Goal: Transaction & Acquisition: Purchase product/service

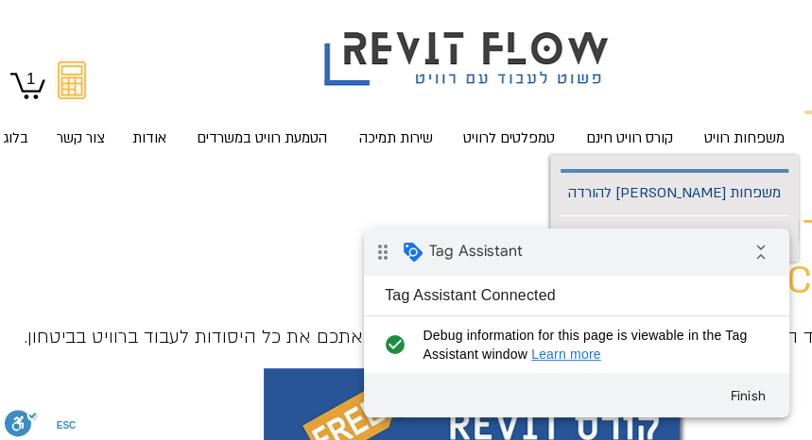
click at [727, 197] on p "משפחות [PERSON_NAME] להורדה" at bounding box center [674, 194] width 228 height 43
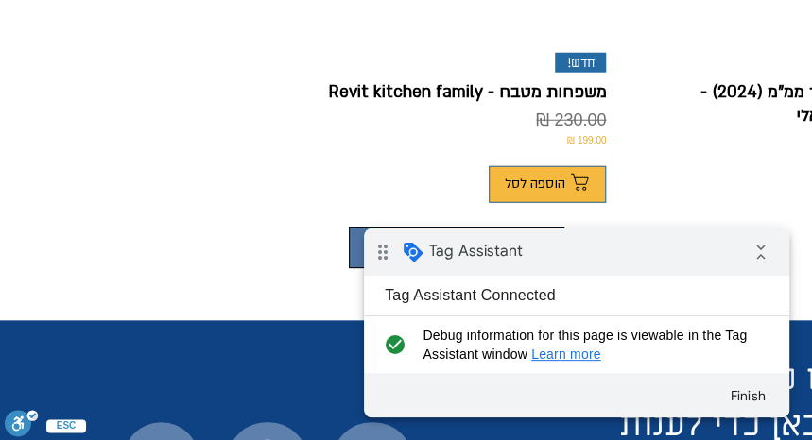
scroll to position [1679, 0]
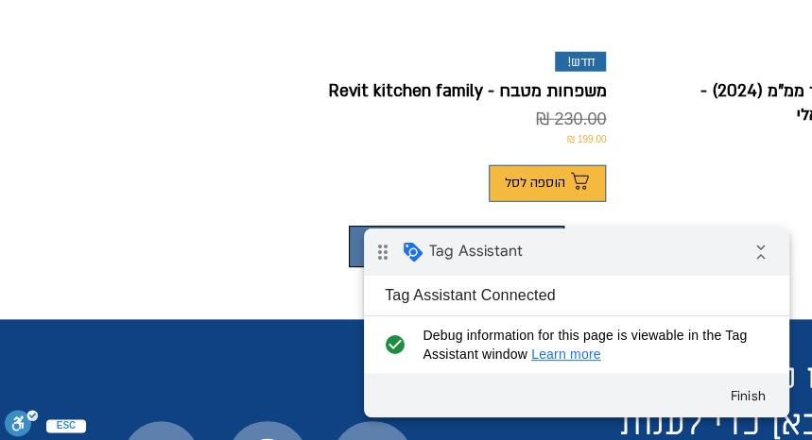
click at [372, 226] on button "מוצרים נוספים" at bounding box center [456, 247] width 215 height 42
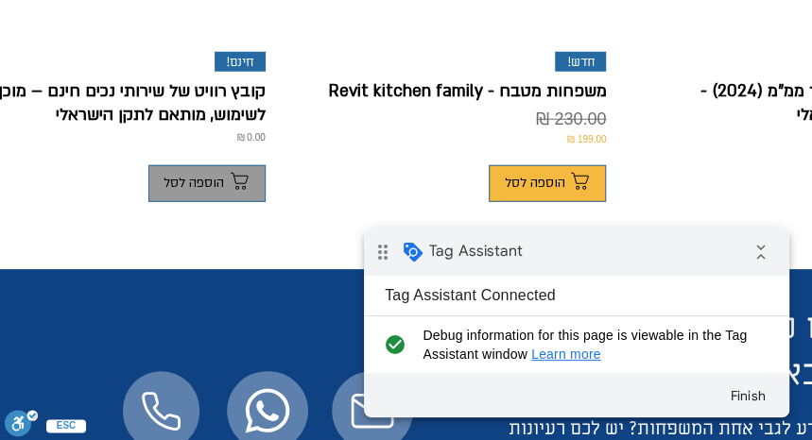
scroll to position [1469, 0]
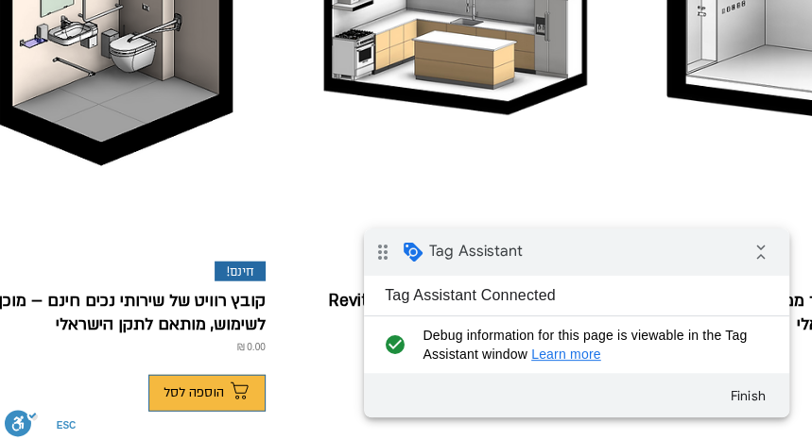
click at [212, 364] on div "הוספה לסל" at bounding box center [115, 388] width 299 height 48
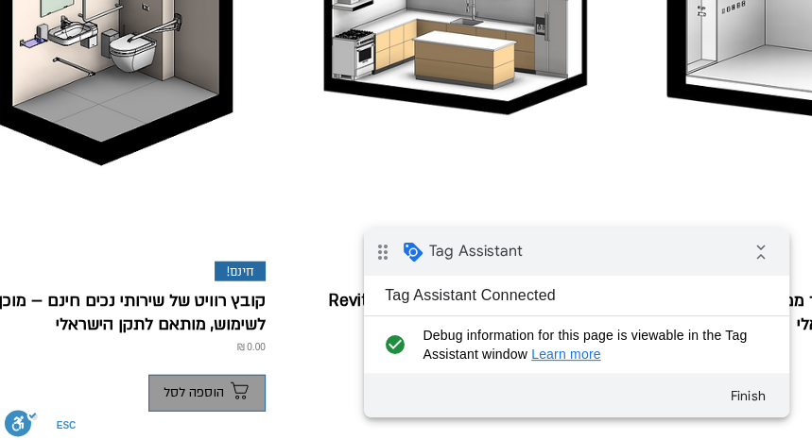
click at [212, 385] on span "הוספה לסל" at bounding box center [193, 392] width 60 height 15
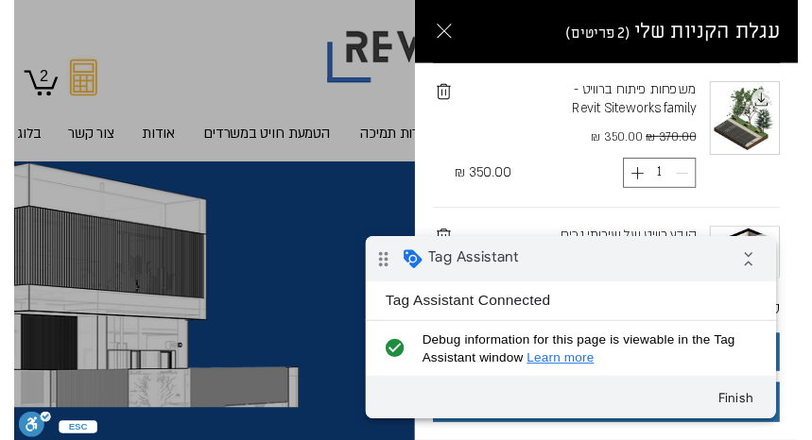
scroll to position [192, 0]
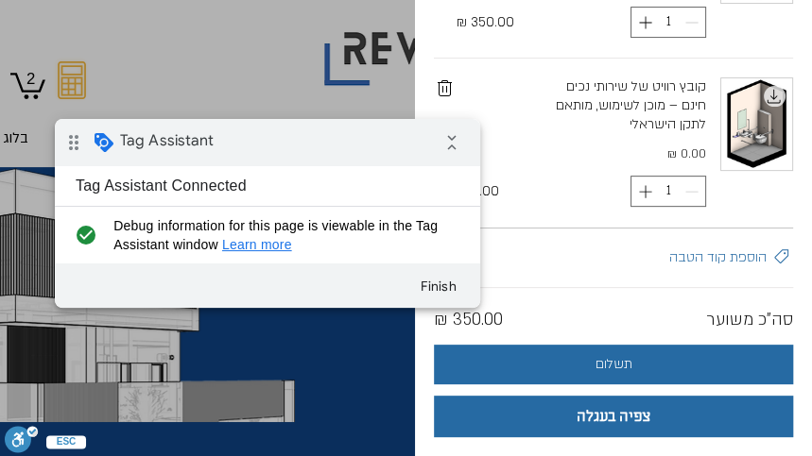
click at [284, 141] on div "drag_indicator Tag Assistant collapse_all" at bounding box center [267, 142] width 425 height 47
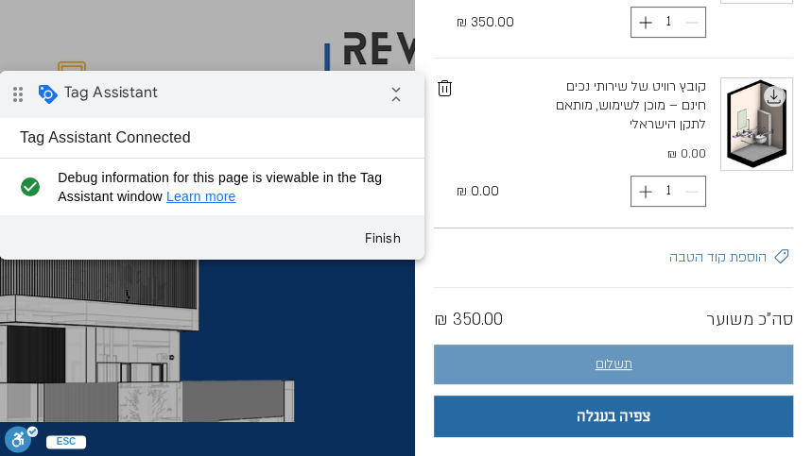
click at [572, 366] on button "תשלום" at bounding box center [613, 365] width 359 height 40
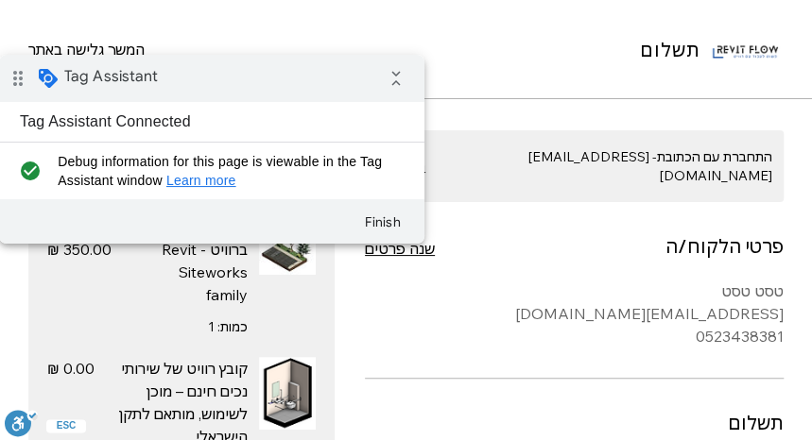
scroll to position [45, 0]
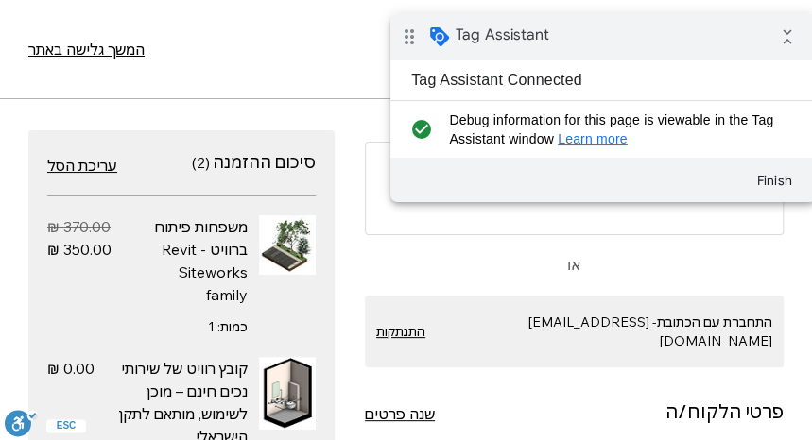
click at [736, 30] on div "drag_indicator Tag Assistant collapse_all" at bounding box center [602, 36] width 425 height 47
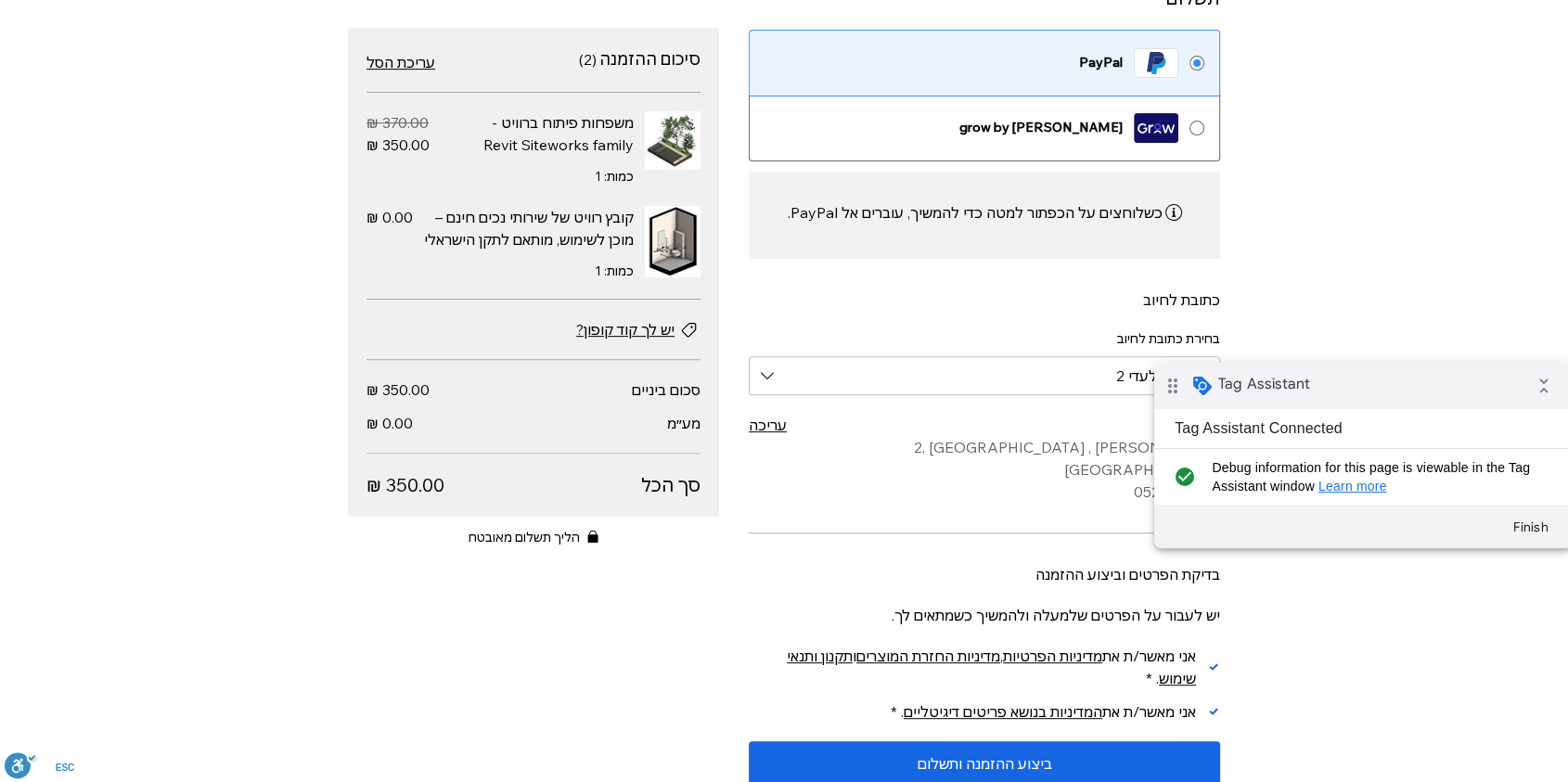
scroll to position [618, 0]
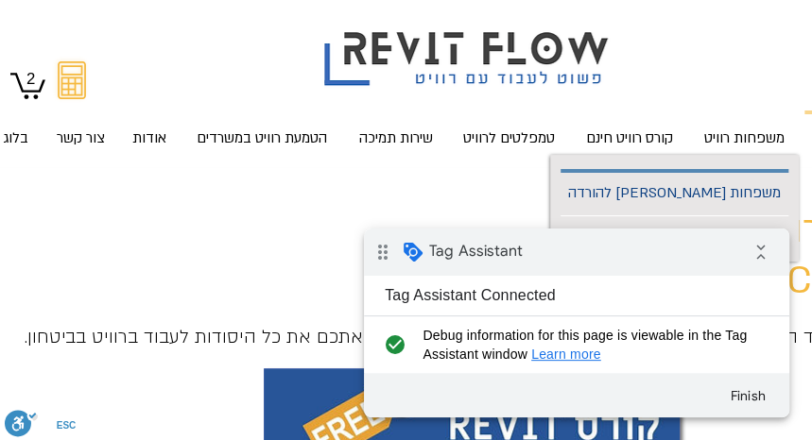
click at [744, 195] on p "משפחות [PERSON_NAME] להורדה" at bounding box center [674, 194] width 228 height 43
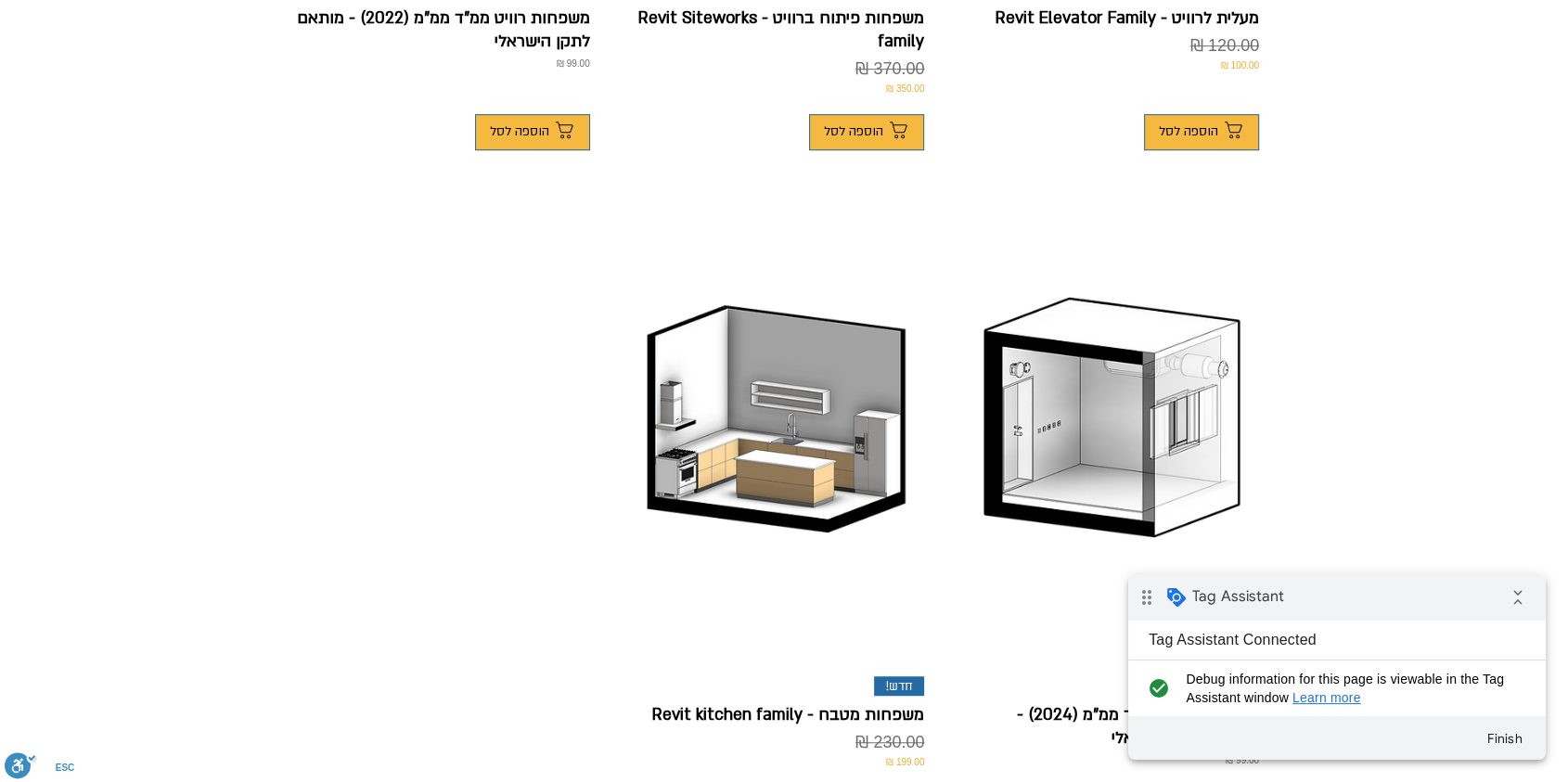
scroll to position [1237, 0]
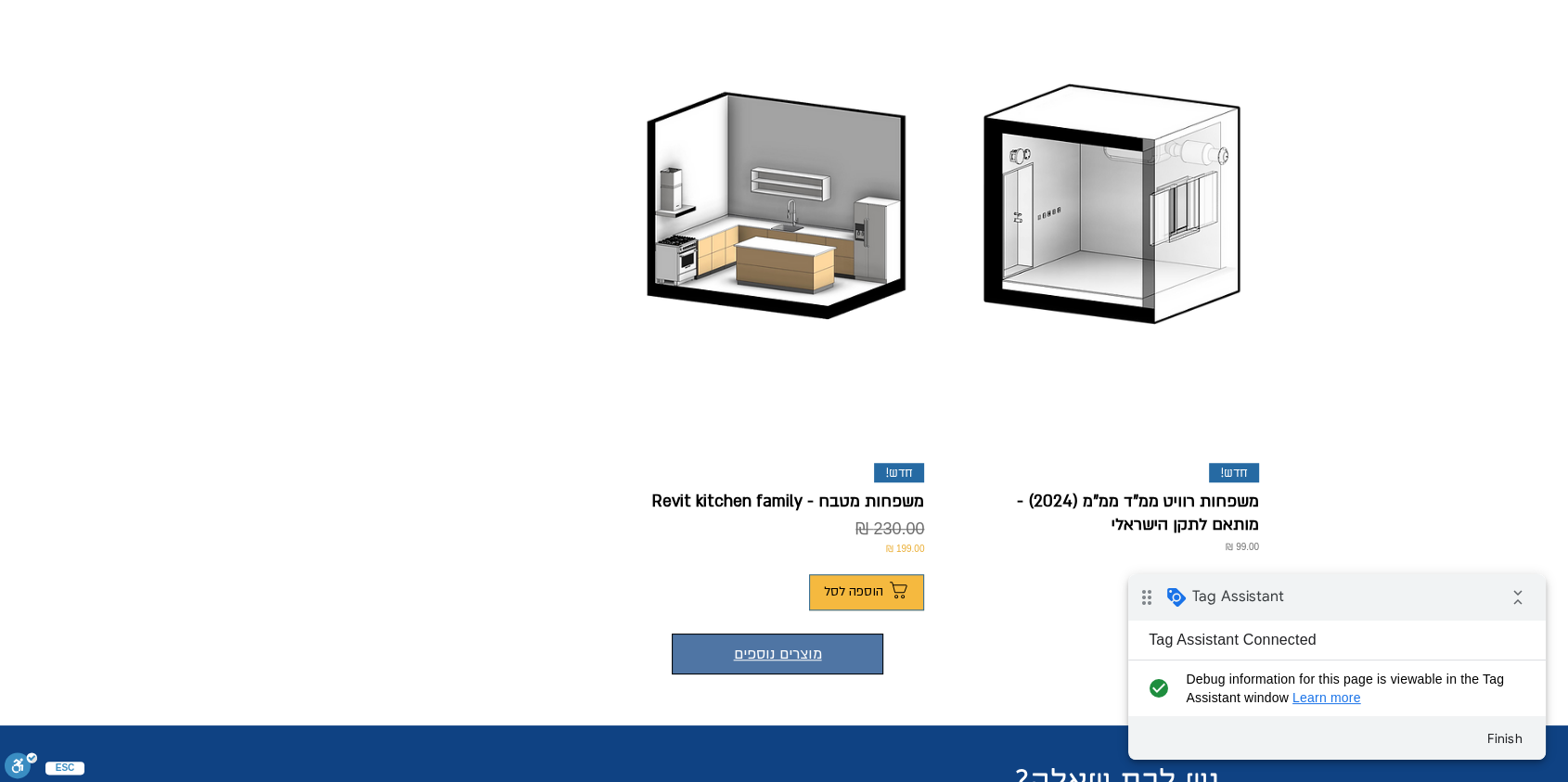
click at [763, 431] on button "מוצרים נוספים" at bounding box center [777, 654] width 211 height 41
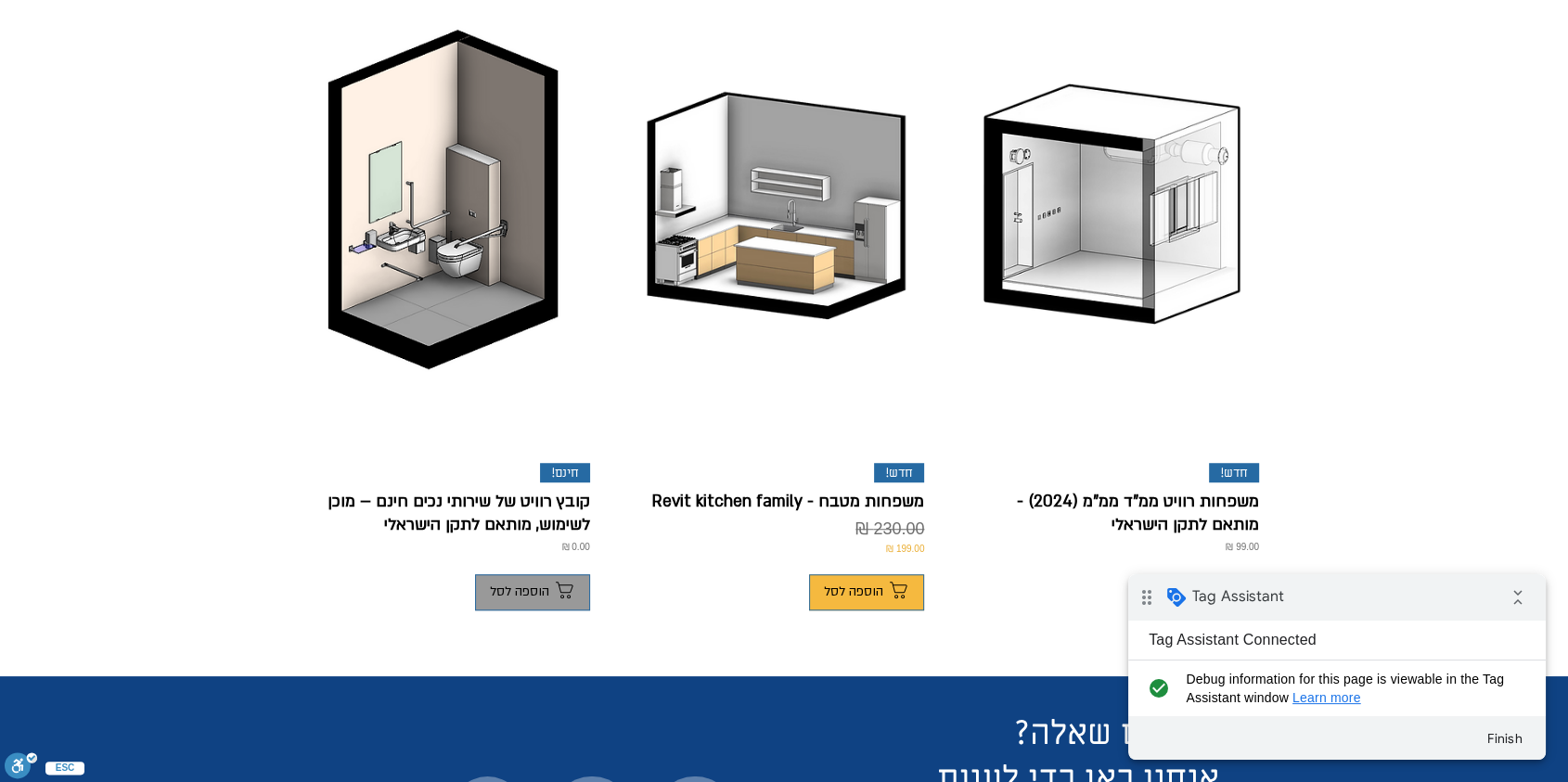
click at [514, 431] on button "הוספה לסל" at bounding box center [532, 592] width 115 height 36
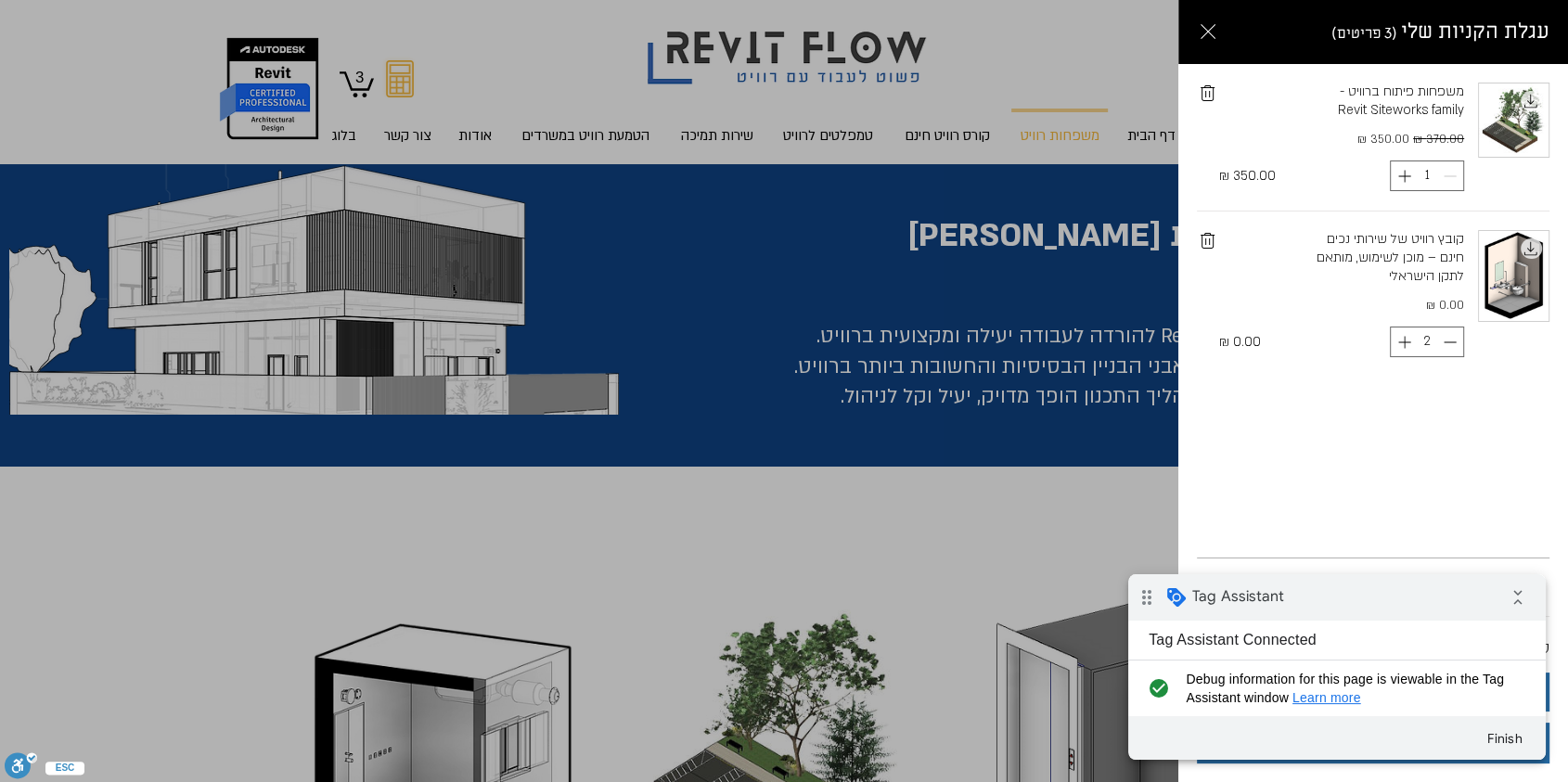
click at [796, 88] on icon "הסר את משפחות פיתוח ברוויט - Revit Siteworks family מעגלת הקניות" at bounding box center [1208, 93] width 23 height 23
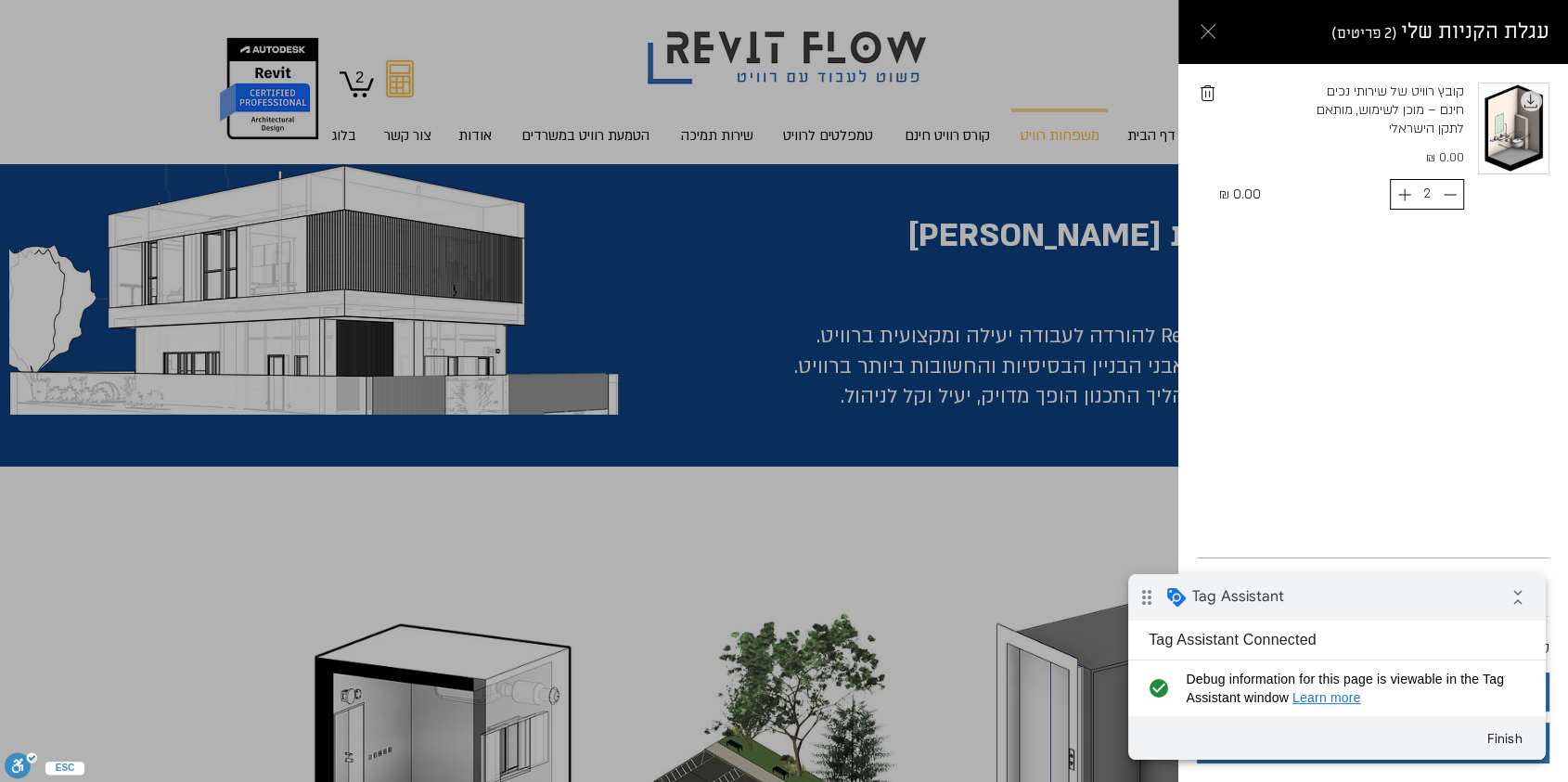
click at [796, 196] on icon "Decrement" at bounding box center [1449, 195] width 20 height 20
type input "1"
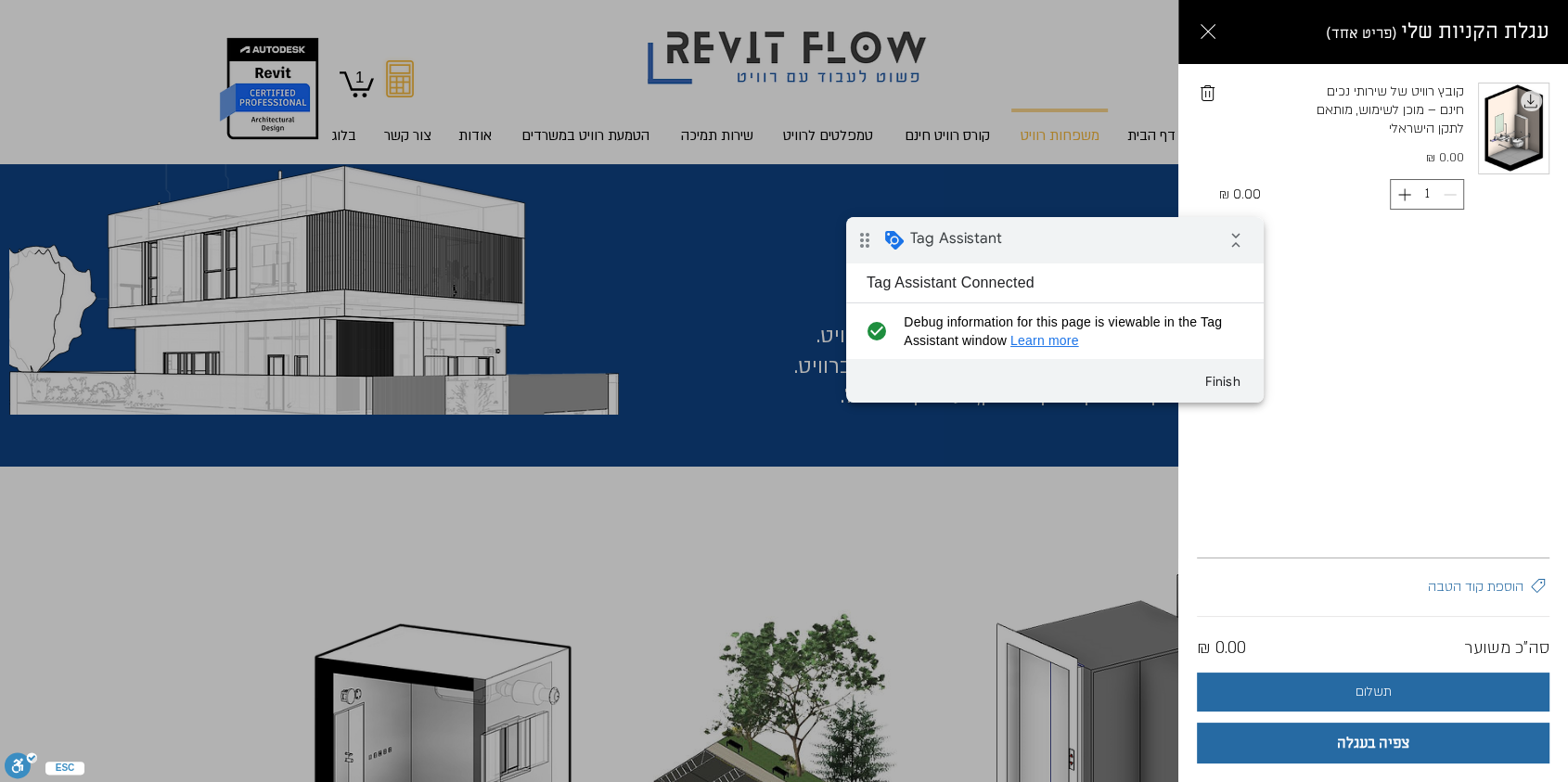
click at [796, 235] on div "drag_indicator Tag Assistant collapse_all" at bounding box center [1054, 240] width 417 height 46
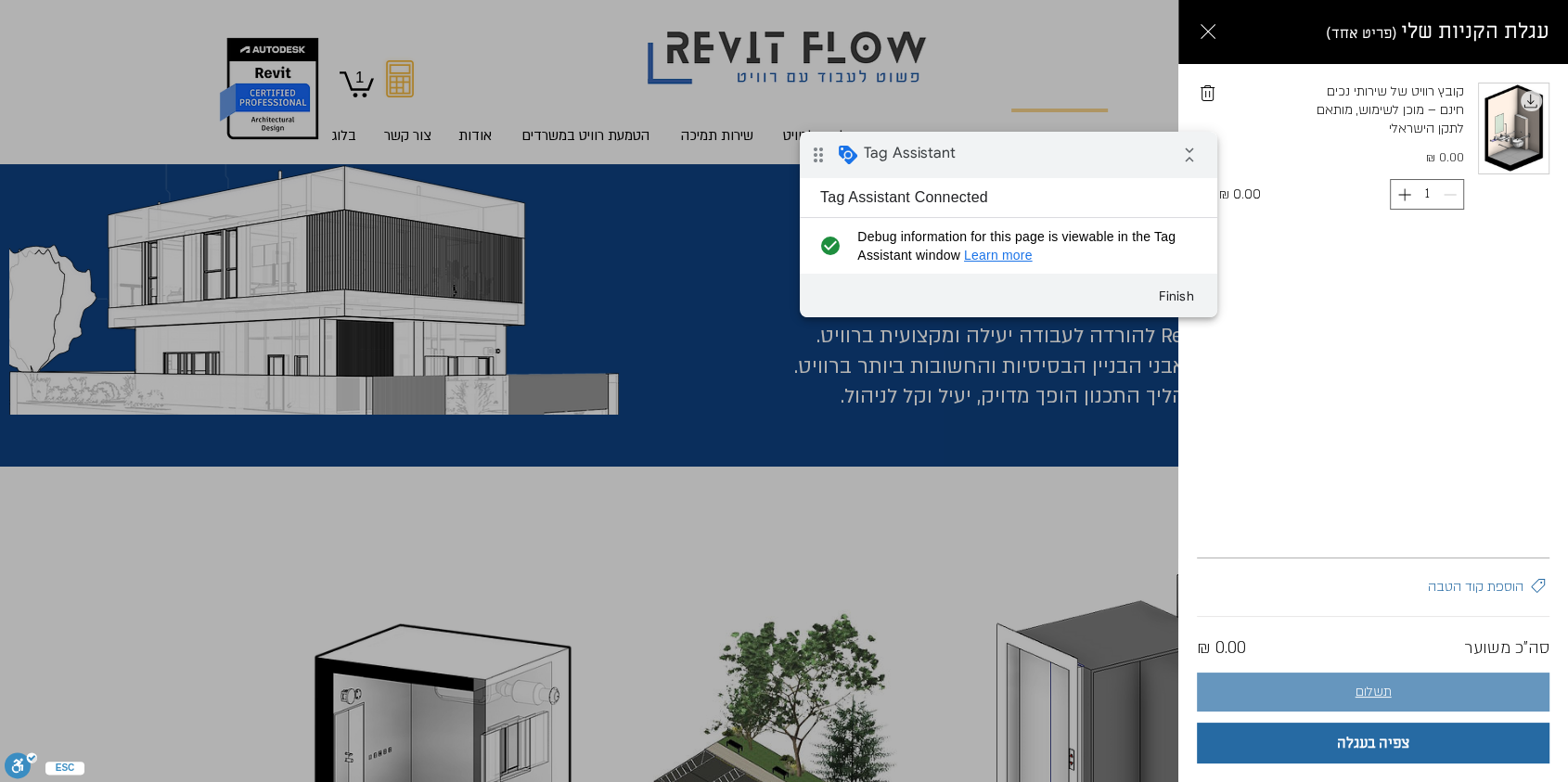
click at [796, 431] on button "תשלום" at bounding box center [1373, 693] width 352 height 39
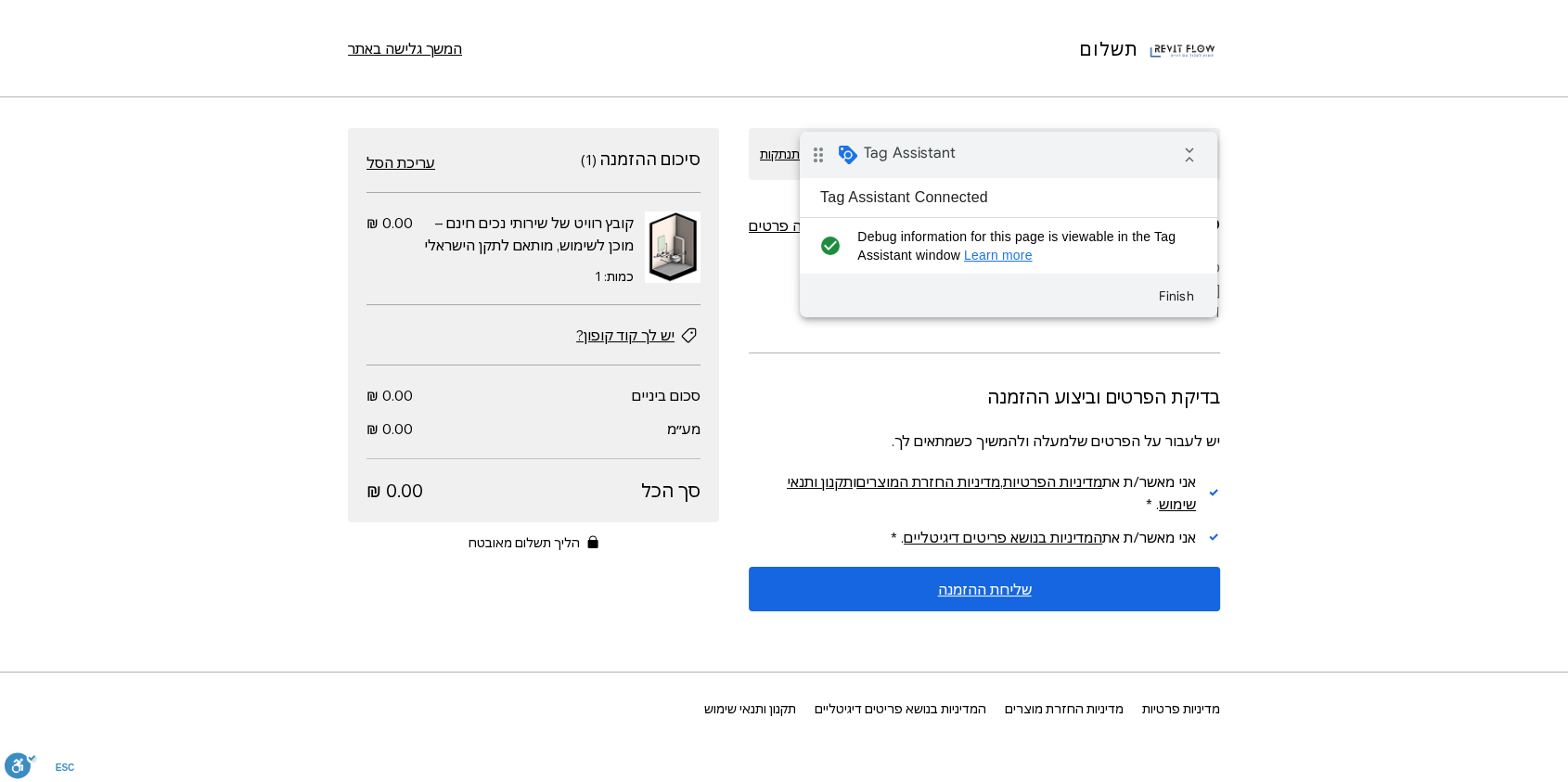
click at [796, 431] on span "שליחת ההזמנה" at bounding box center [984, 588] width 93 height 15
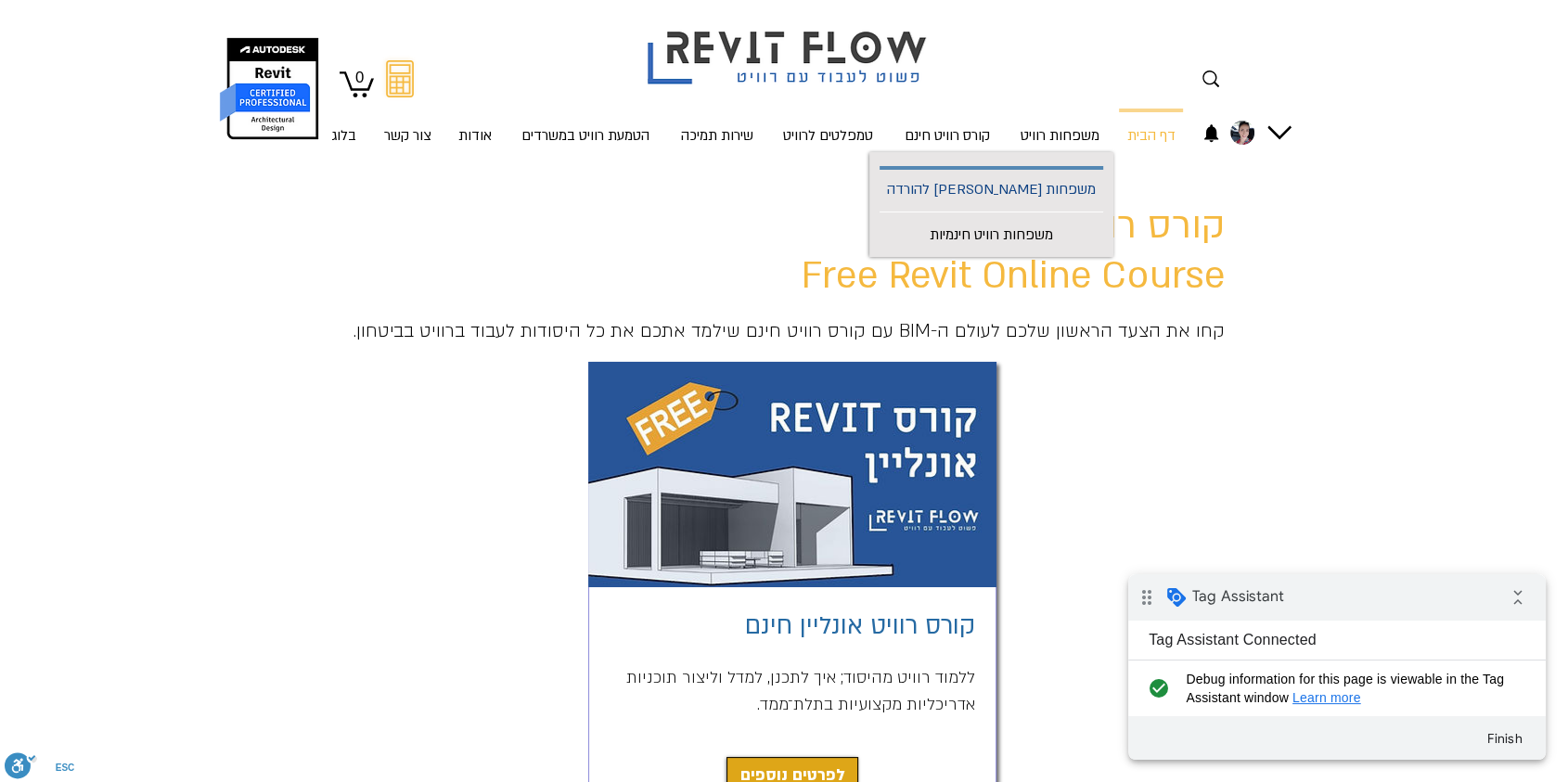
click at [1036, 199] on p "משפחות [PERSON_NAME] להורדה" at bounding box center [992, 191] width 224 height 42
click at [1051, 138] on p "משפחות רוויט" at bounding box center [1059, 137] width 93 height 49
click at [1043, 193] on p "משפחות [PERSON_NAME] להורדה" at bounding box center [992, 191] width 224 height 42
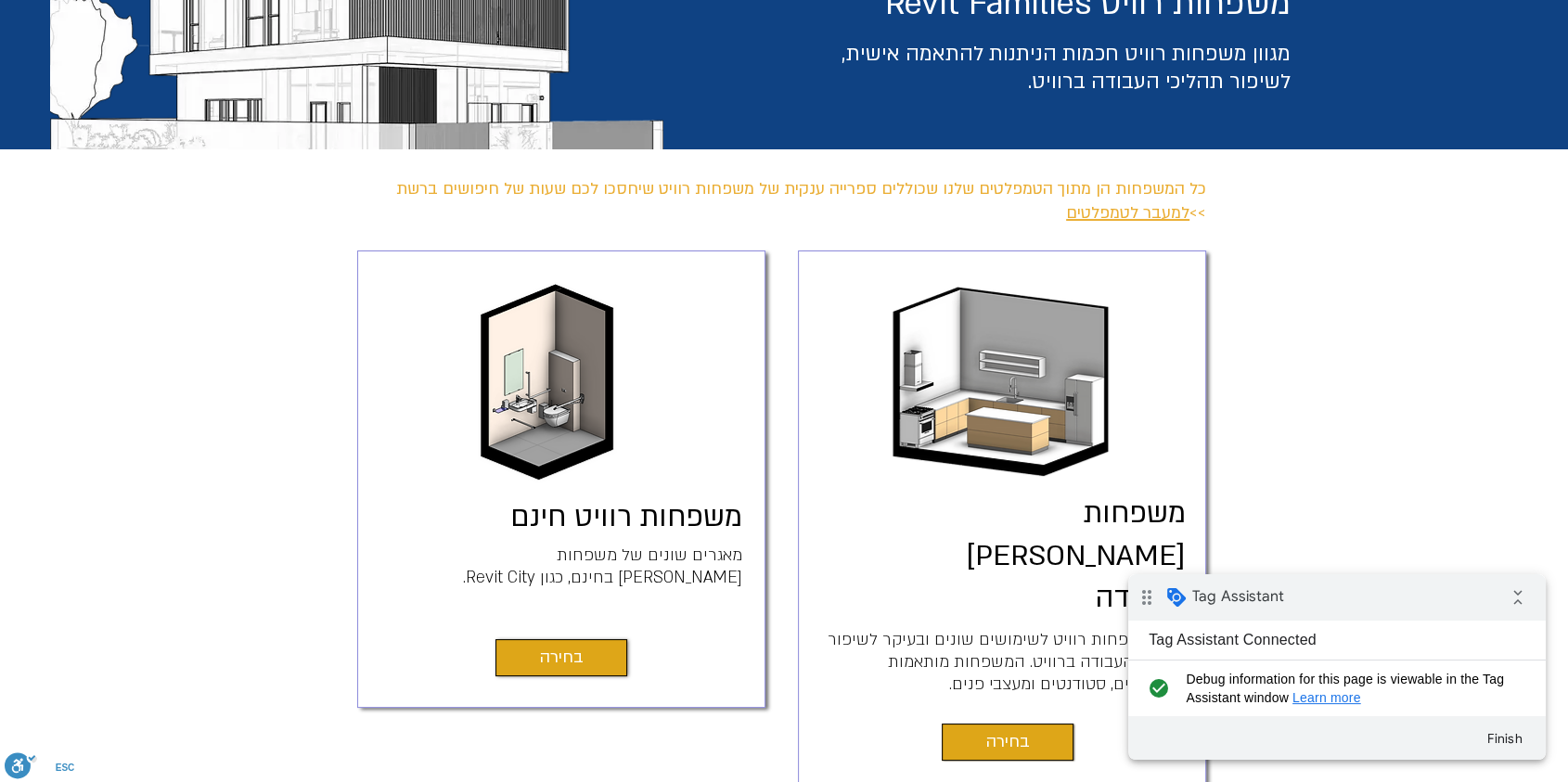
scroll to position [555, 0]
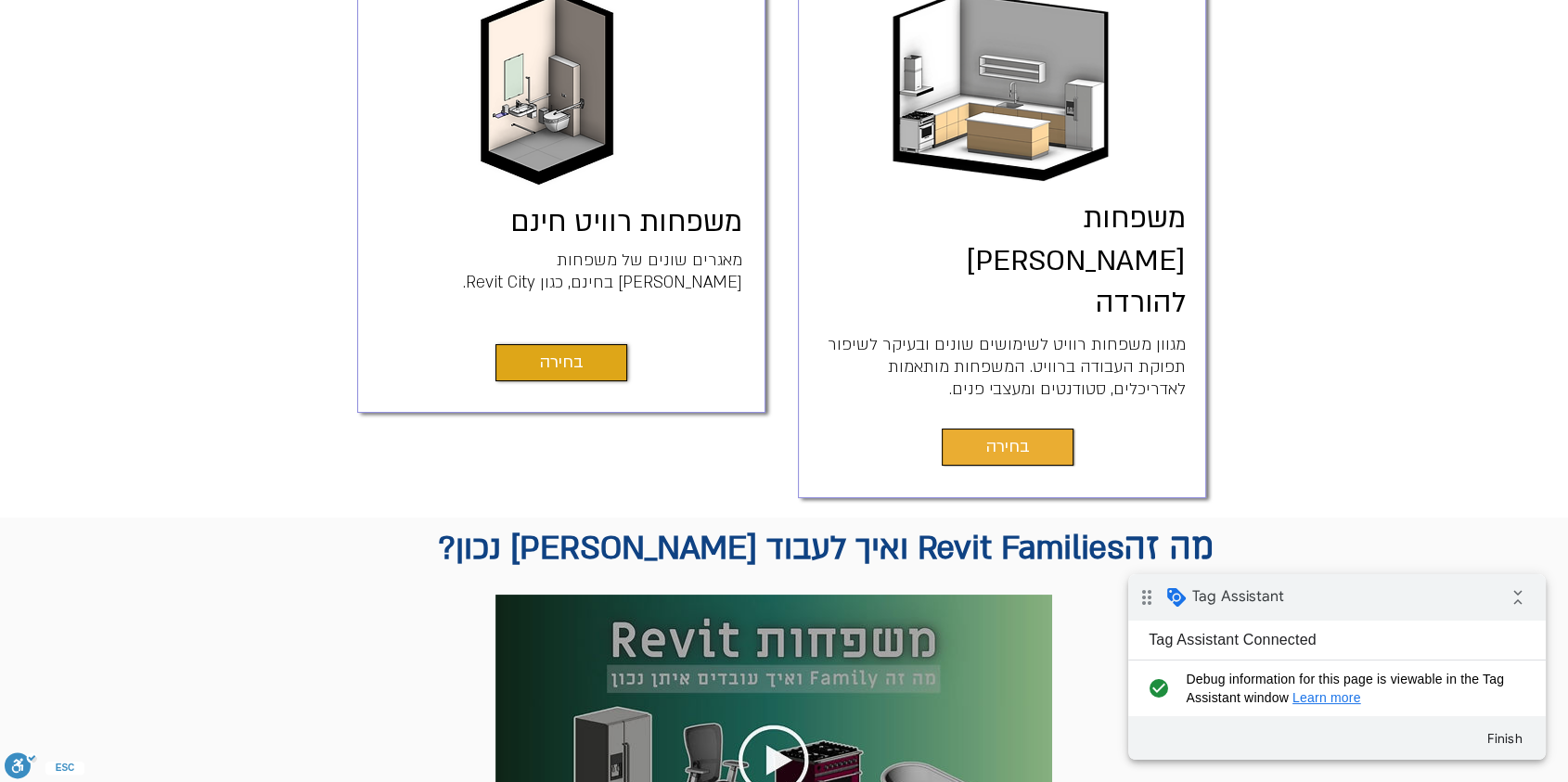
click at [1009, 434] on span "בחירה" at bounding box center [1007, 447] width 43 height 26
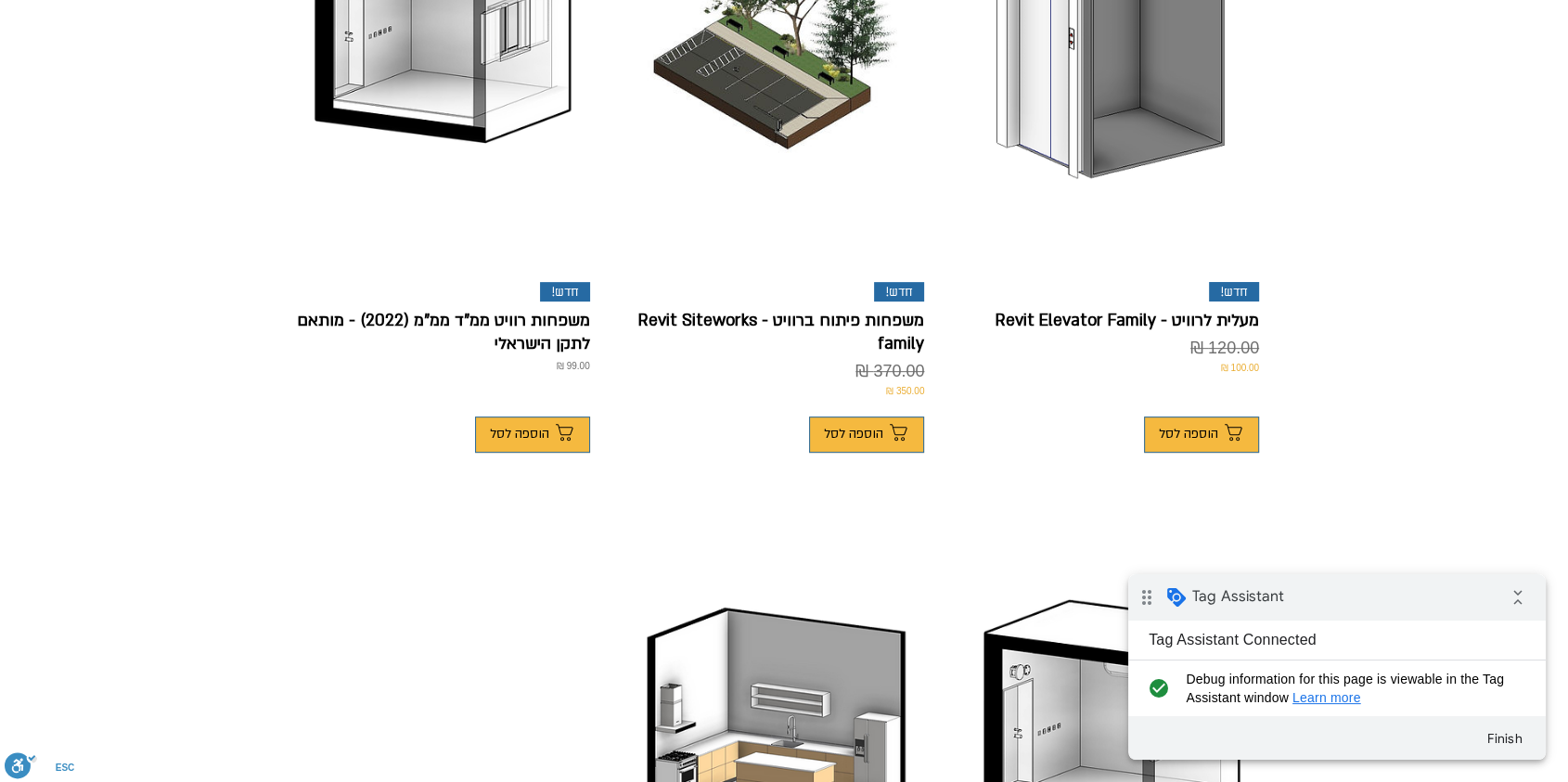
scroll to position [515, 0]
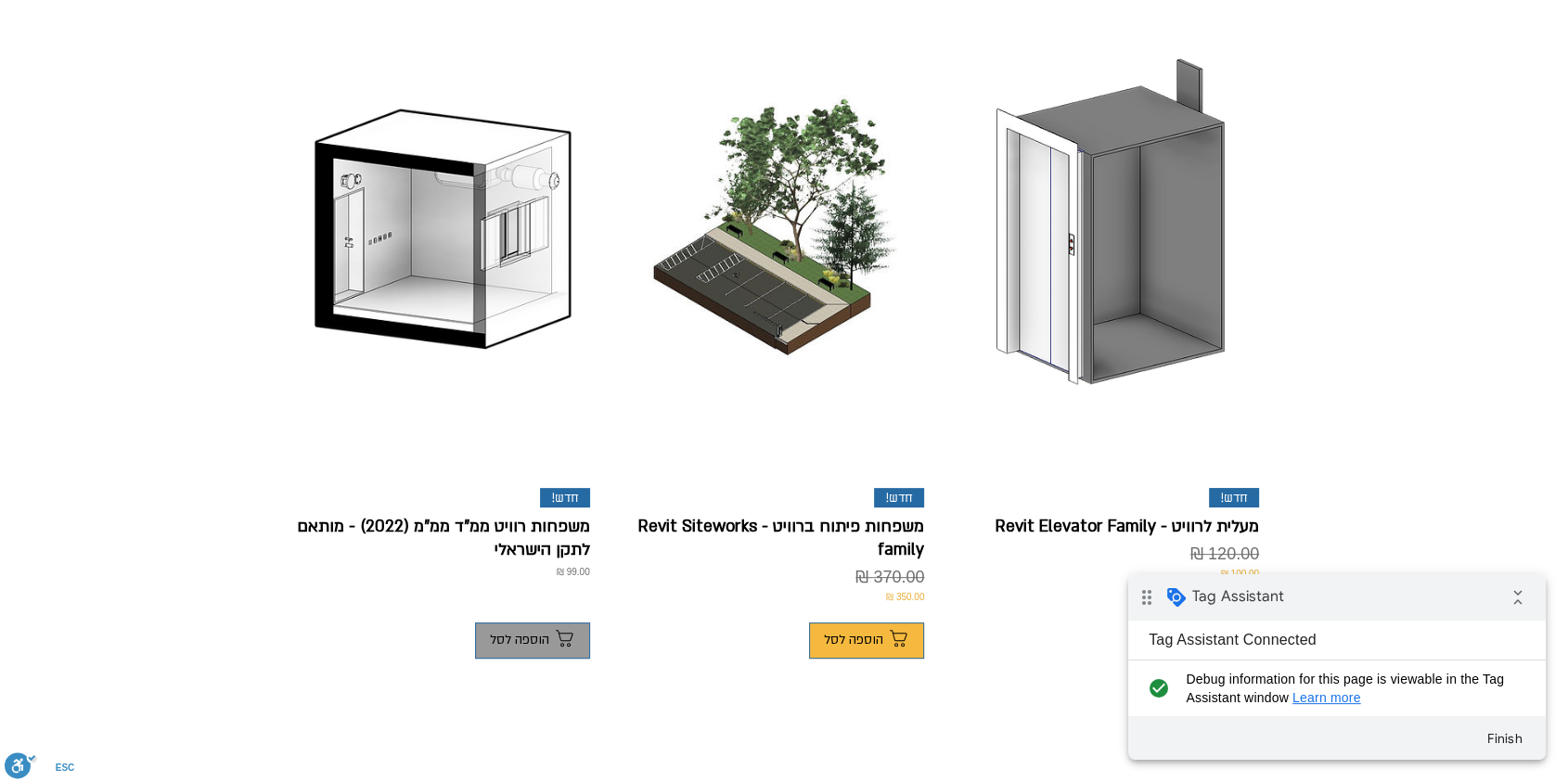
click at [527, 633] on span "הוספה לסל" at bounding box center [519, 640] width 59 height 15
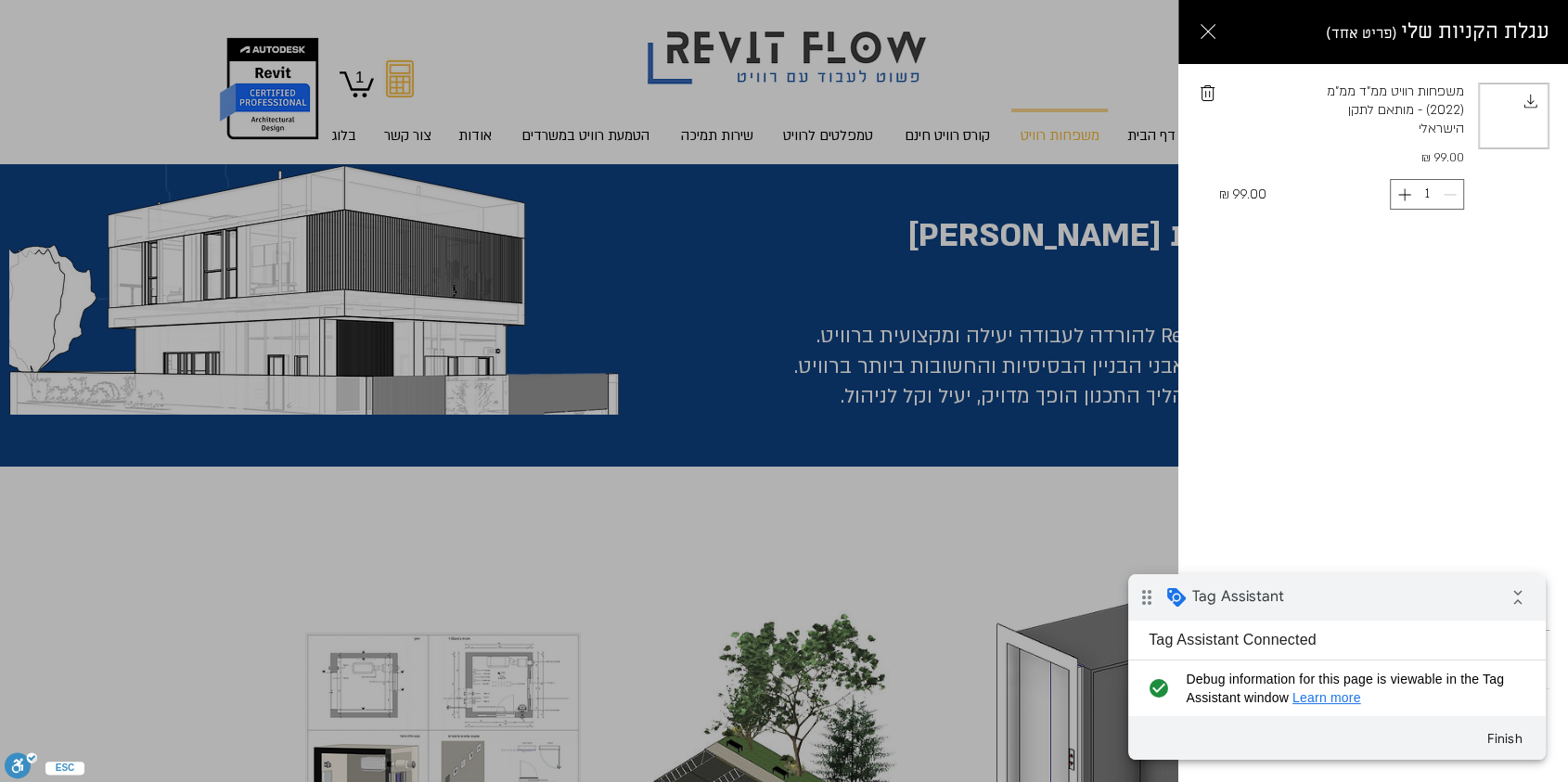
scroll to position [0, 0]
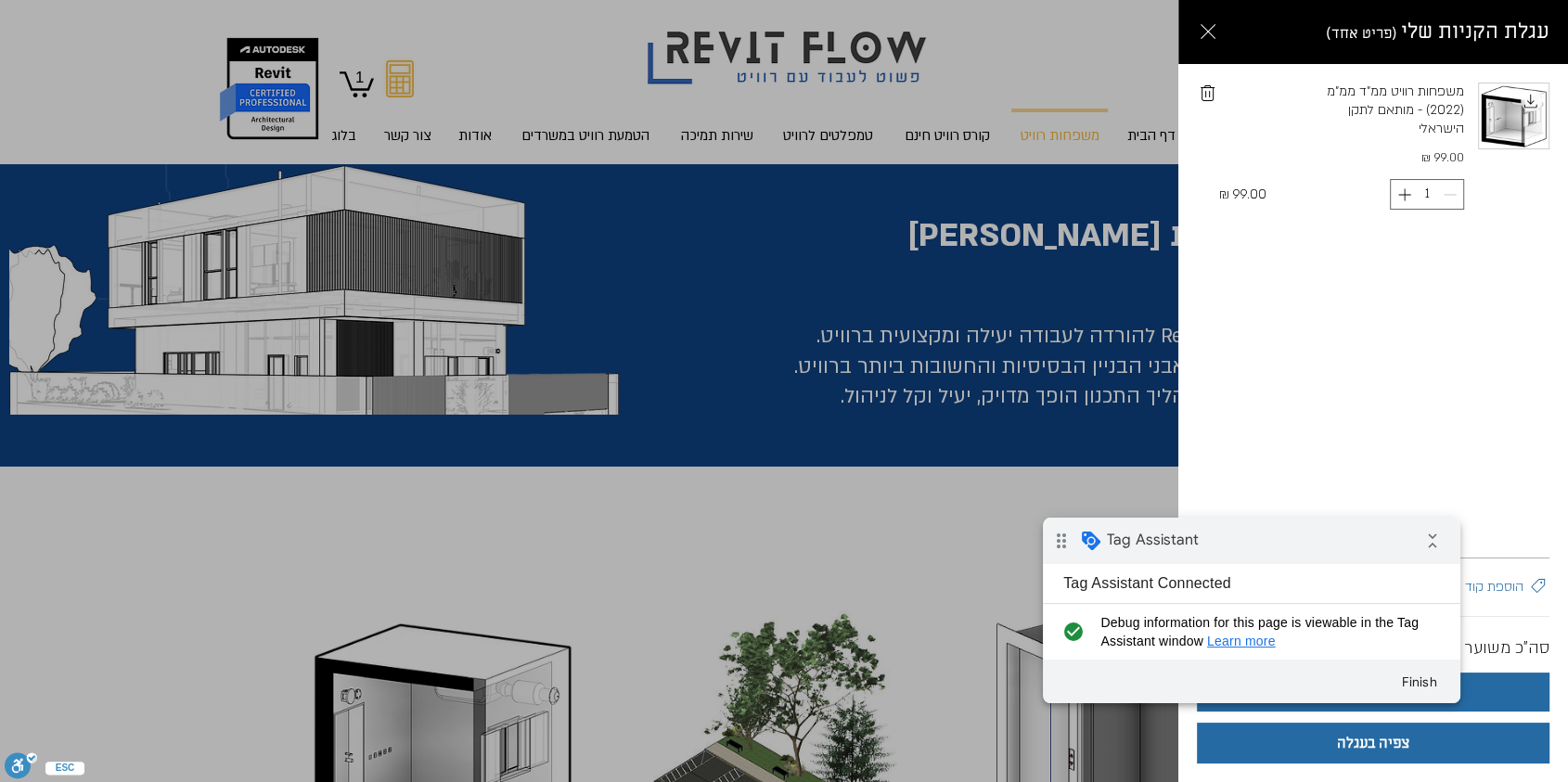
drag, startPoint x: 1264, startPoint y: 545, endPoint x: 1344, endPoint y: 697, distance: 171.8
click at [1264, 545] on div "drag_indicator Tag Assistant collapse_all" at bounding box center [1251, 540] width 417 height 46
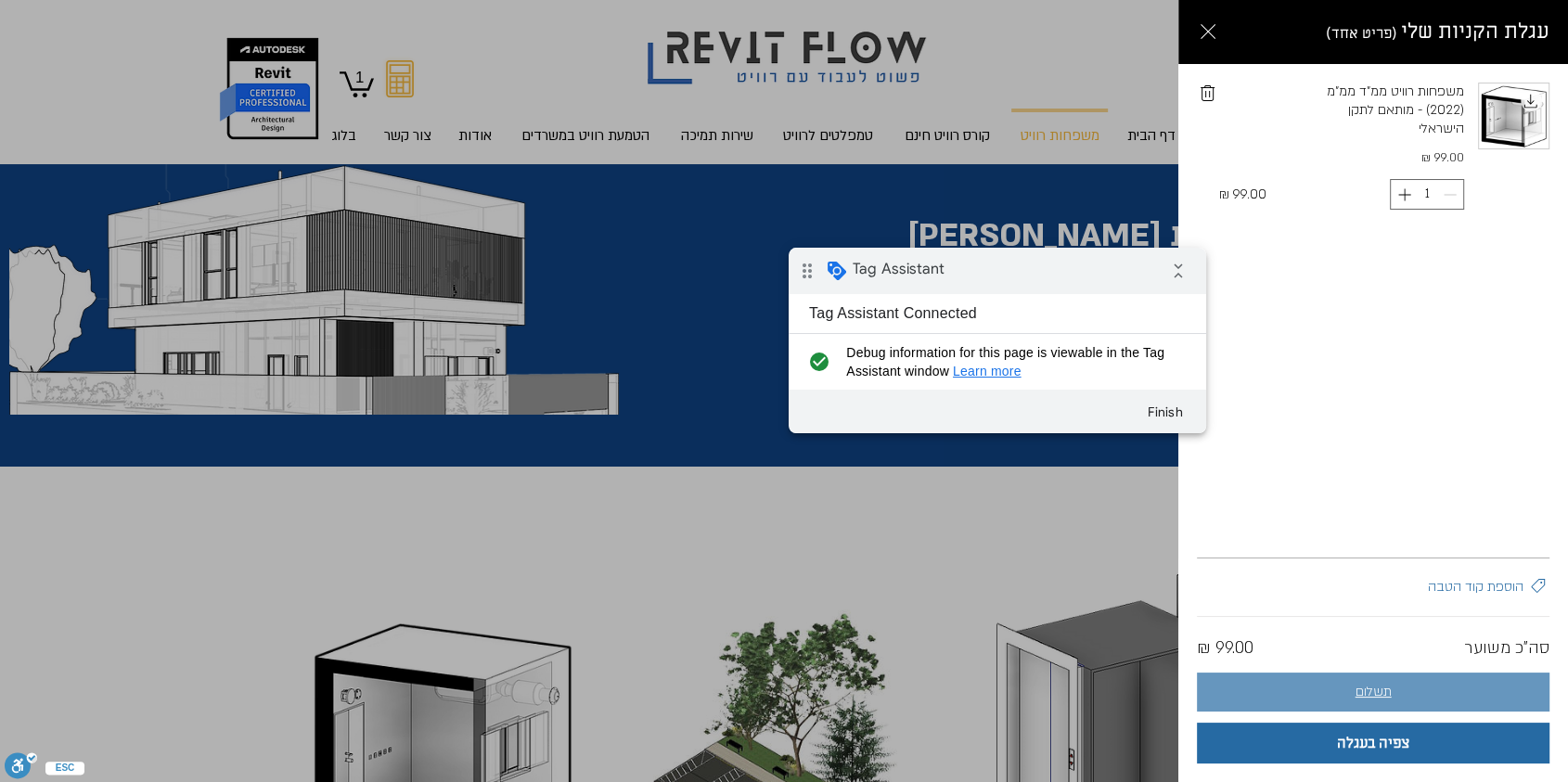
click at [1399, 692] on button "תשלום" at bounding box center [1373, 693] width 352 height 39
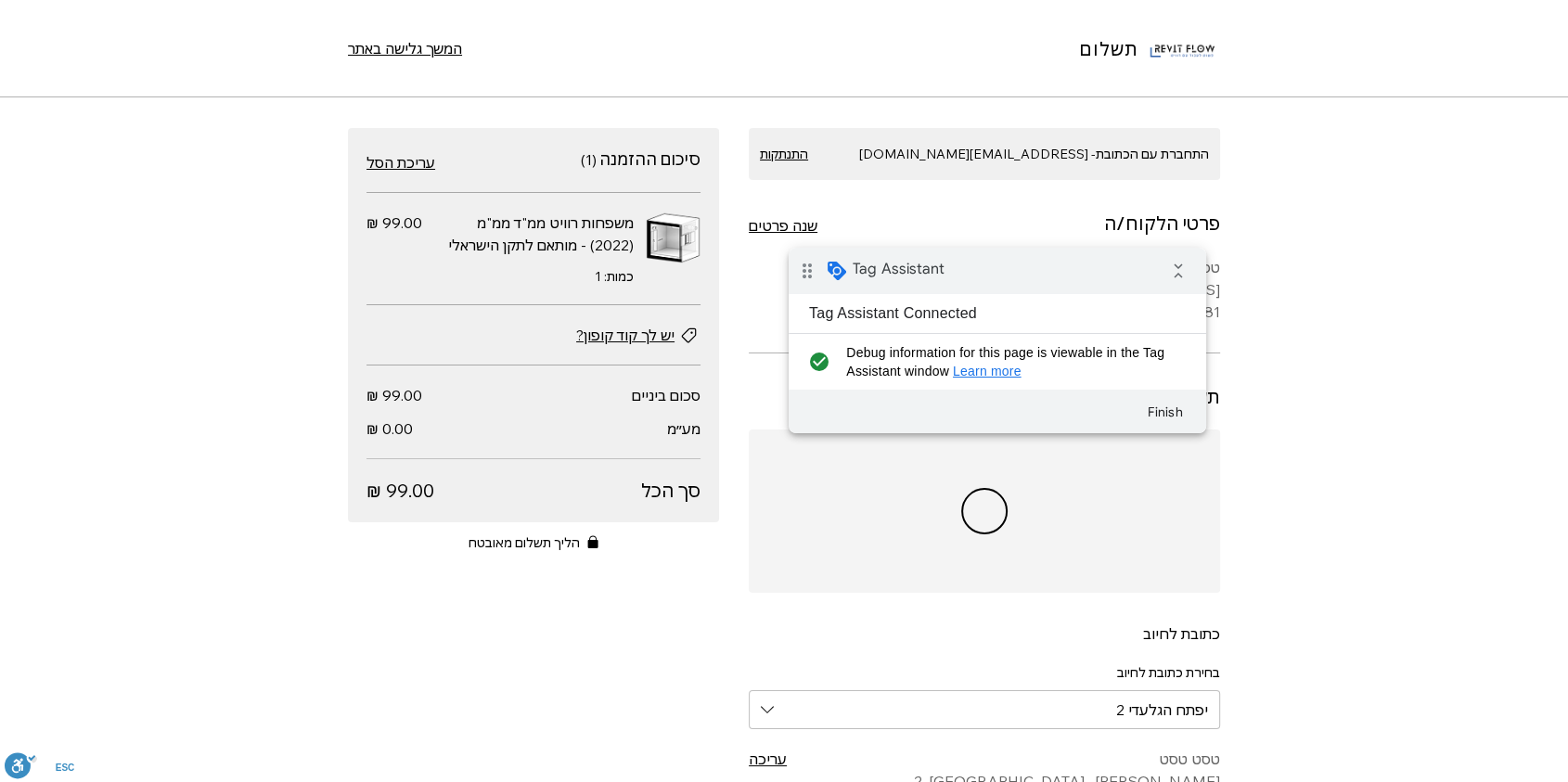
click at [633, 343] on span "יש לך קוד קופון?" at bounding box center [625, 335] width 98 height 23
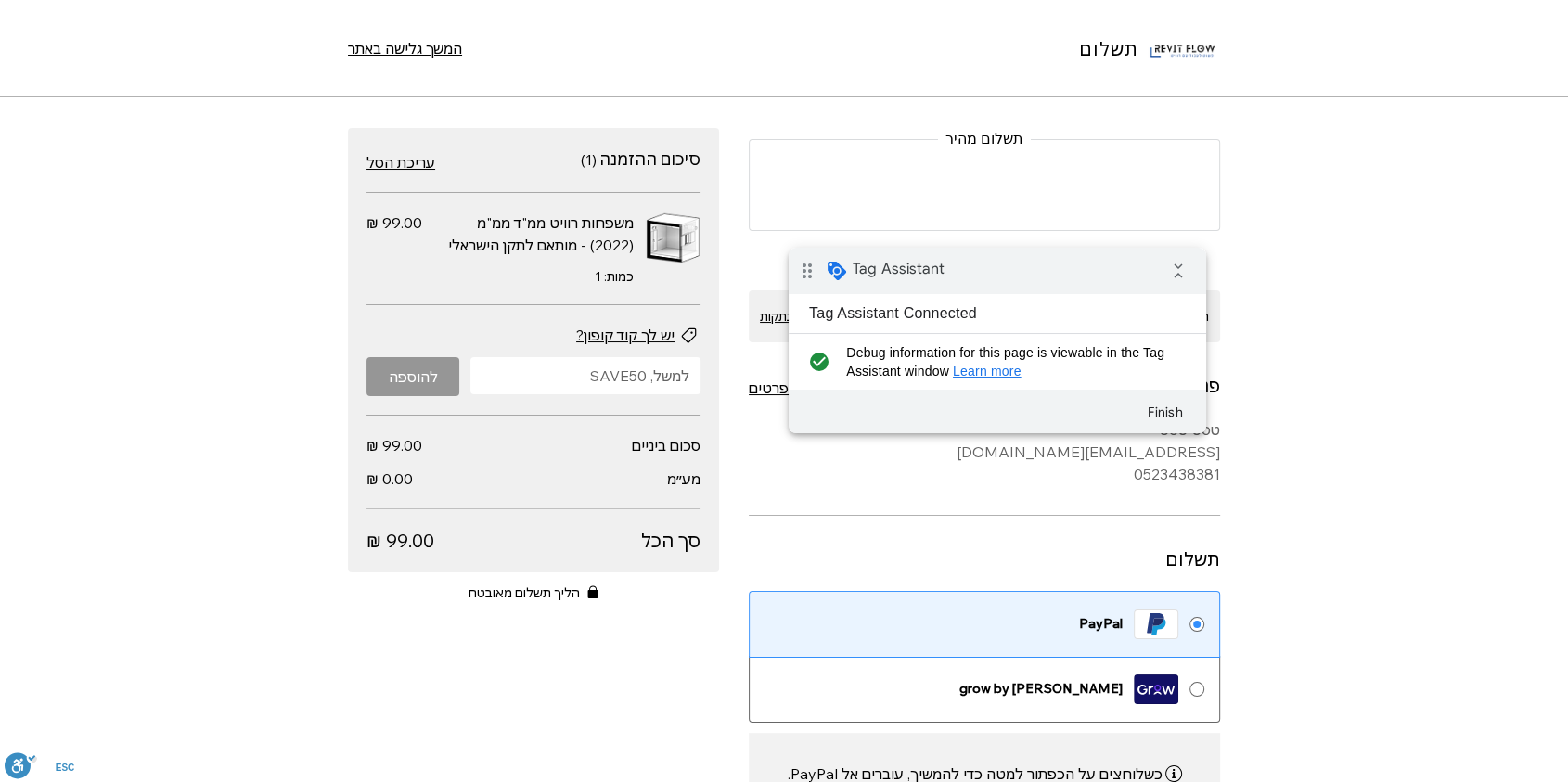
click at [553, 392] on input "יש להכניס את קוד ההטבה" at bounding box center [590, 376] width 219 height 37
paste input "דירה"
type input "דירה"
drag, startPoint x: 1363, startPoint y: 630, endPoint x: 790, endPoint y: 387, distance: 622.4
click at [565, 379] on input "יש להכניס את קוד ההטבה" at bounding box center [590, 376] width 219 height 37
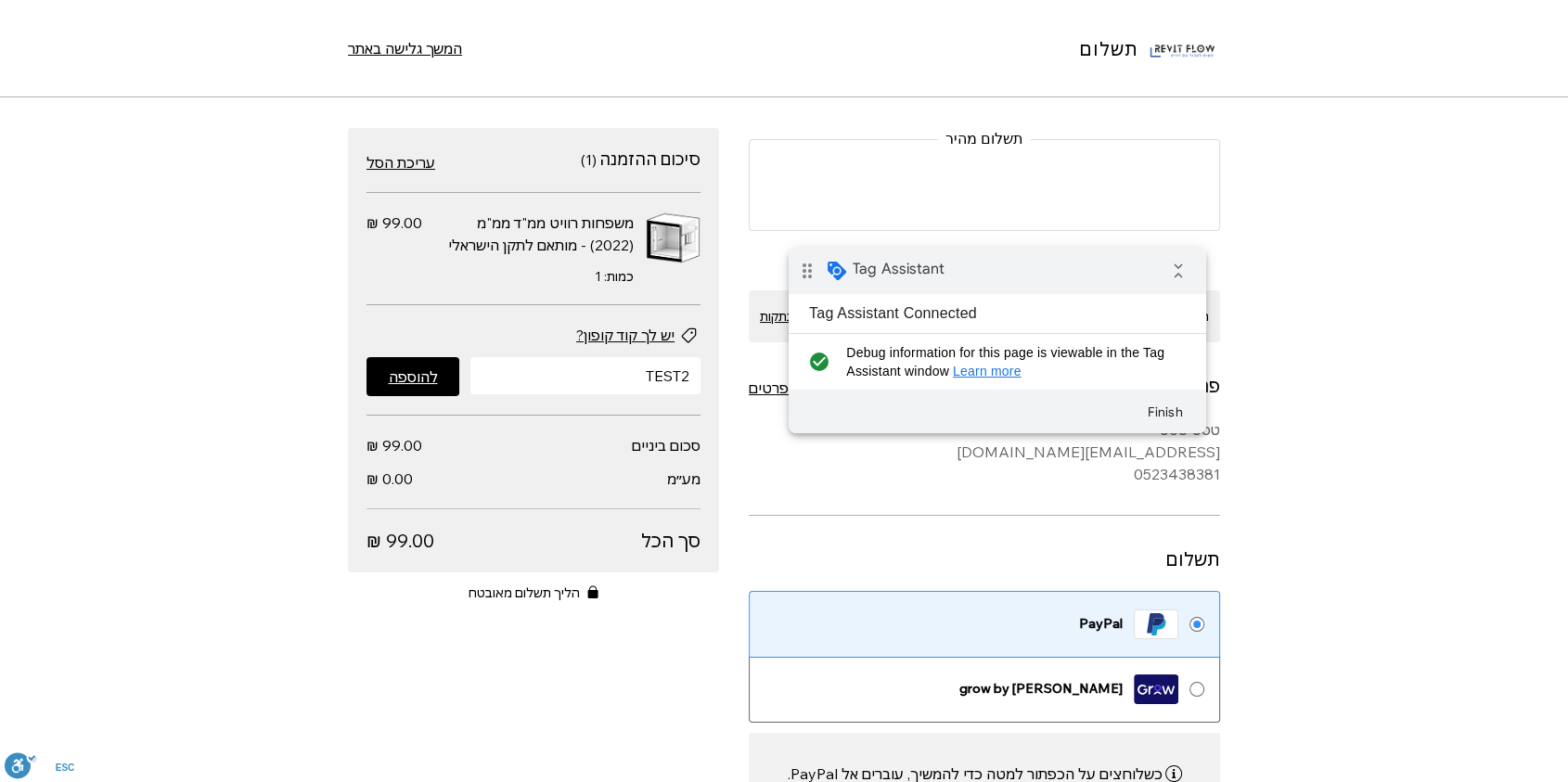
type input "TEST2"
click at [455, 388] on button "להוספה" at bounding box center [412, 377] width 92 height 39
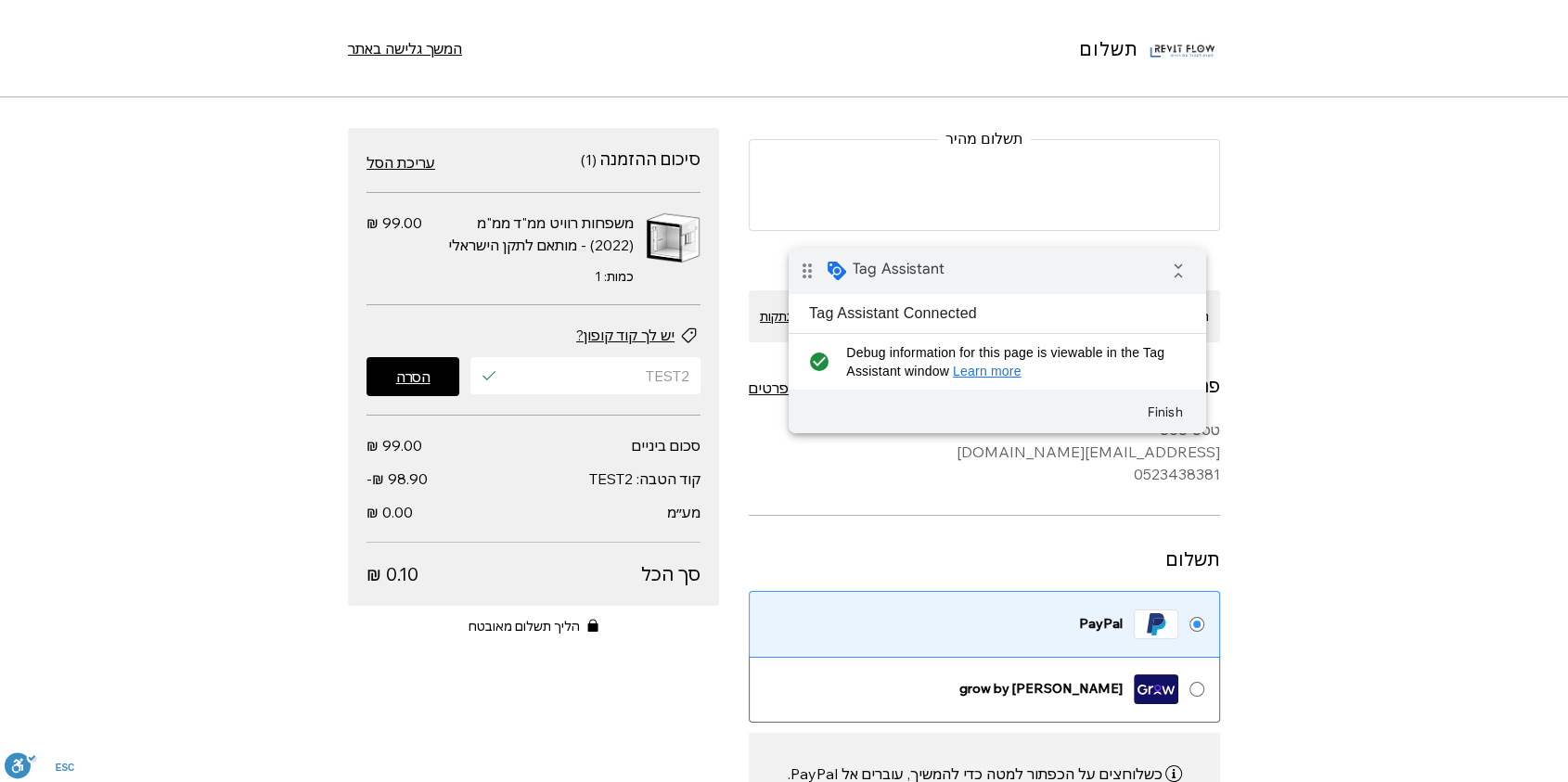
click at [414, 378] on span "הסרה" at bounding box center [412, 376] width 34 height 15
click at [581, 380] on input "TEST2" at bounding box center [590, 376] width 219 height 37
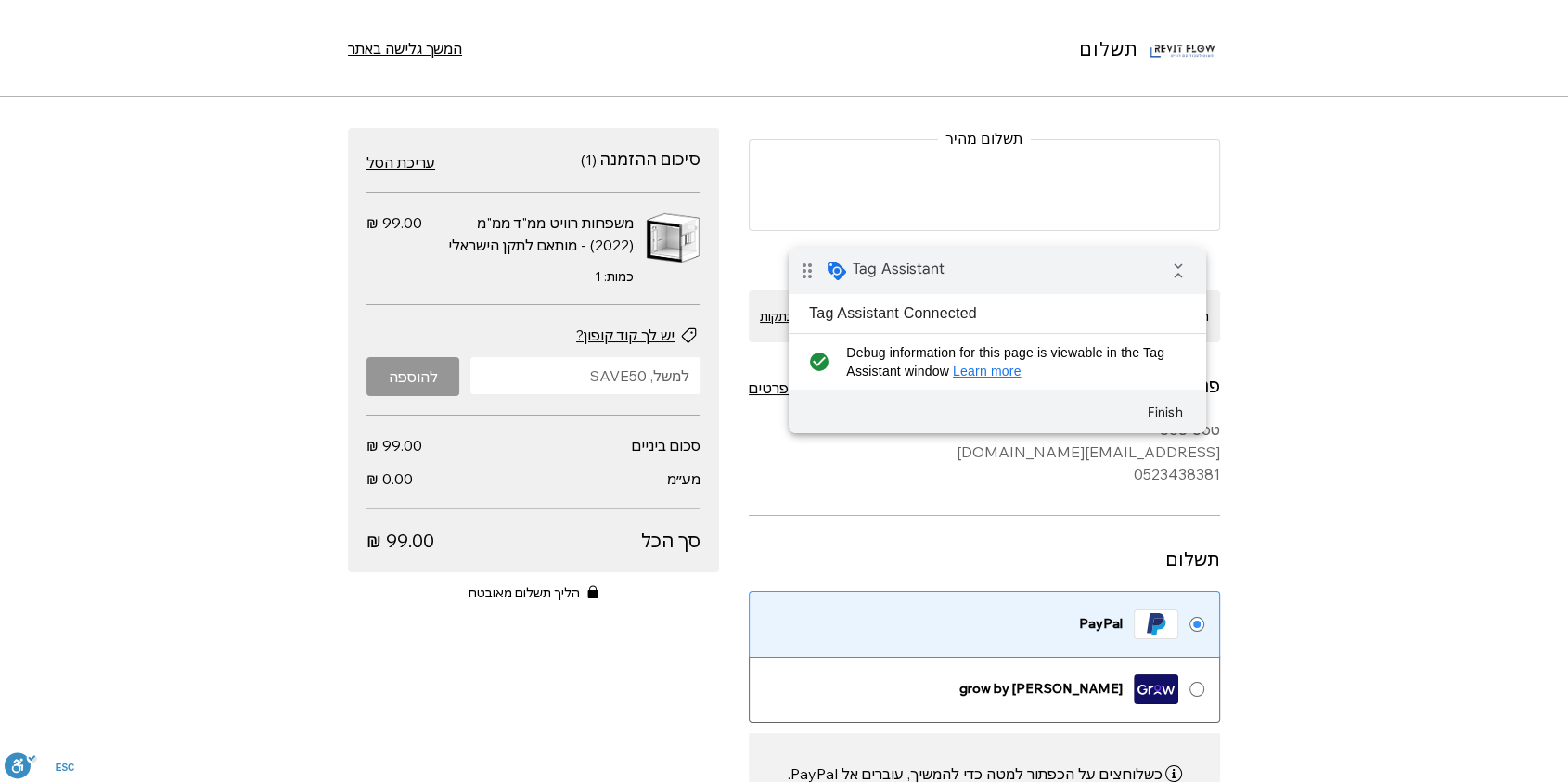
click at [451, 381] on div "להוספה" at bounding box center [533, 377] width 334 height 39
click at [566, 377] on input "יש להכניס את קוד ההטבה" at bounding box center [590, 376] width 219 height 37
type input "t"
drag, startPoint x: 642, startPoint y: 372, endPoint x: 713, endPoint y: 372, distance: 71.0
click at [713, 372] on div "סיכום ההזמנה ( 1 ) מספר פריטים 1 עריכת הסל משפחות רוויט ממ"ד ממ"מ (2022) - מותא…" at bounding box center [533, 350] width 371 height 445
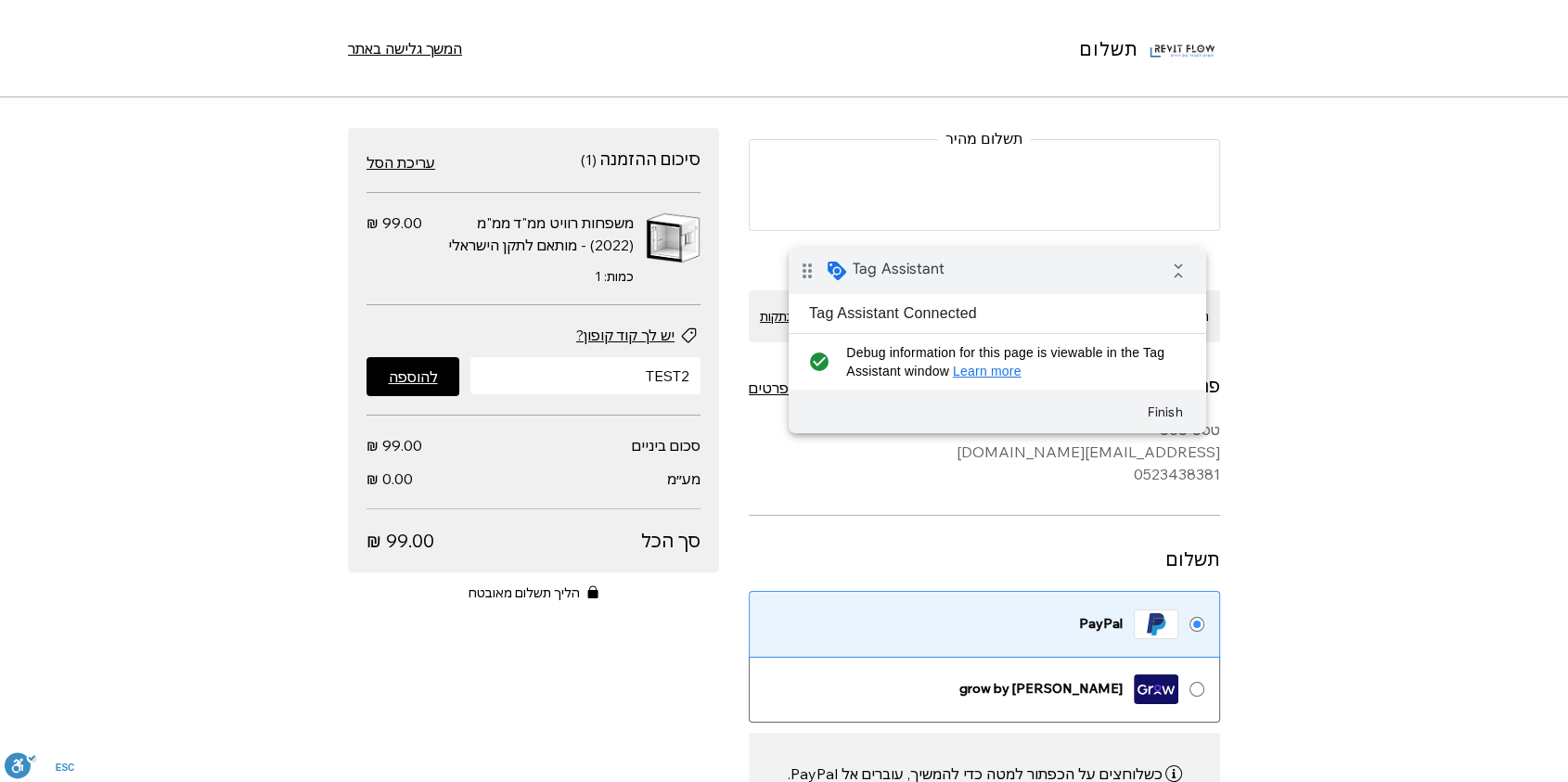
type input "TEST2"
click at [419, 378] on span "להוספה" at bounding box center [413, 376] width 49 height 15
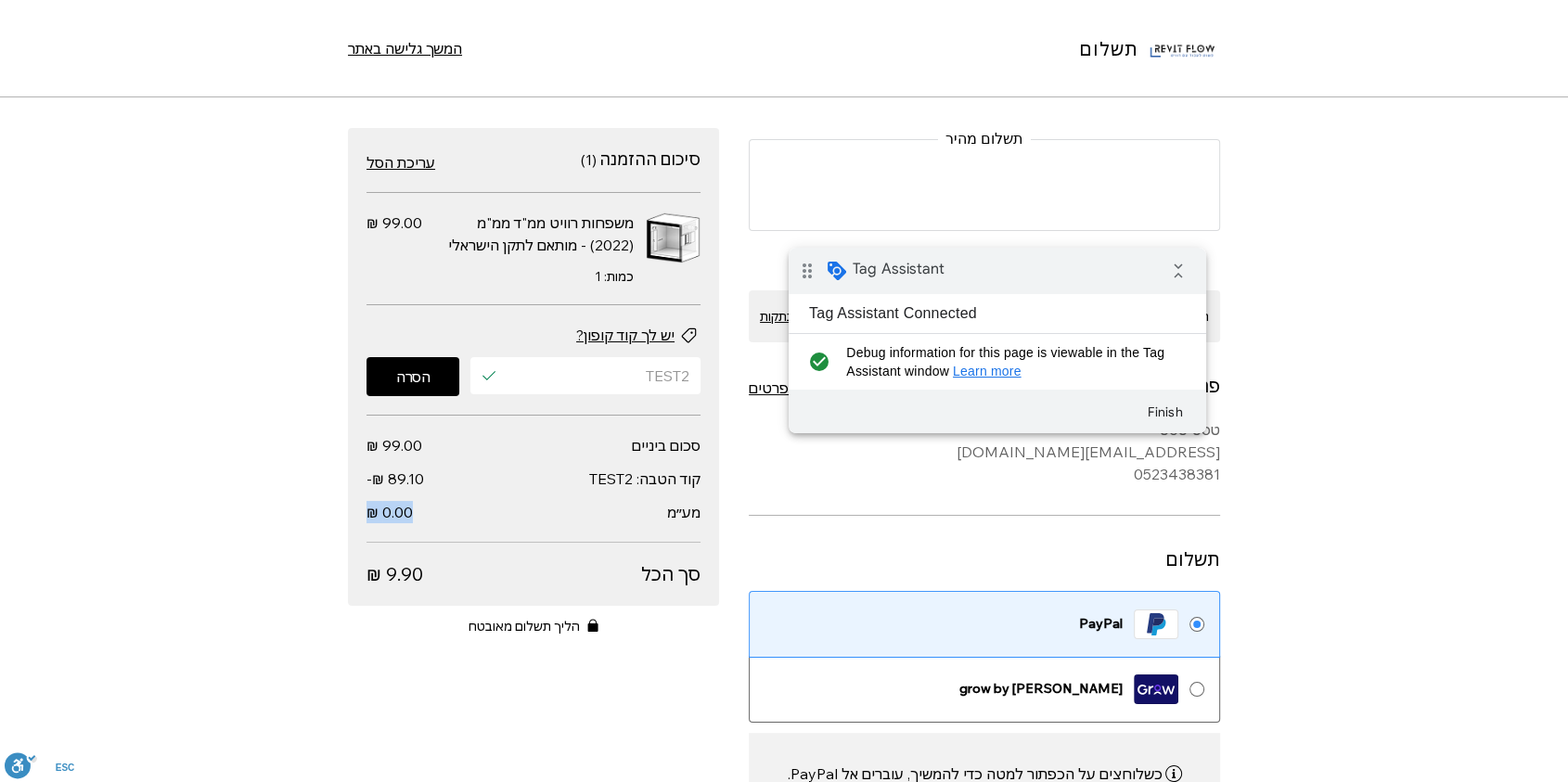
drag, startPoint x: 427, startPoint y: 516, endPoint x: 372, endPoint y: 505, distance: 56.1
click at [372, 505] on div "סיכום ההזמנה ( 1 ) מספר פריטים 1 עריכת הסל משפחות רוויט ממ"ד ממ"מ (2022) - מותא…" at bounding box center [533, 366] width 371 height 478
click at [461, 517] on dt "מע״מ" at bounding box center [556, 512] width 288 height 23
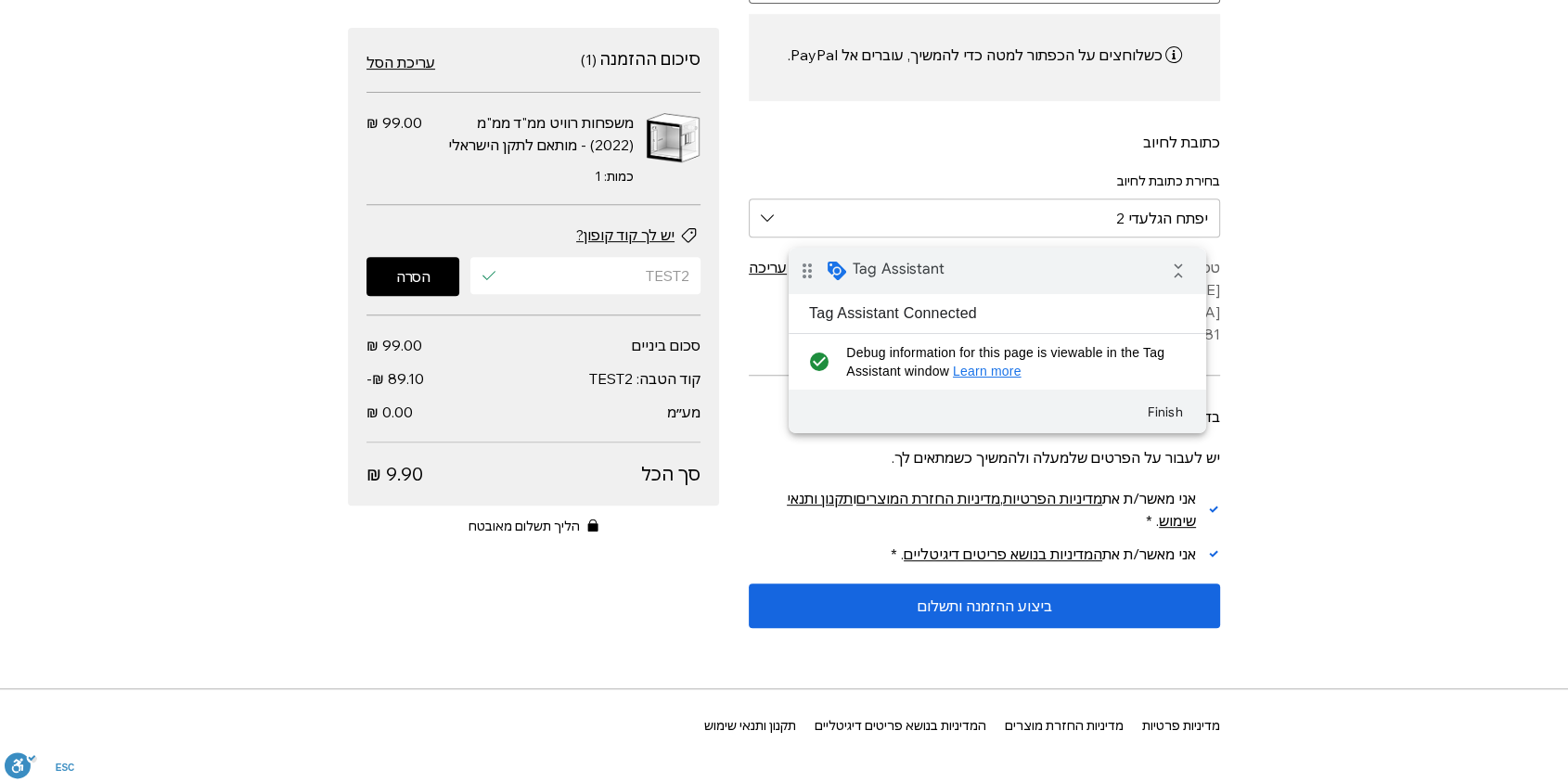
scroll to position [721, 0]
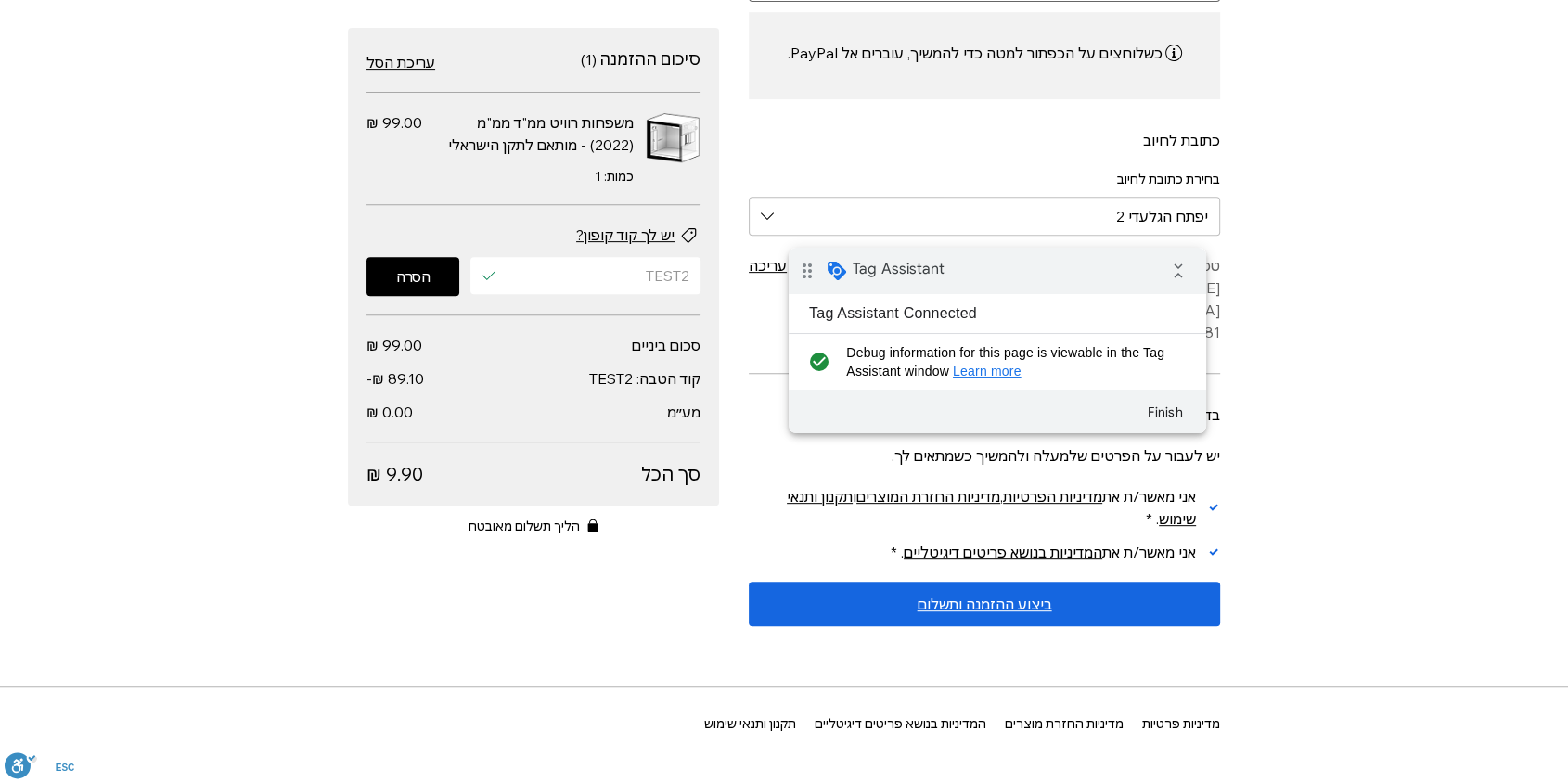
click at [987, 596] on span "ביצוע ההזמנה ותשלום" at bounding box center [984, 603] width 135 height 15
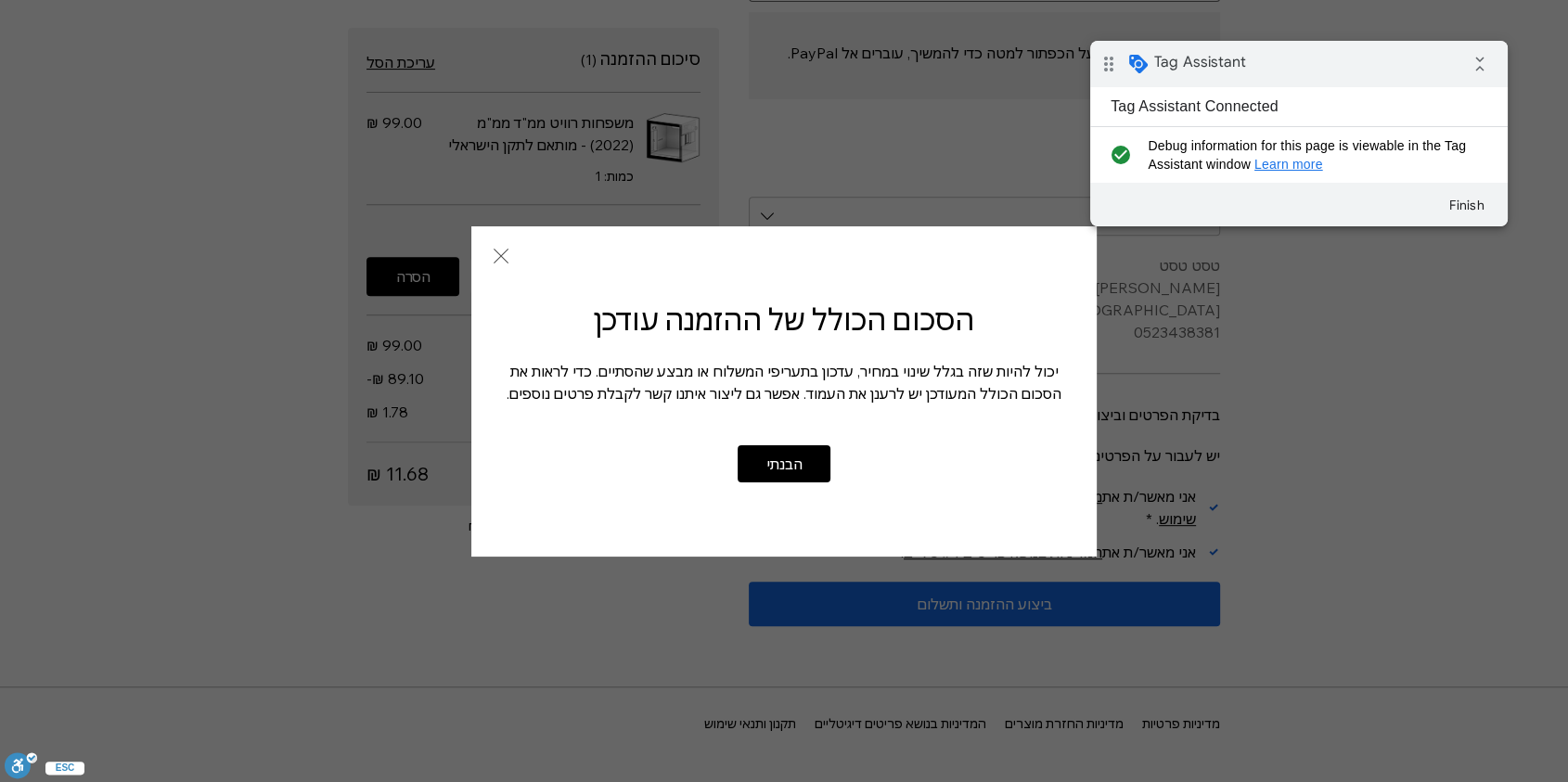
click at [1263, 67] on div "drag_indicator Tag Assistant collapse_all" at bounding box center [1298, 64] width 417 height 46
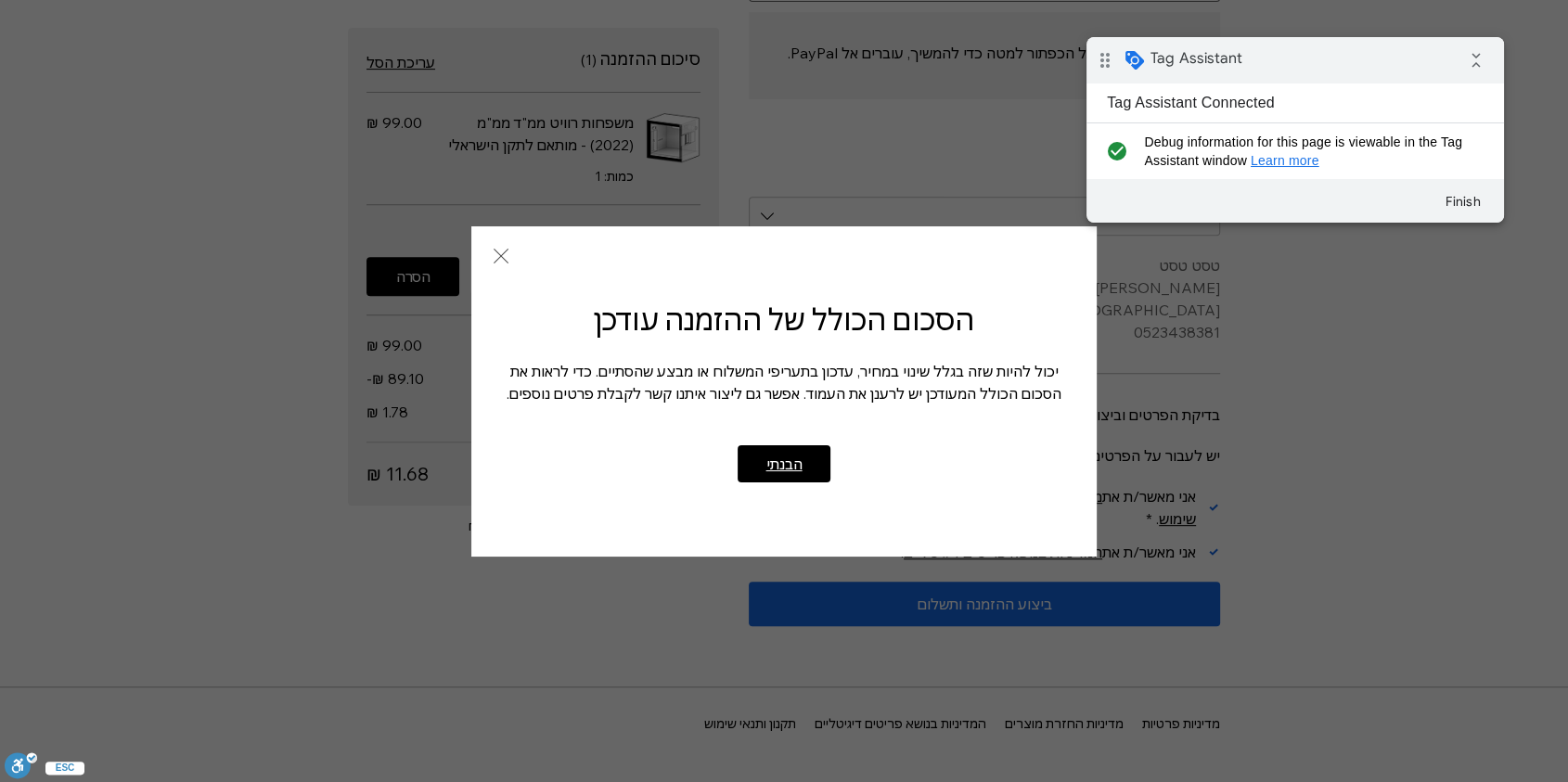
click at [781, 474] on button "הבנתי" at bounding box center [784, 464] width 92 height 37
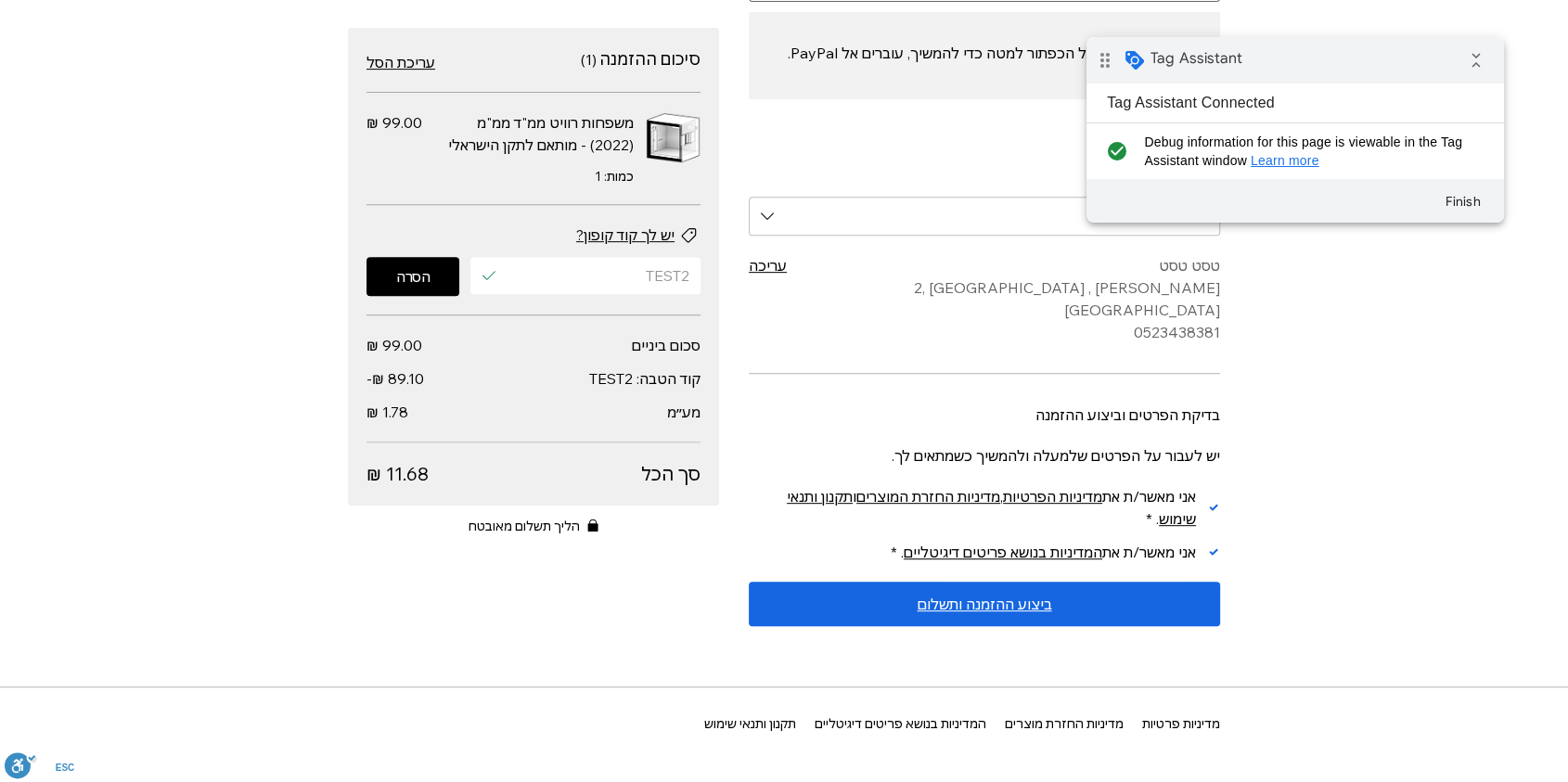
click at [1008, 596] on span "ביצוע ההזמנה ותשלום" at bounding box center [984, 603] width 135 height 15
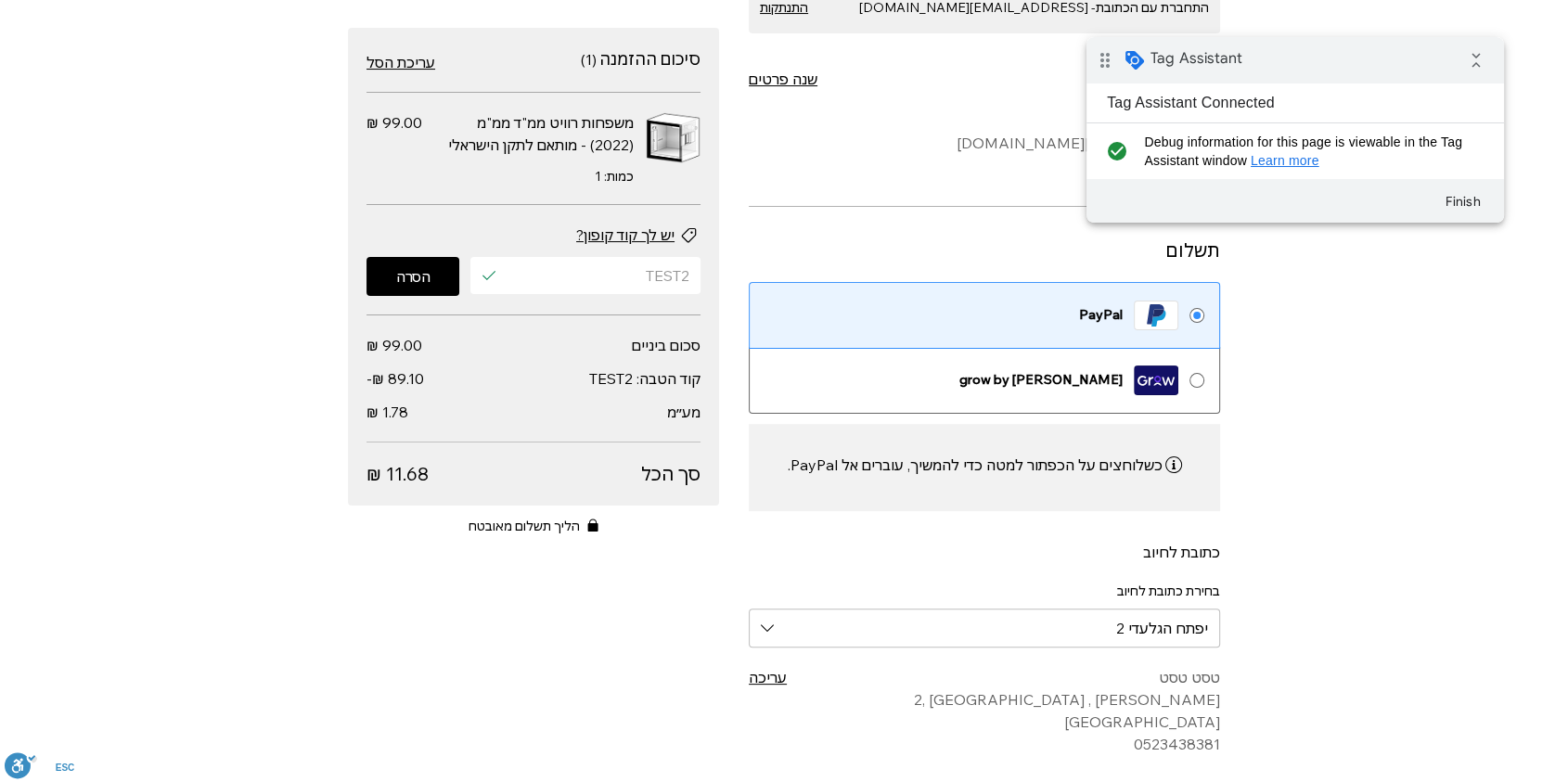
scroll to position [766, 0]
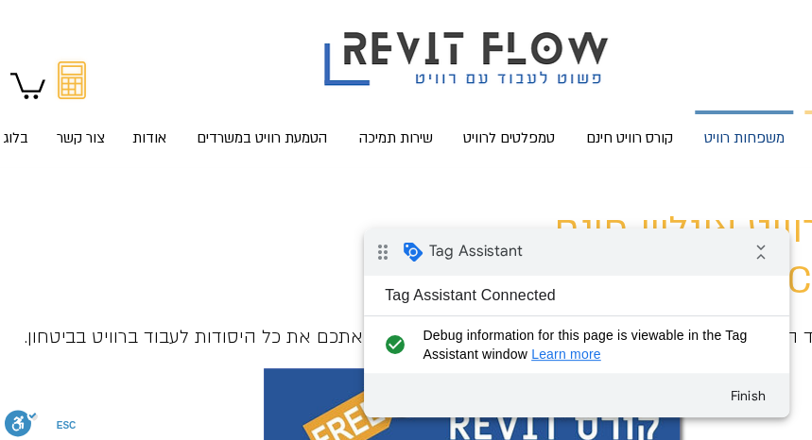
click at [749, 139] on p "משפחות רוויט" at bounding box center [743, 139] width 95 height 50
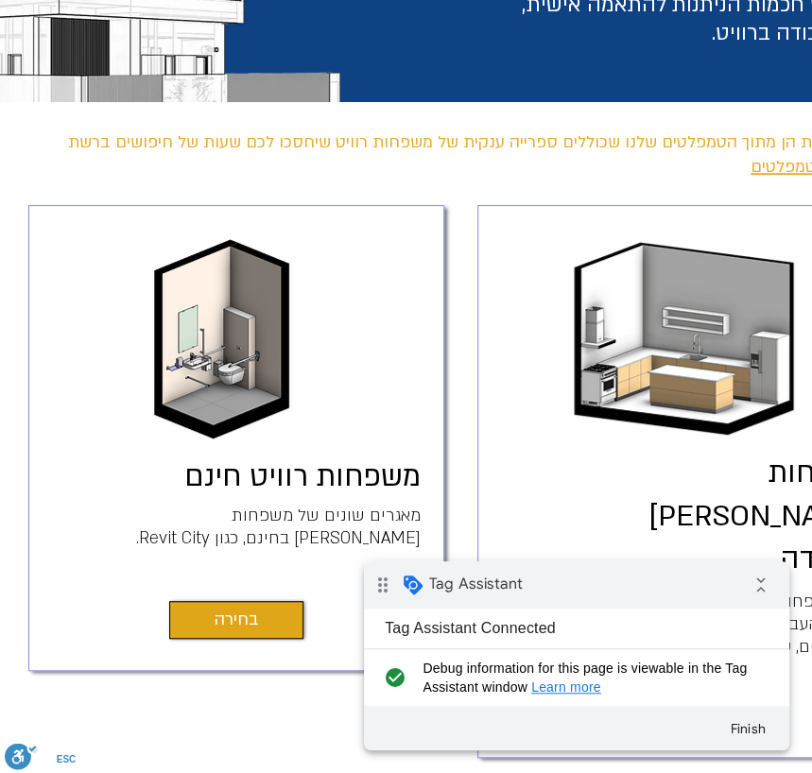
scroll to position [524, 0]
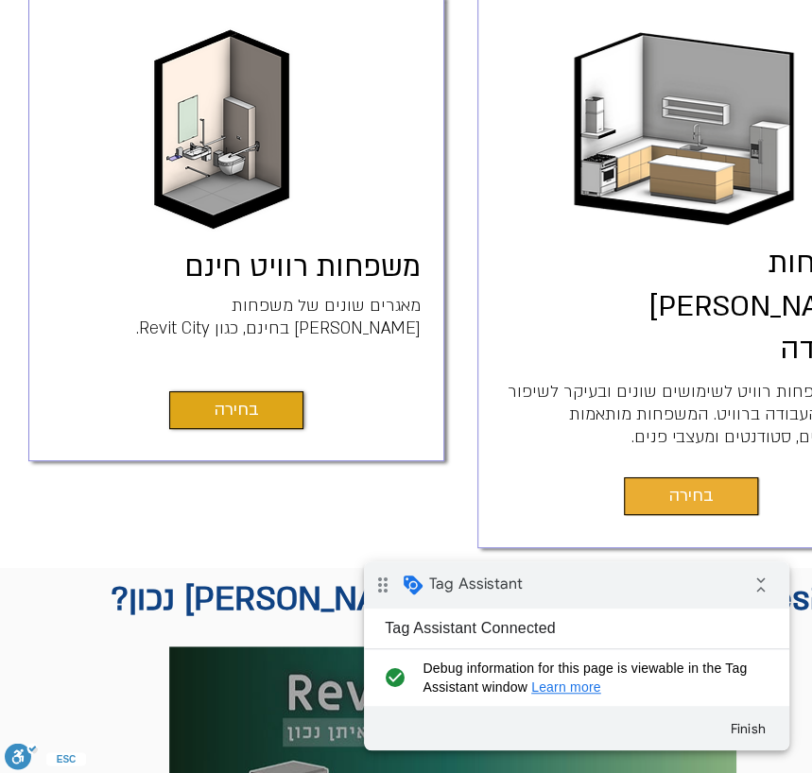
click at [692, 483] on span "בחירה" at bounding box center [691, 496] width 44 height 26
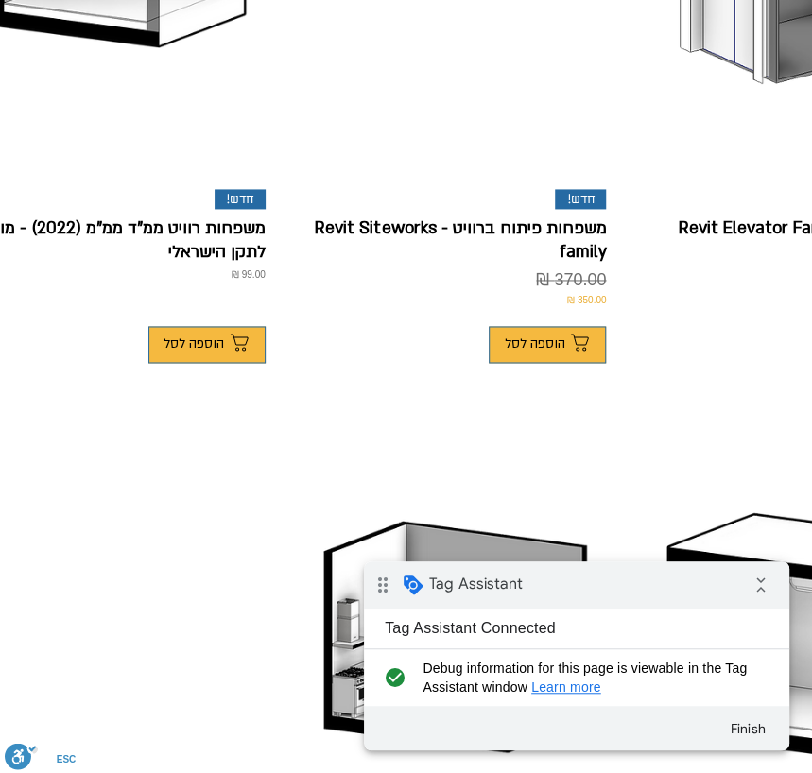
scroll to position [839, 0]
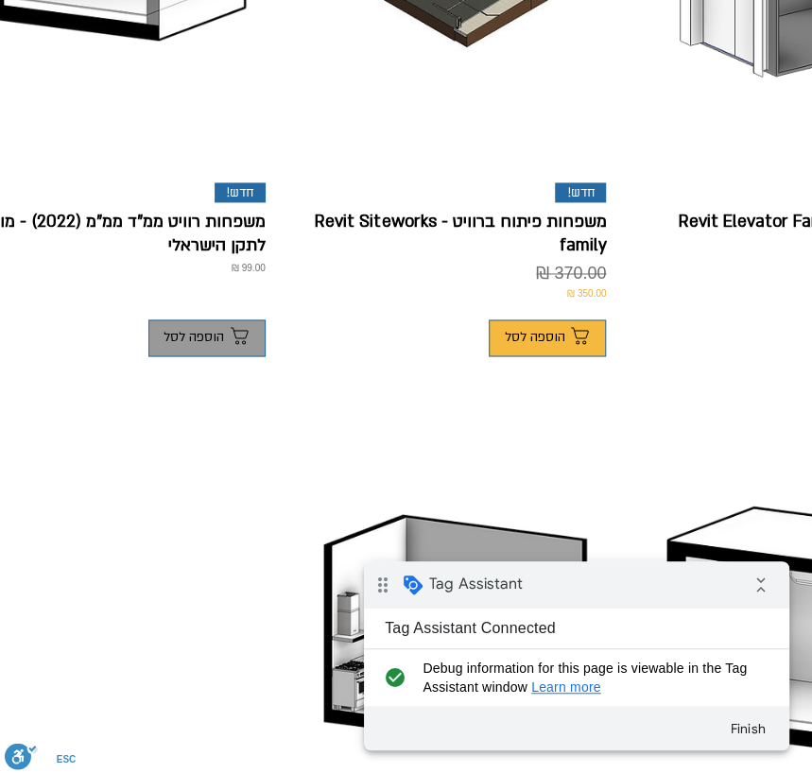
click at [226, 328] on span "הוספה לסל" at bounding box center [237, 337] width 26 height 18
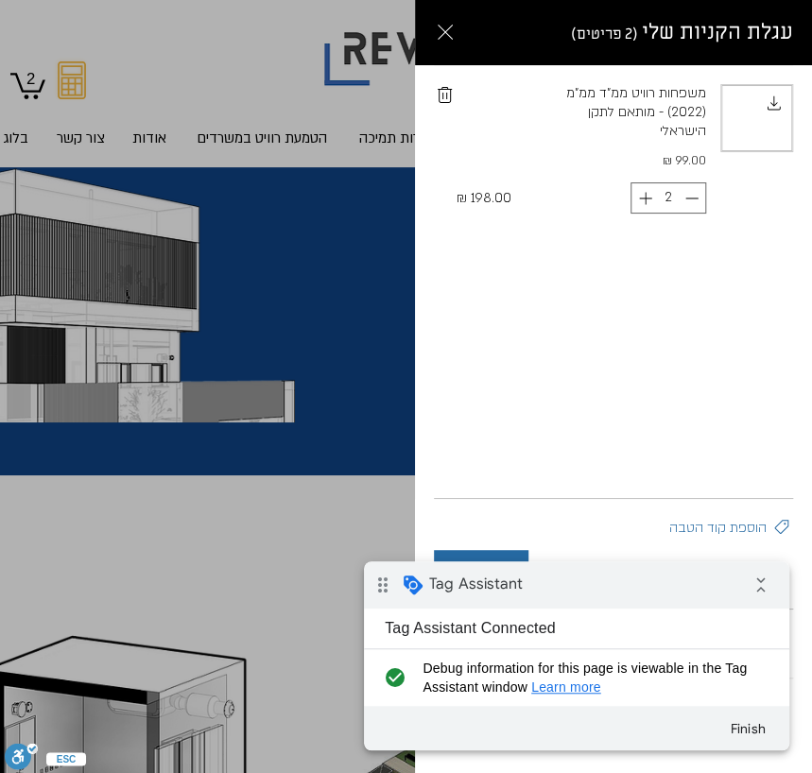
scroll to position [0, 0]
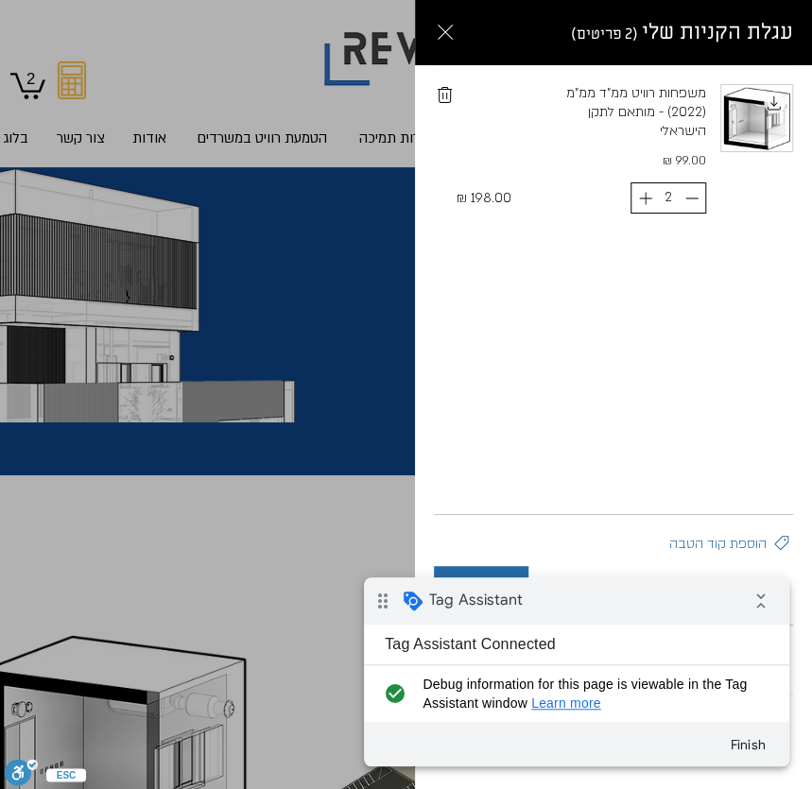
click at [681, 203] on icon "Decrement" at bounding box center [691, 198] width 20 height 20
type input "1"
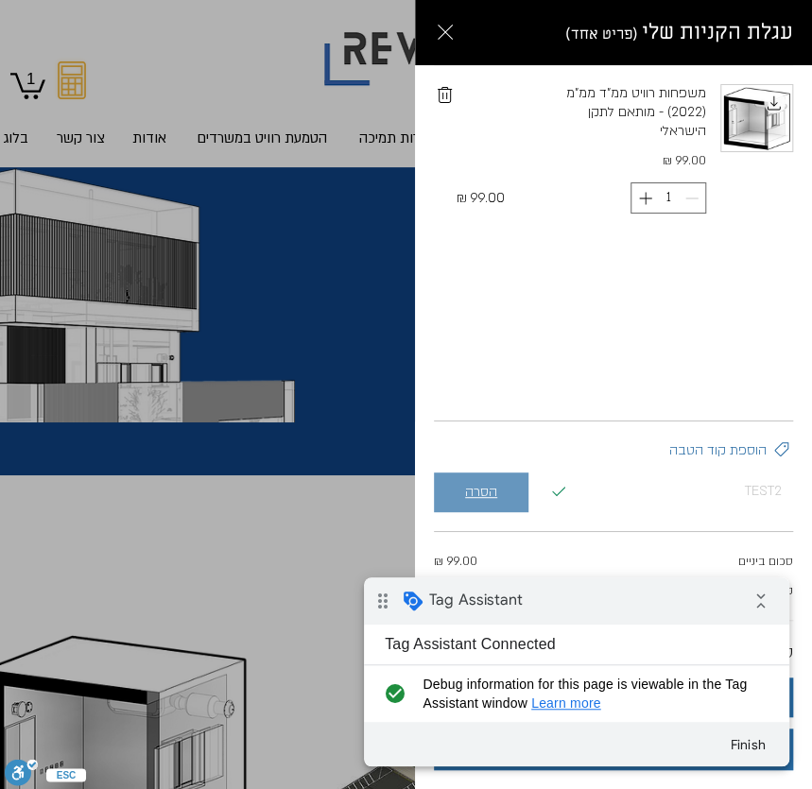
click at [502, 485] on button "הסרה" at bounding box center [481, 492] width 94 height 40
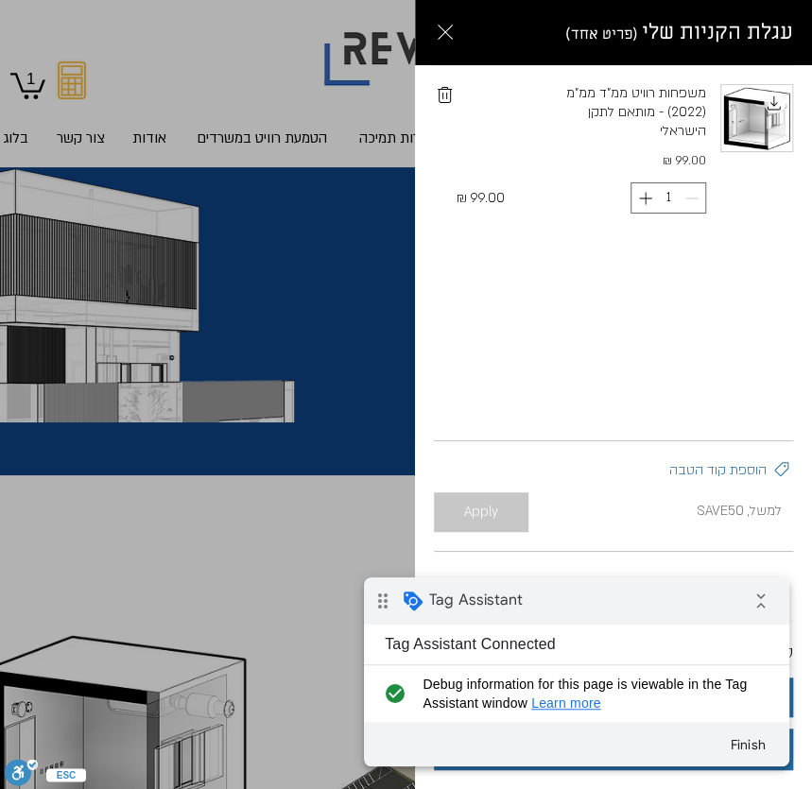
click at [660, 509] on input "יש להכניס את קוד ההטבה" at bounding box center [672, 511] width 242 height 38
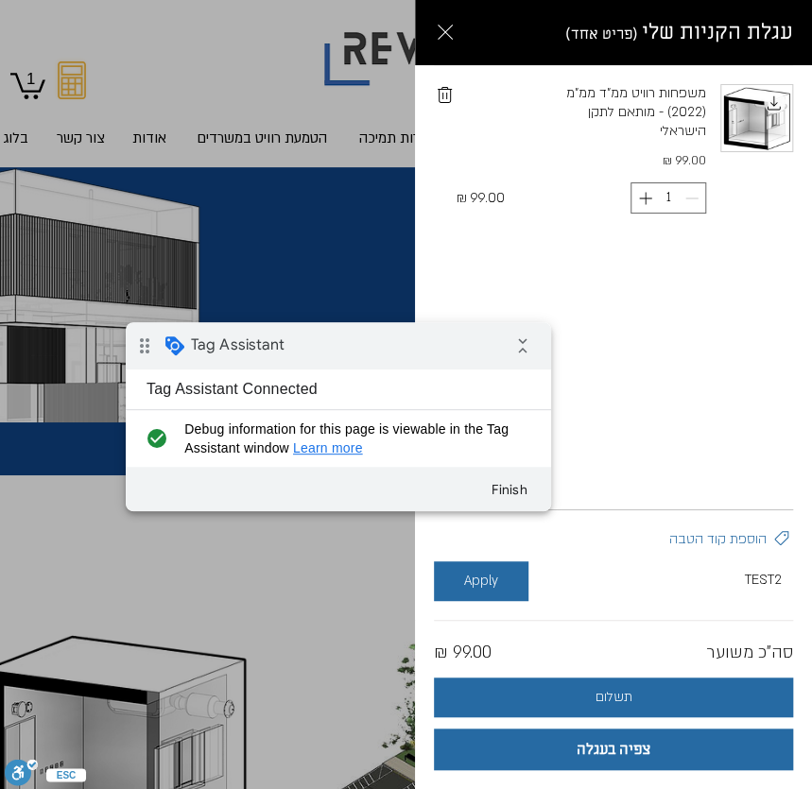
click at [385, 333] on div "drag_indicator Tag Assistant collapse_all" at bounding box center [338, 345] width 425 height 47
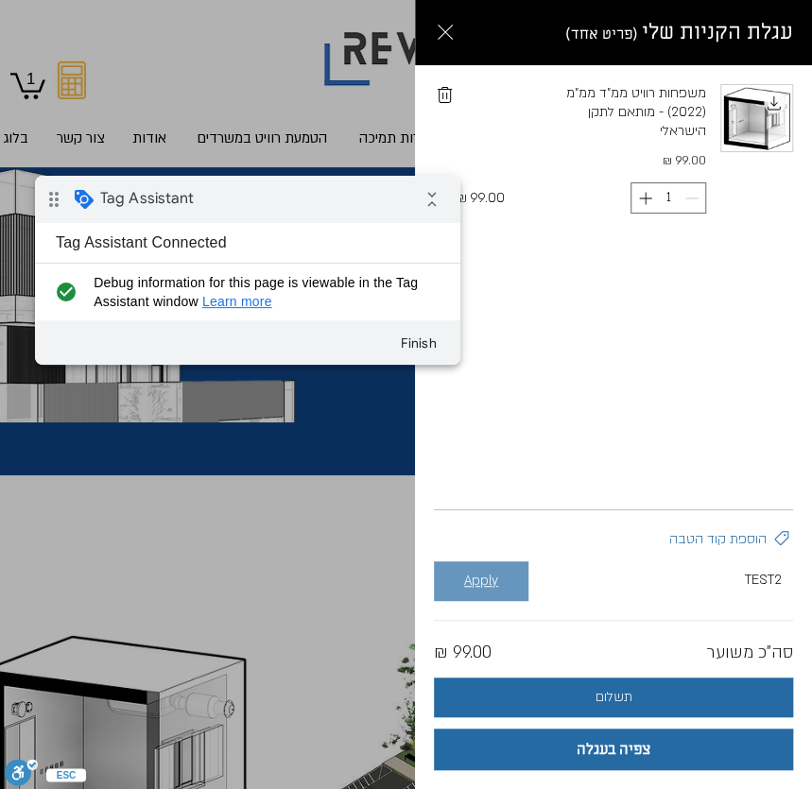
type input "TEST2"
click at [497, 581] on button "Apply" at bounding box center [481, 581] width 94 height 40
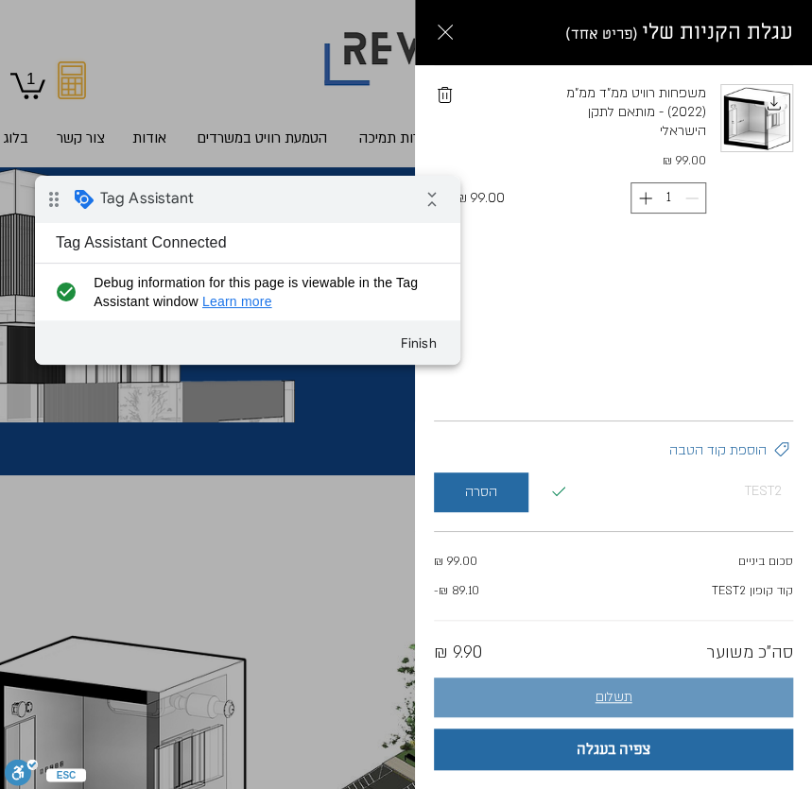
click at [628, 701] on span "תשלום" at bounding box center [613, 697] width 37 height 15
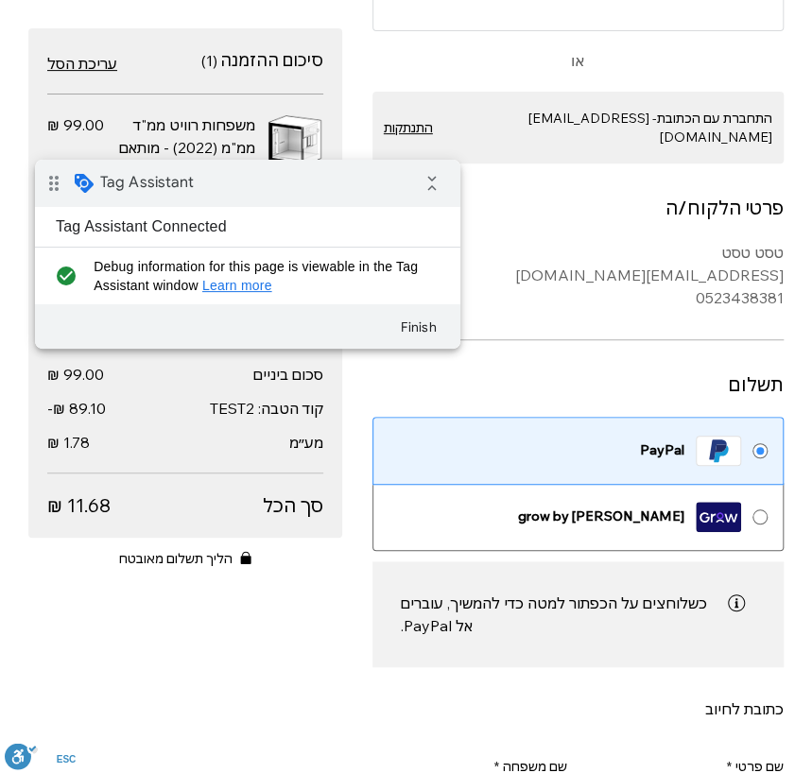
scroll to position [210, 0]
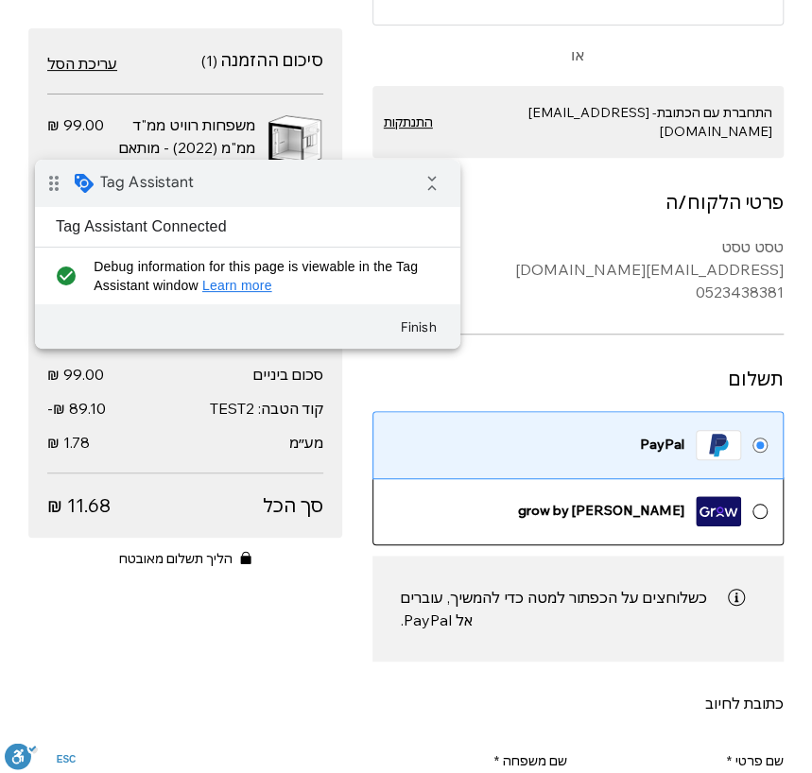
click at [758, 509] on div "מקטע בטופס תשלום הכולל את פרטי הלקוח או הלקוחה והמשלוח, שיטת משלוח ואפשרויות תש…" at bounding box center [760, 511] width 4 height 4
radio input "false"
radio input "true"
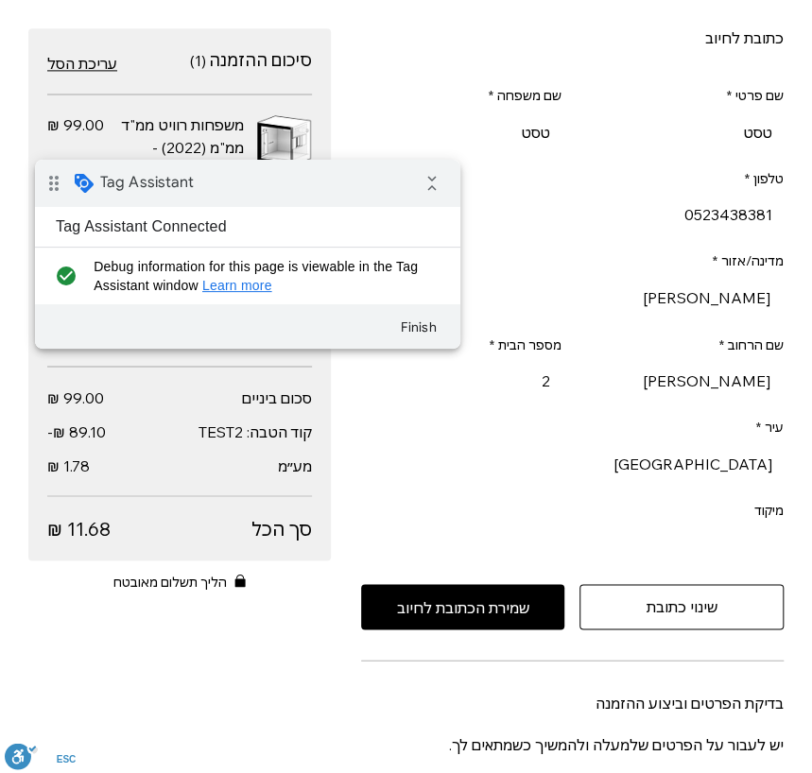
scroll to position [839, 0]
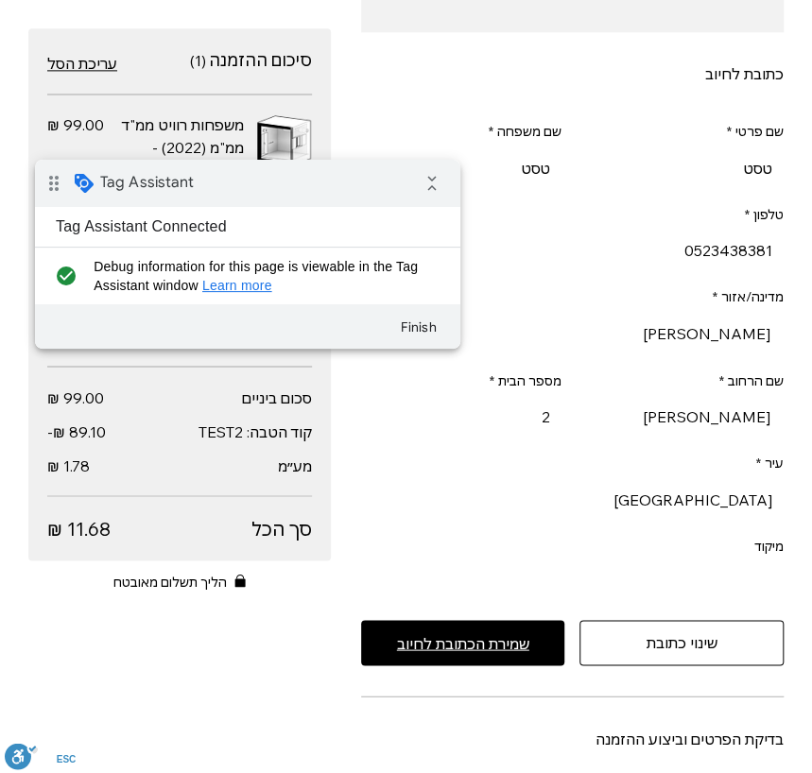
click at [499, 635] on span "שמירת הכתובת לחיוב" at bounding box center [463, 642] width 132 height 15
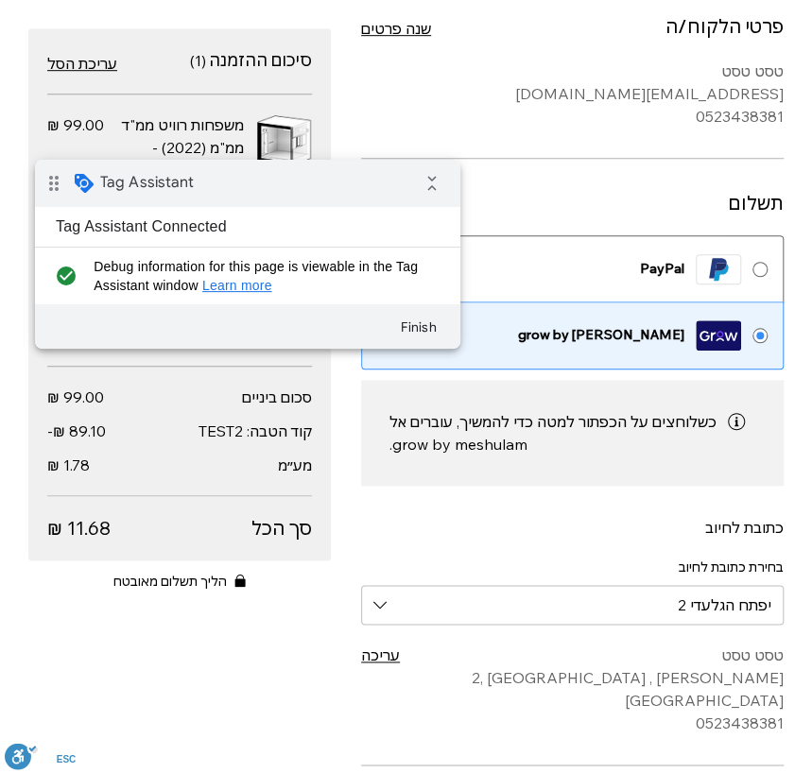
scroll to position [805, 0]
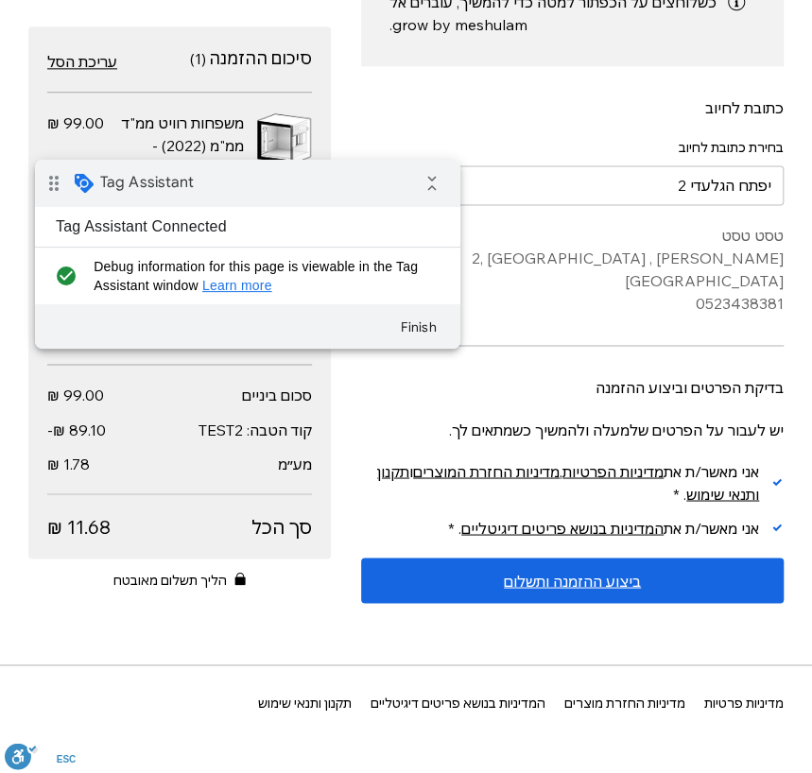
click at [535, 572] on span "ביצוע ההזמנה ותשלום" at bounding box center [572, 579] width 137 height 15
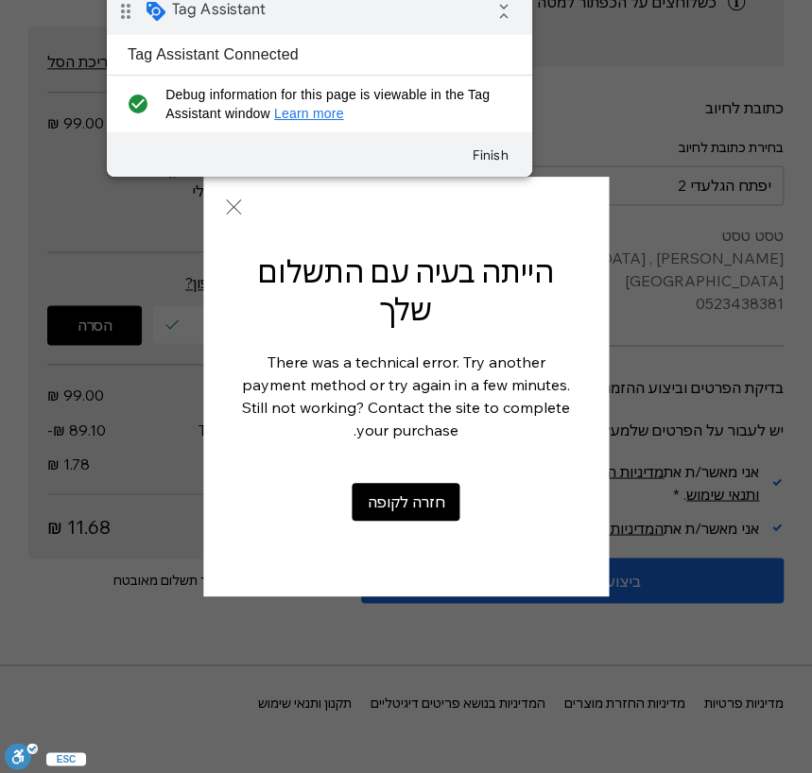
click at [263, 11] on div "drag_indicator Tag Assistant collapse_all" at bounding box center [319, 11] width 425 height 47
click at [419, 494] on span "חזרה לקופה" at bounding box center [405, 501] width 77 height 15
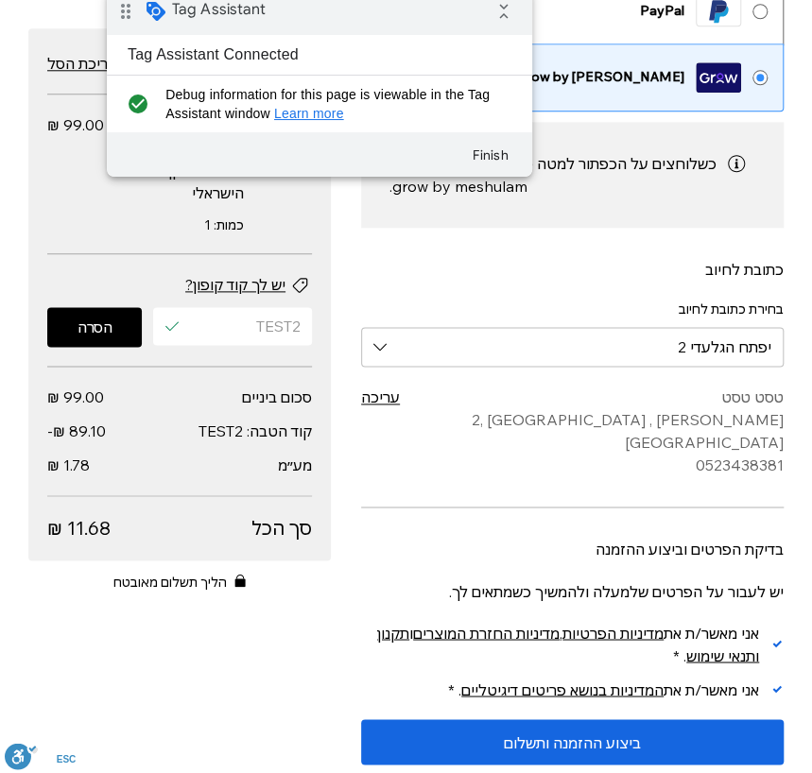
scroll to position [490, 0]
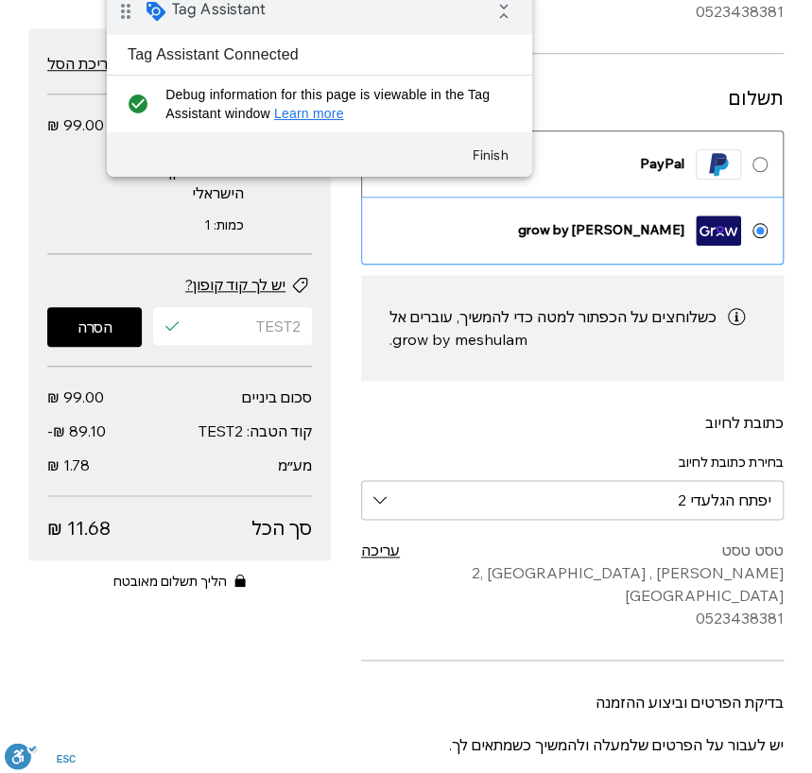
click at [633, 215] on div "grow by meshulam" at bounding box center [530, 230] width 307 height 30
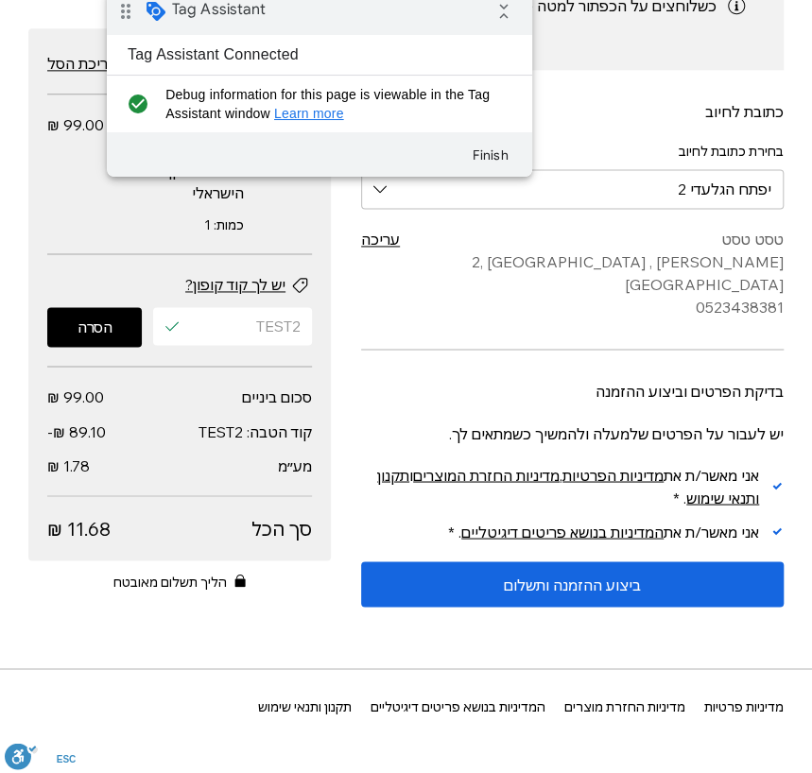
scroll to position [805, 0]
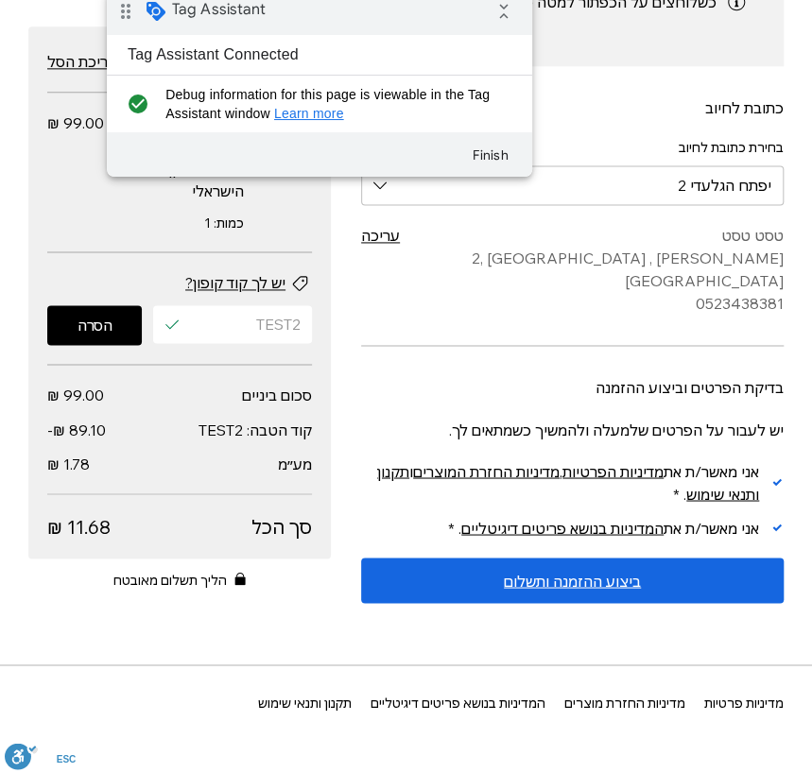
click at [616, 572] on span "ביצוע ההזמנה ותשלום" at bounding box center [572, 579] width 137 height 15
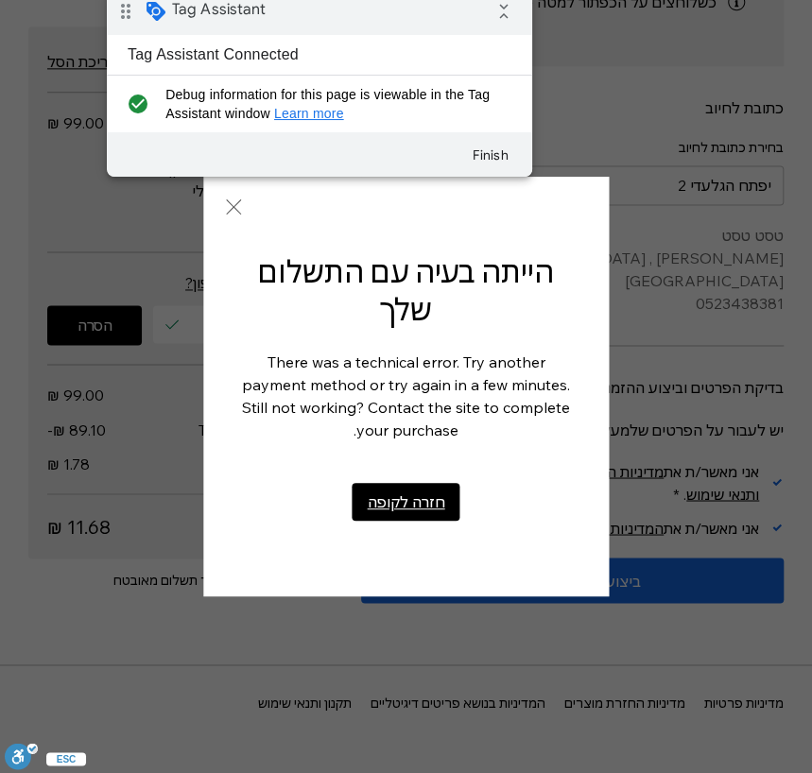
click at [394, 494] on span "חזרה לקופה" at bounding box center [405, 501] width 77 height 15
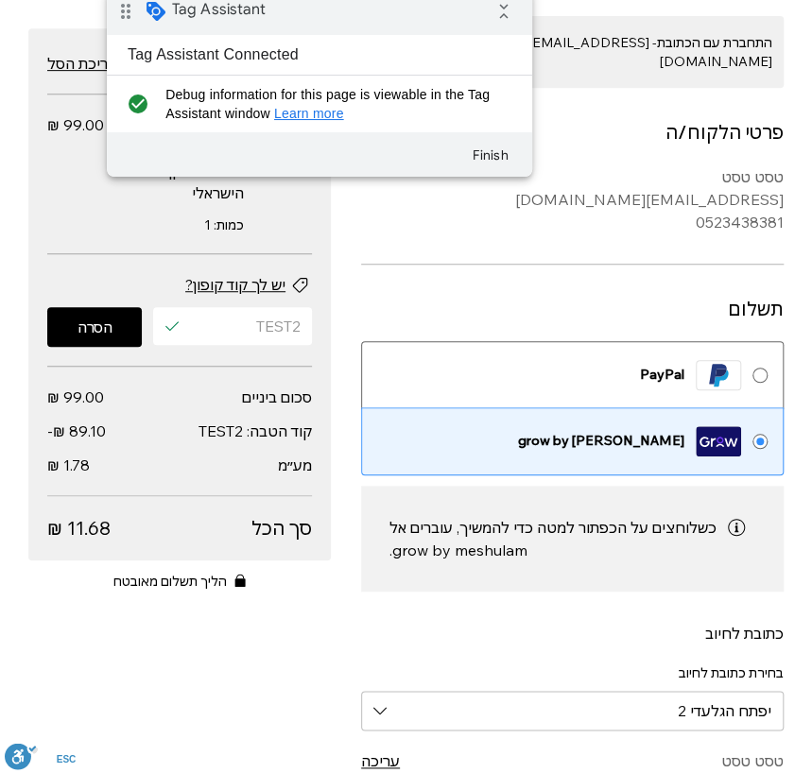
scroll to position [385, 0]
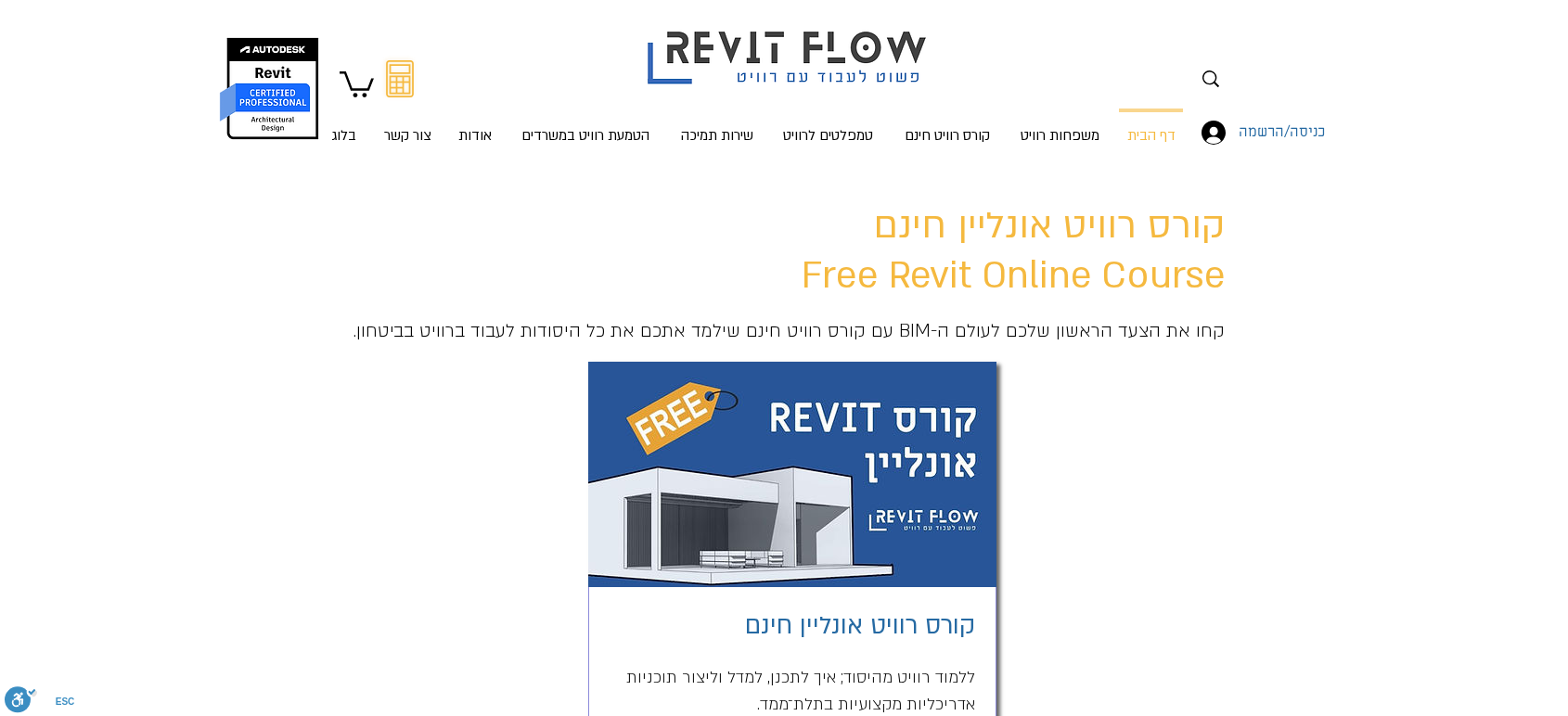
click at [1075, 135] on p "משפחות רוויט" at bounding box center [1059, 135] width 93 height 52
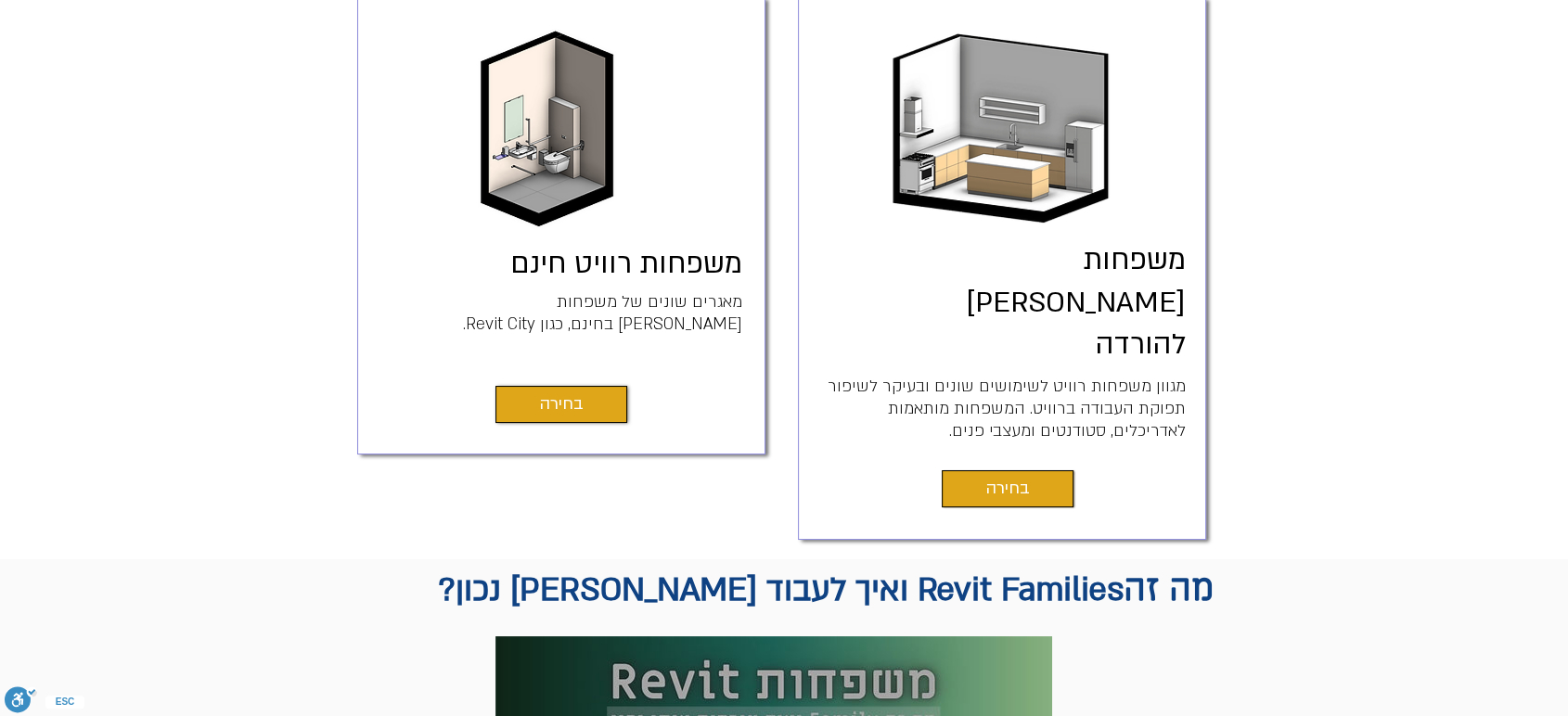
scroll to position [515, 0]
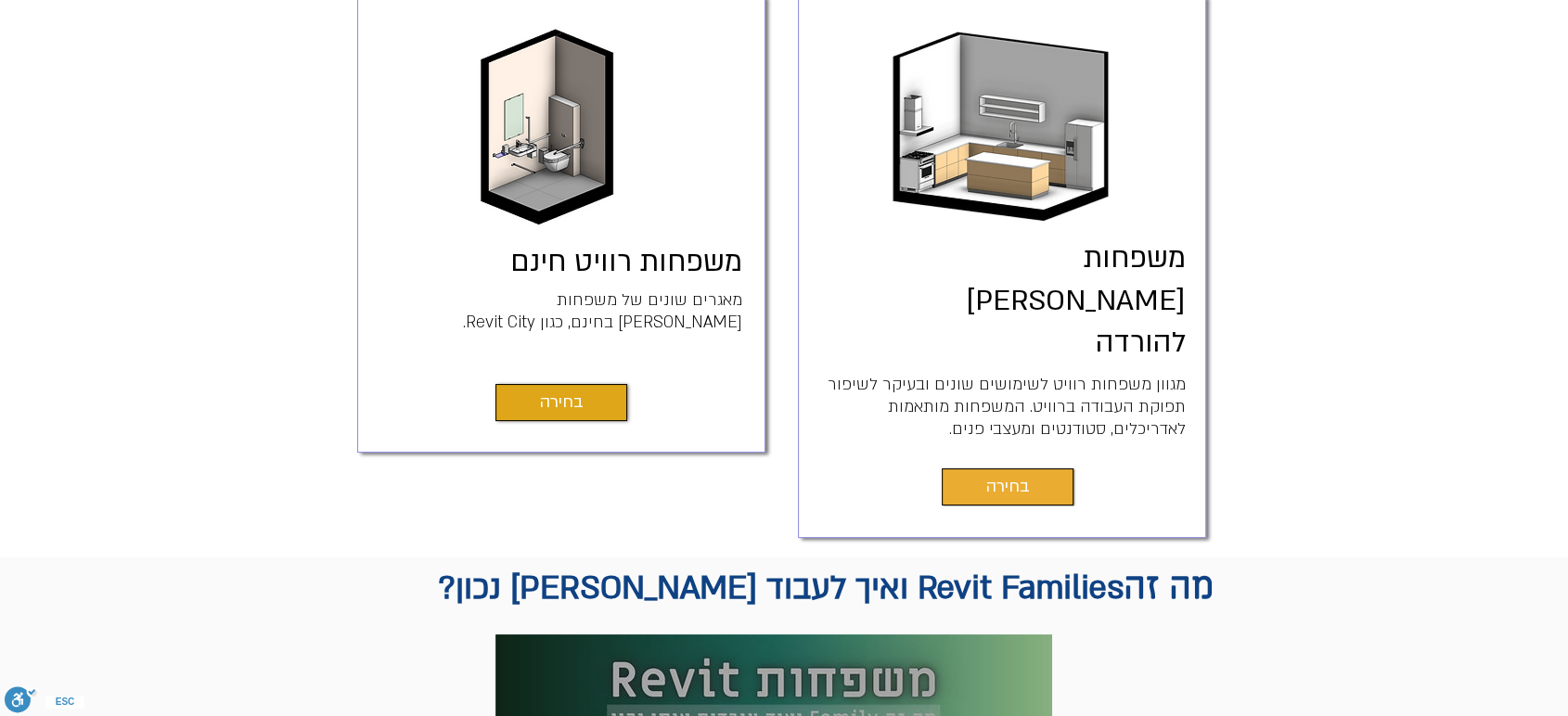
click at [1021, 474] on span "בחירה" at bounding box center [1007, 487] width 43 height 26
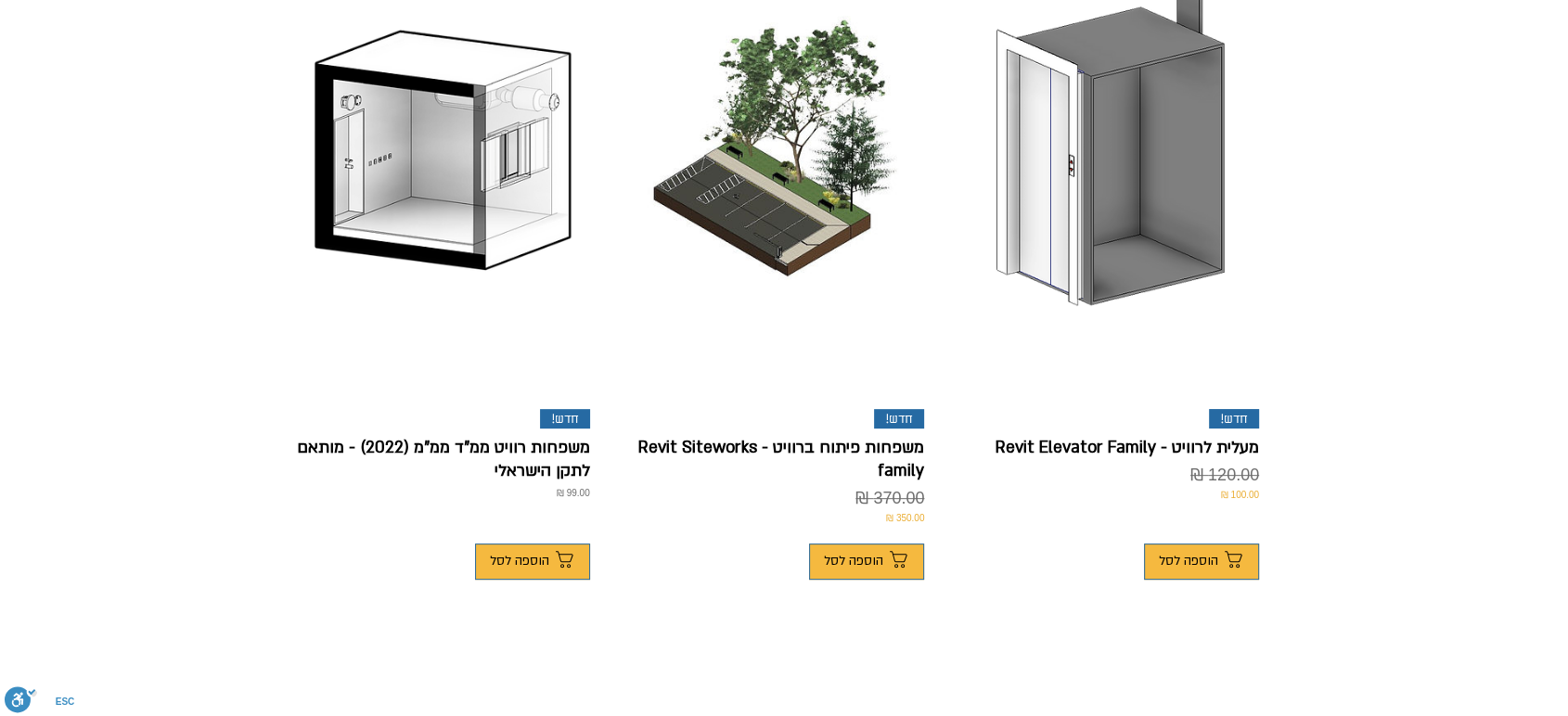
scroll to position [824, 0]
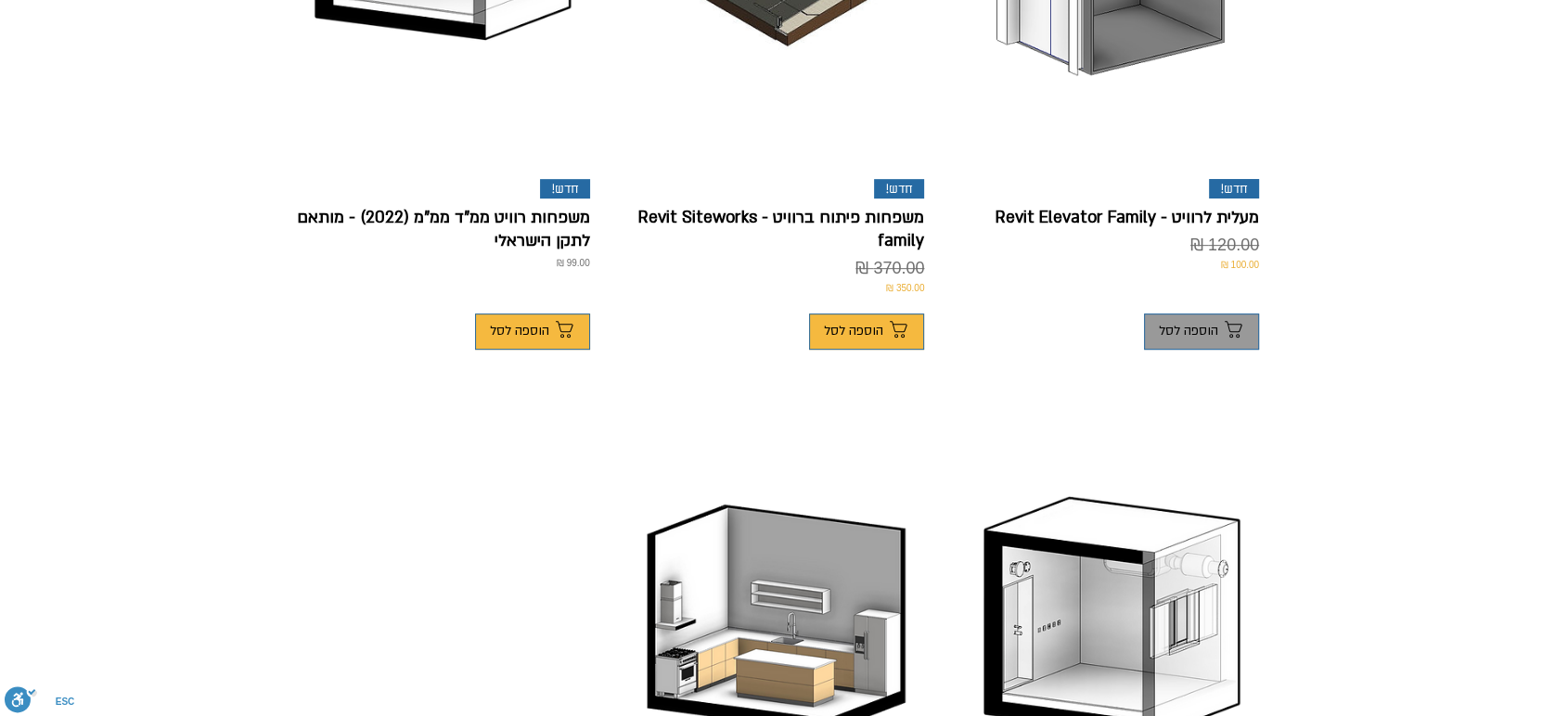
click at [1202, 324] on span "הוספה לסל" at bounding box center [1188, 331] width 59 height 15
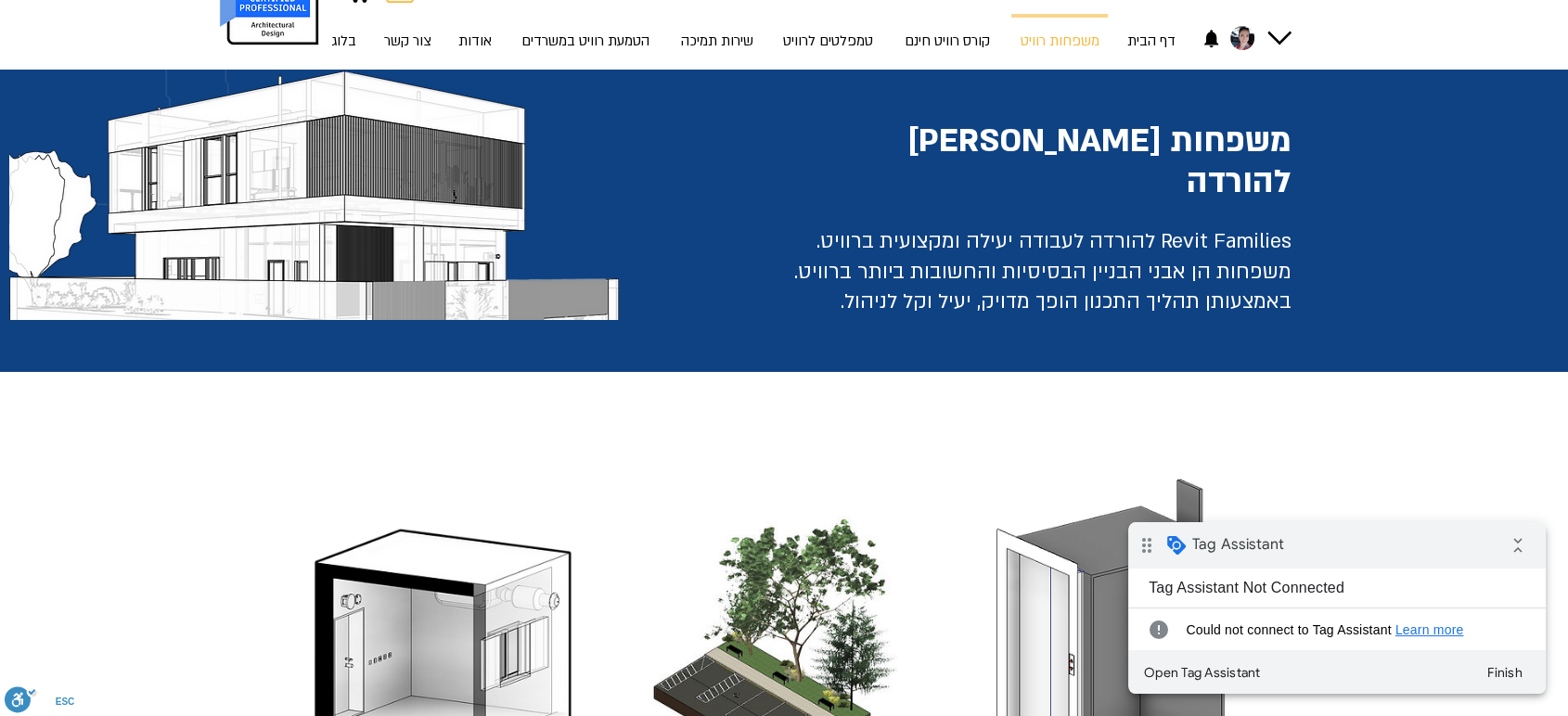
scroll to position [0, 0]
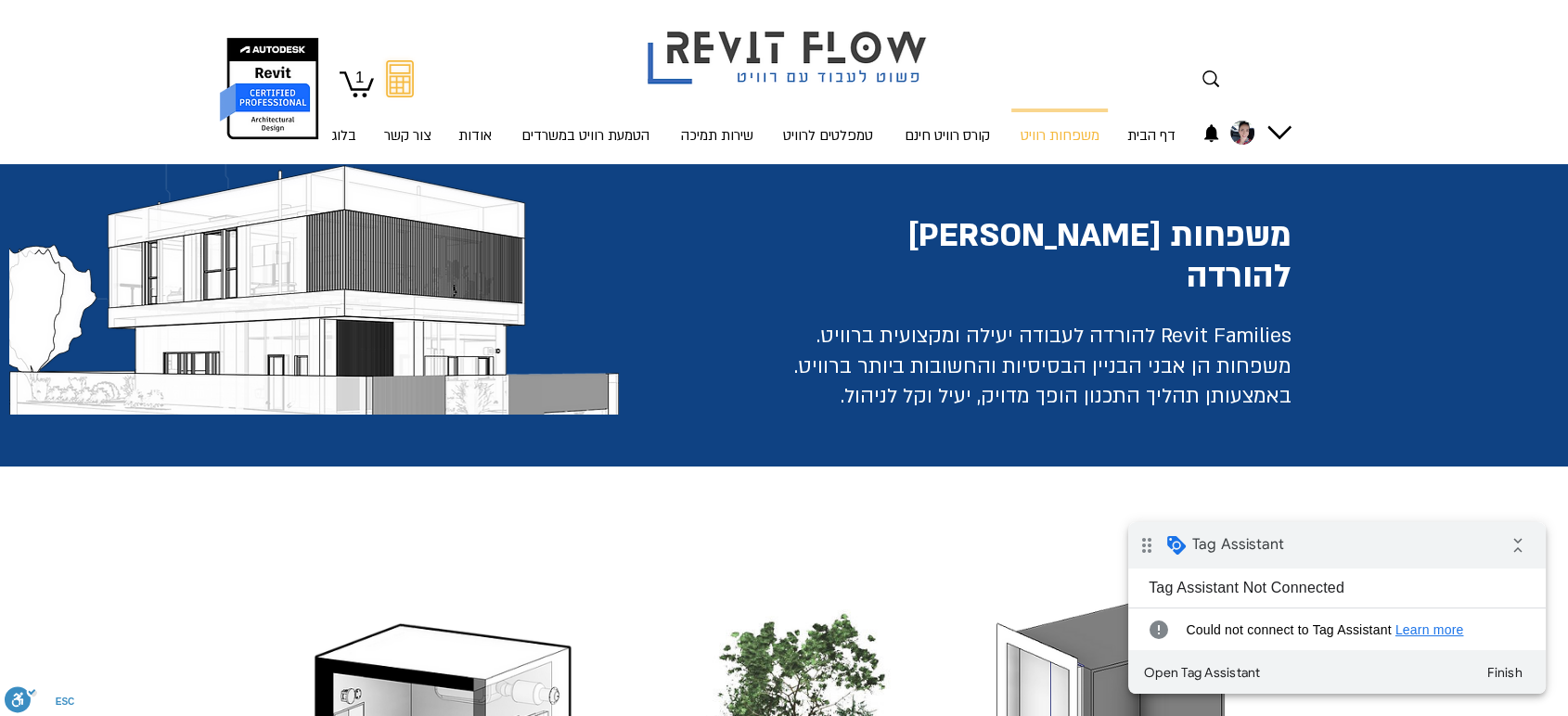
click at [357, 82] on text "1" at bounding box center [359, 78] width 9 height 18
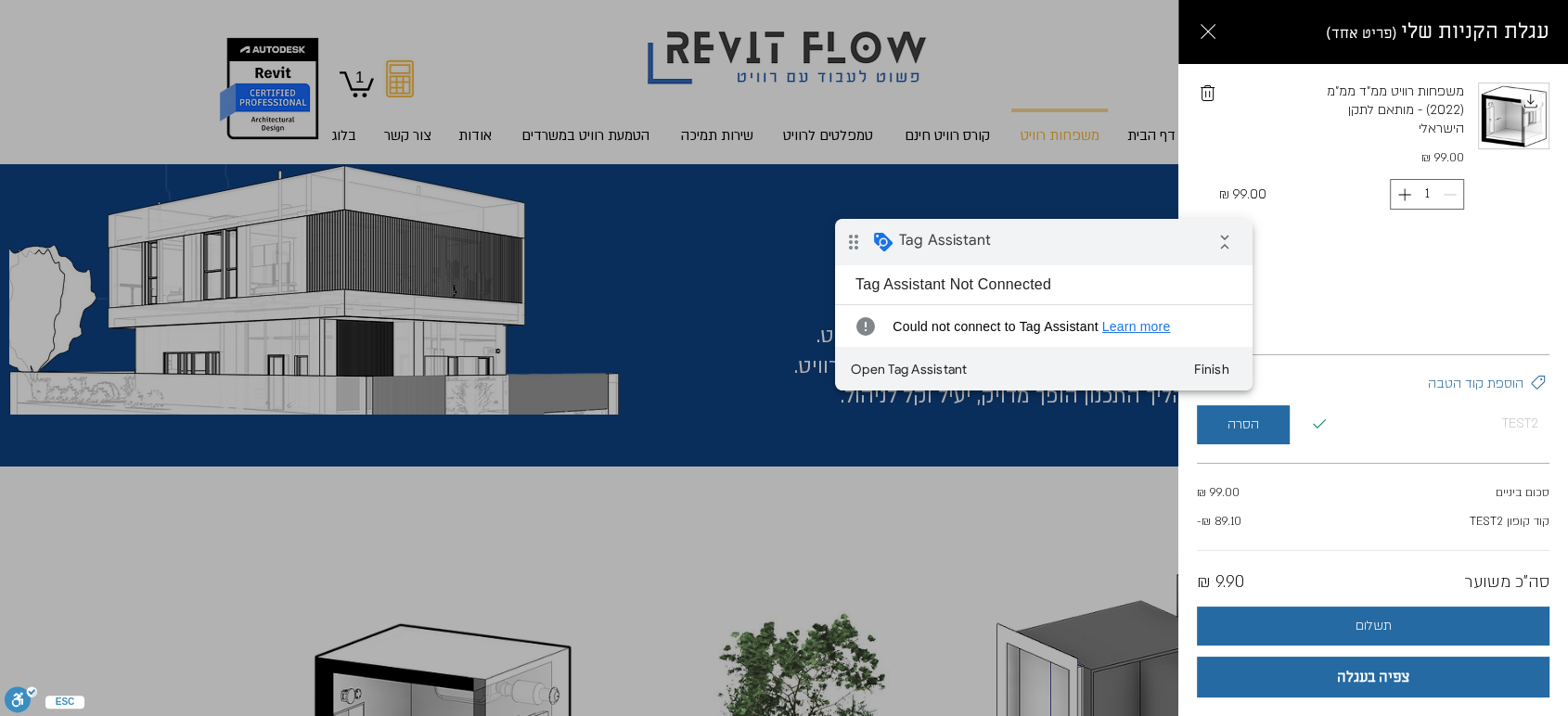
click at [1041, 231] on div "drag_indicator Tag Assistant collapse_all" at bounding box center [1043, 242] width 417 height 46
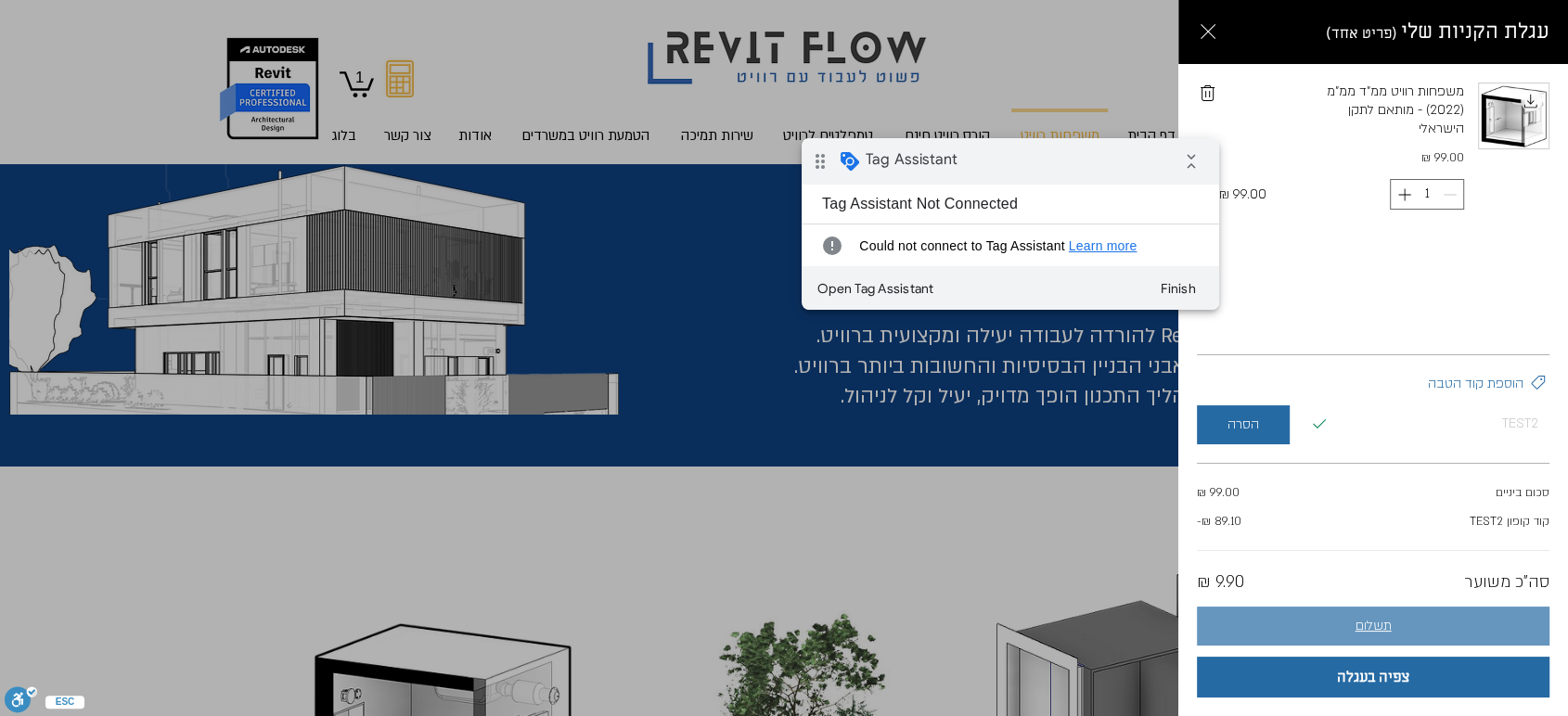
click at [1373, 628] on span "תשלום" at bounding box center [1373, 626] width 36 height 15
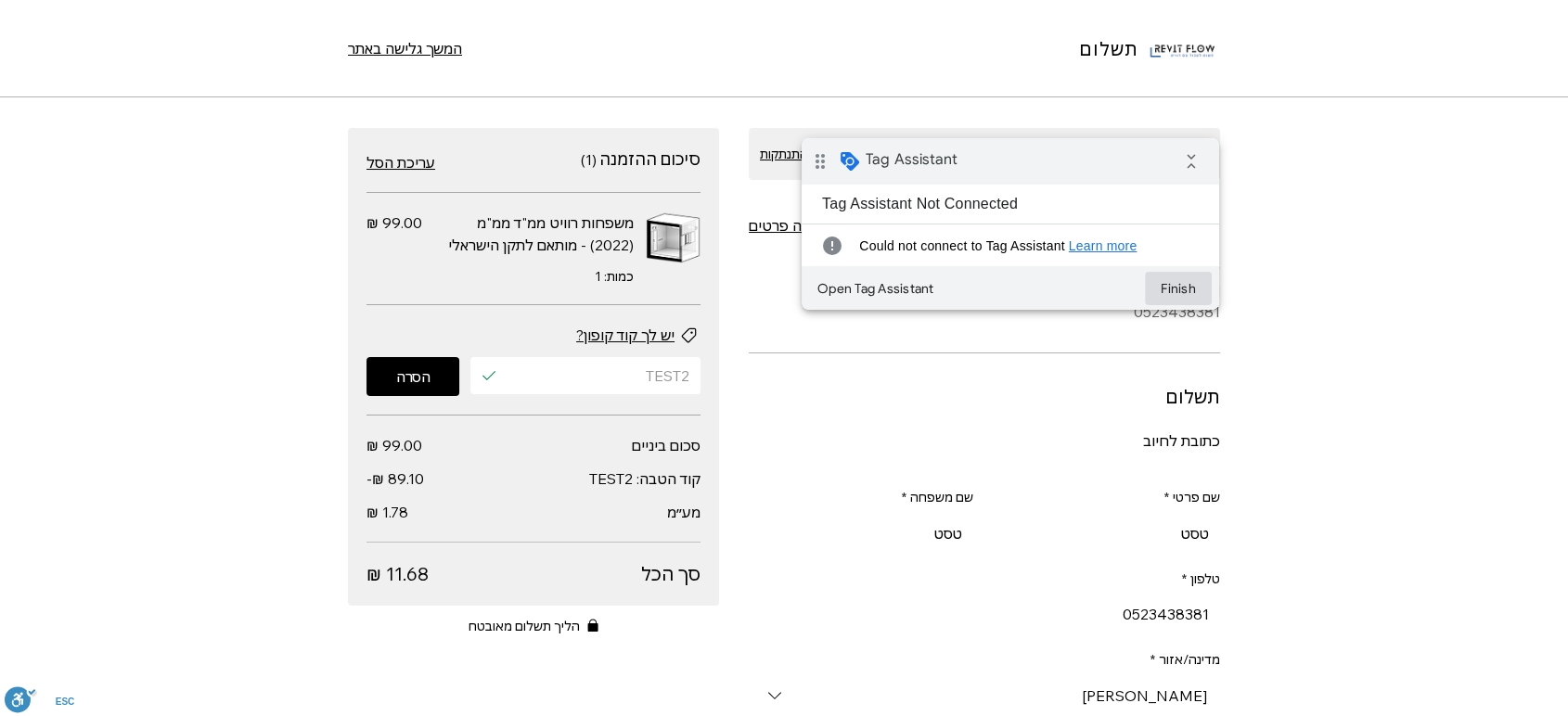
click at [1193, 292] on button "Finish" at bounding box center [1178, 289] width 67 height 33
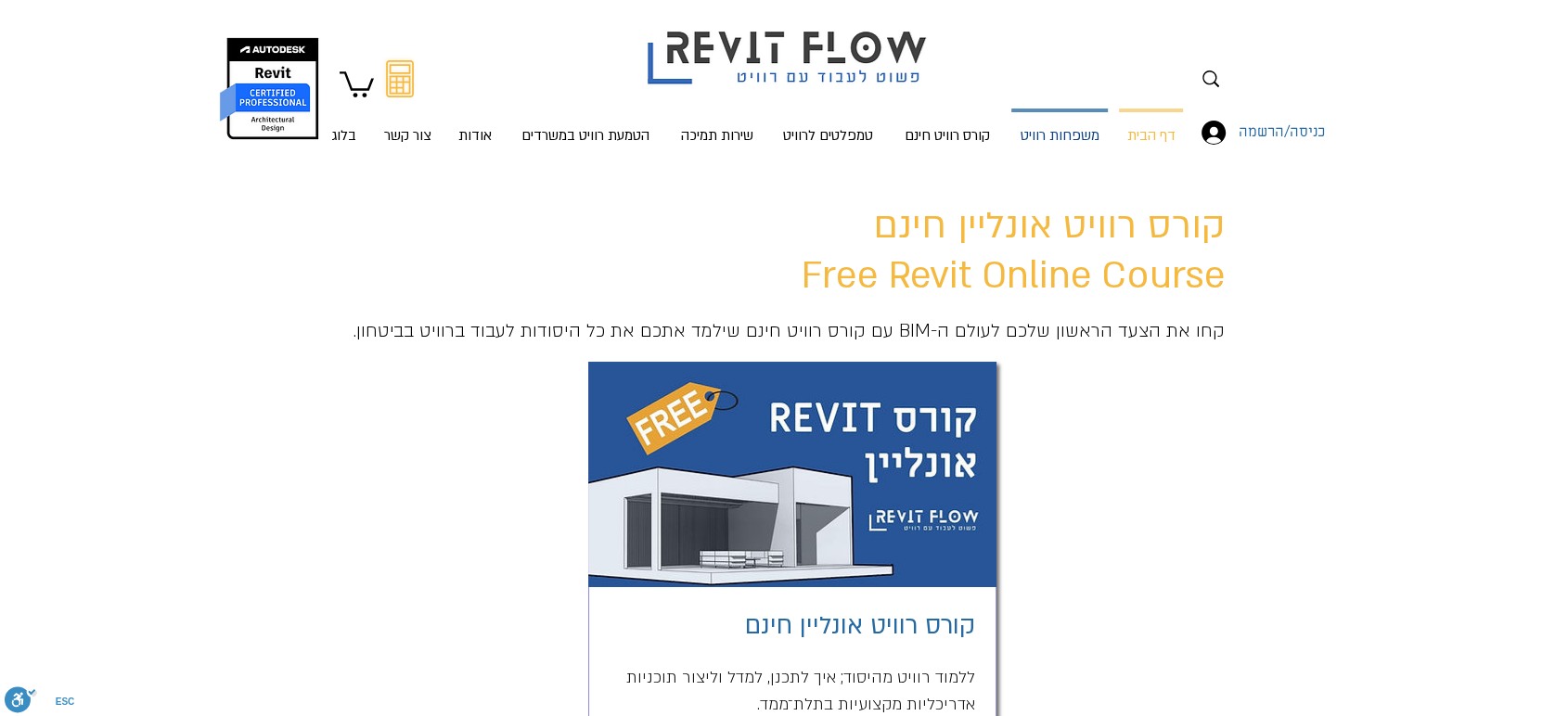
click at [1042, 140] on p "משפחות רוויט" at bounding box center [1059, 137] width 93 height 49
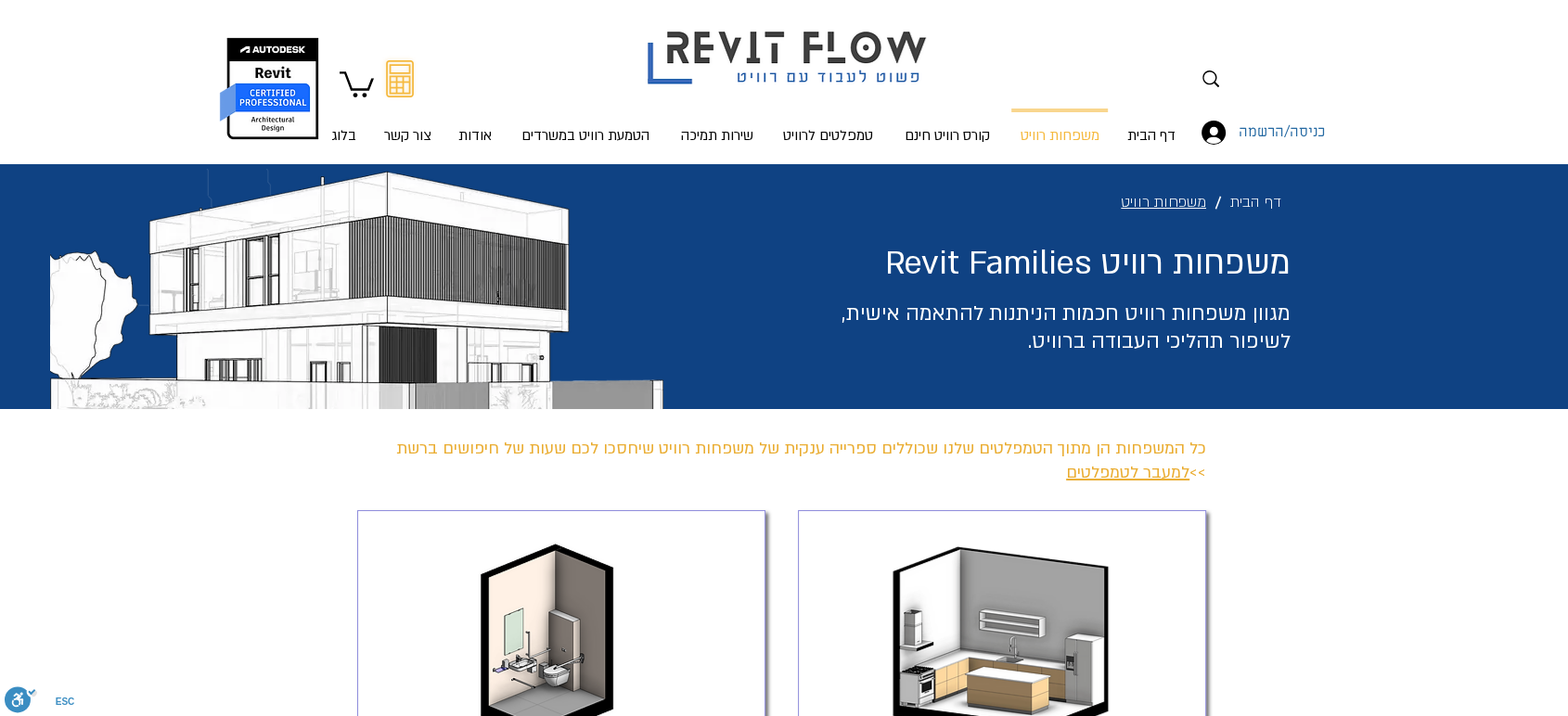
scroll to position [412, 0]
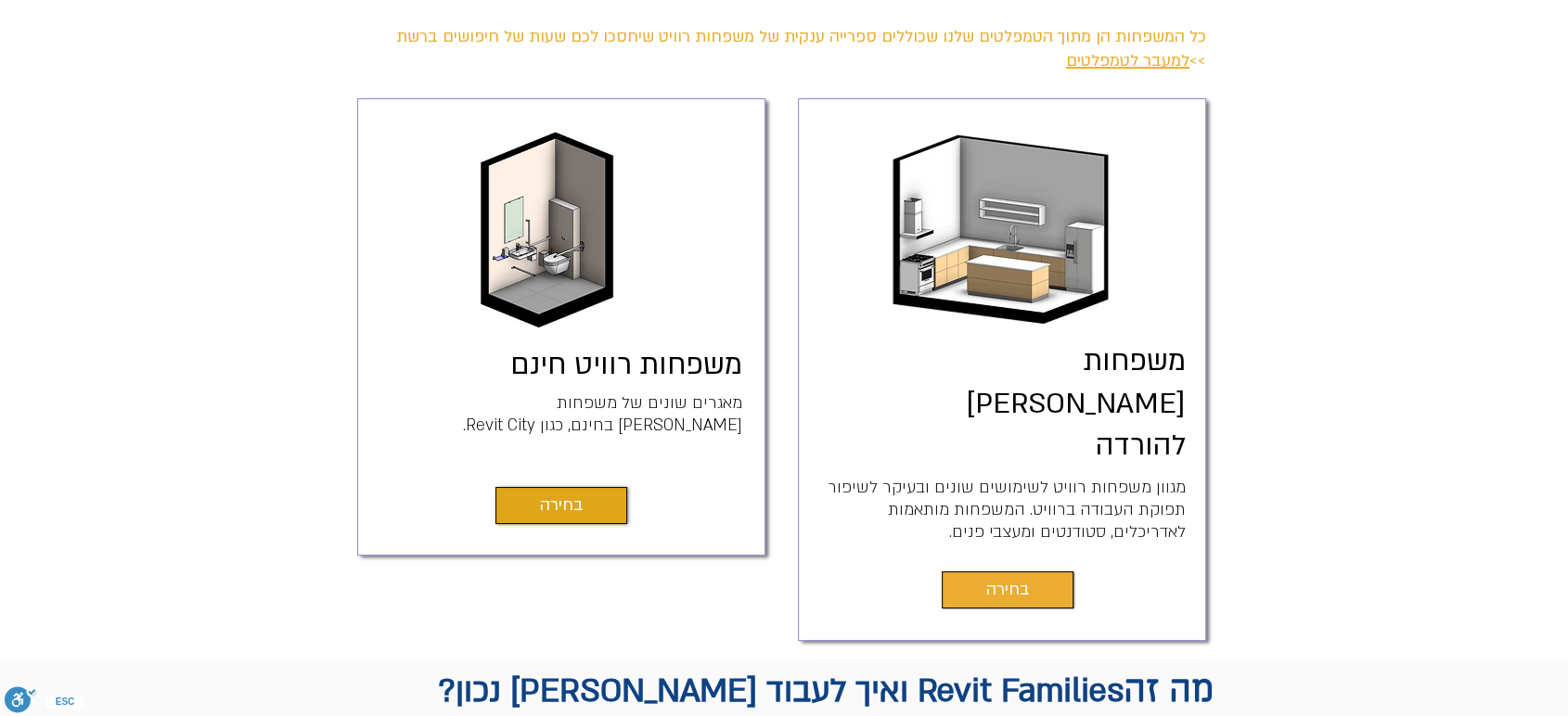
click at [1008, 578] on span "בחירה" at bounding box center [1007, 590] width 43 height 26
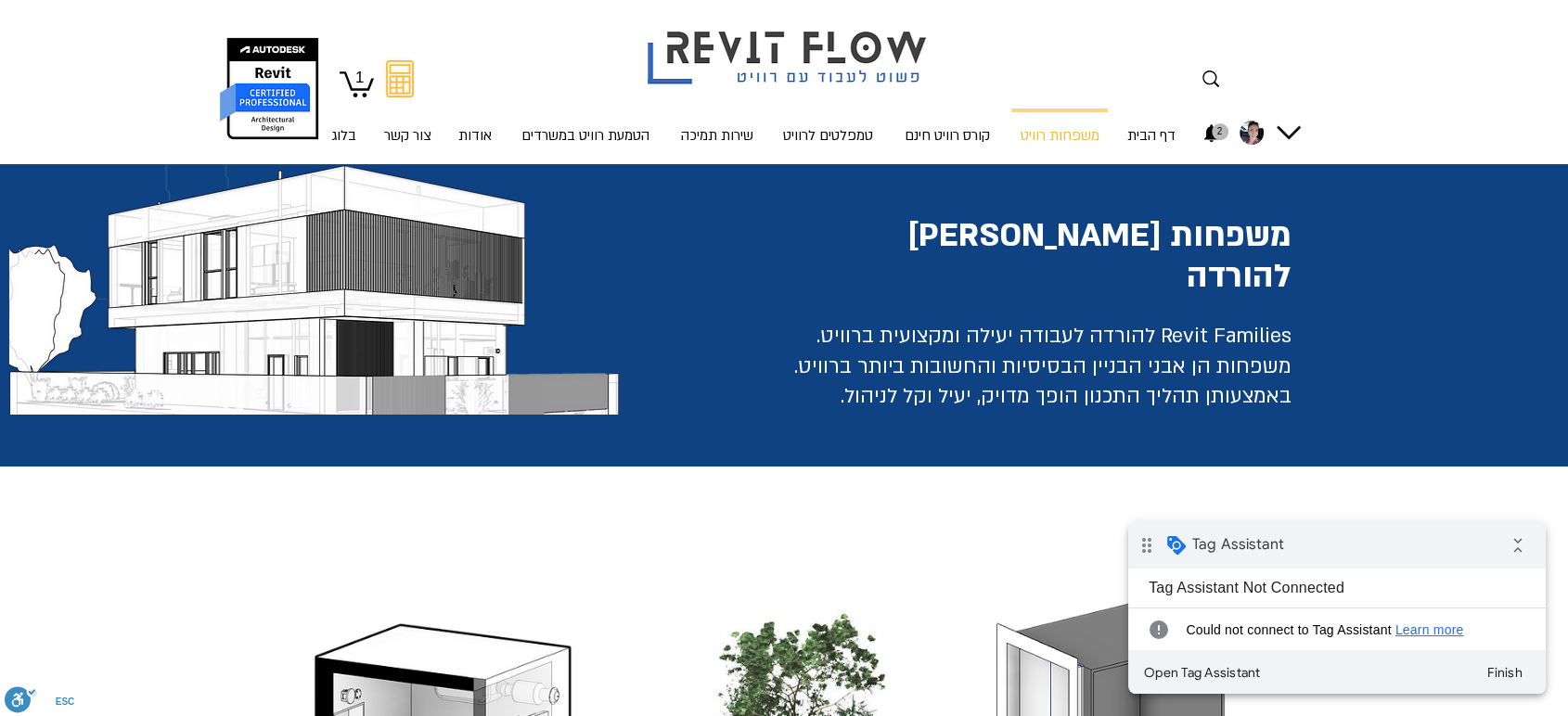
click at [349, 73] on icon "1" at bounding box center [356, 83] width 34 height 28
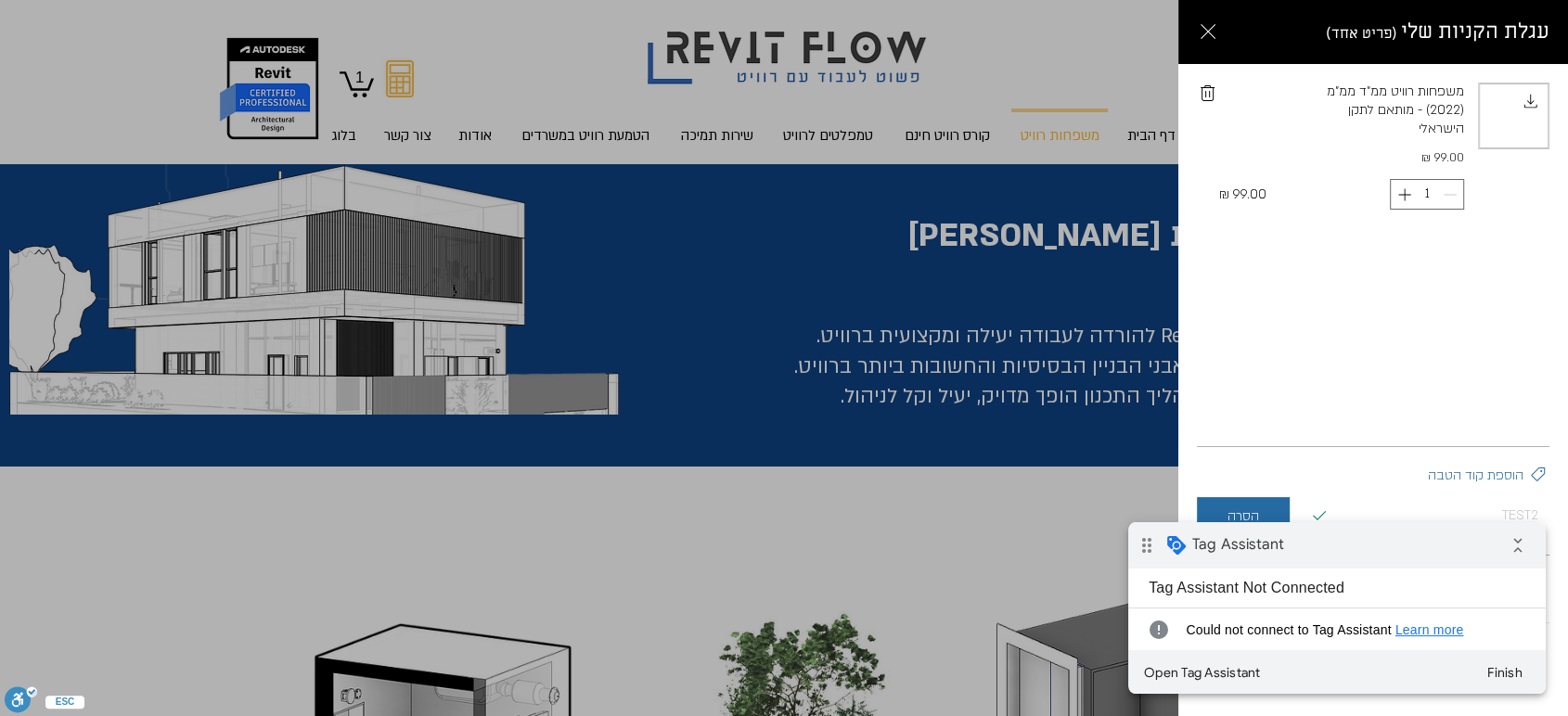
click at [1260, 541] on html "drag_indicator Tag Assistant collapse_all Tag Assistant Not Connected error Cou…" at bounding box center [1336, 608] width 417 height 172
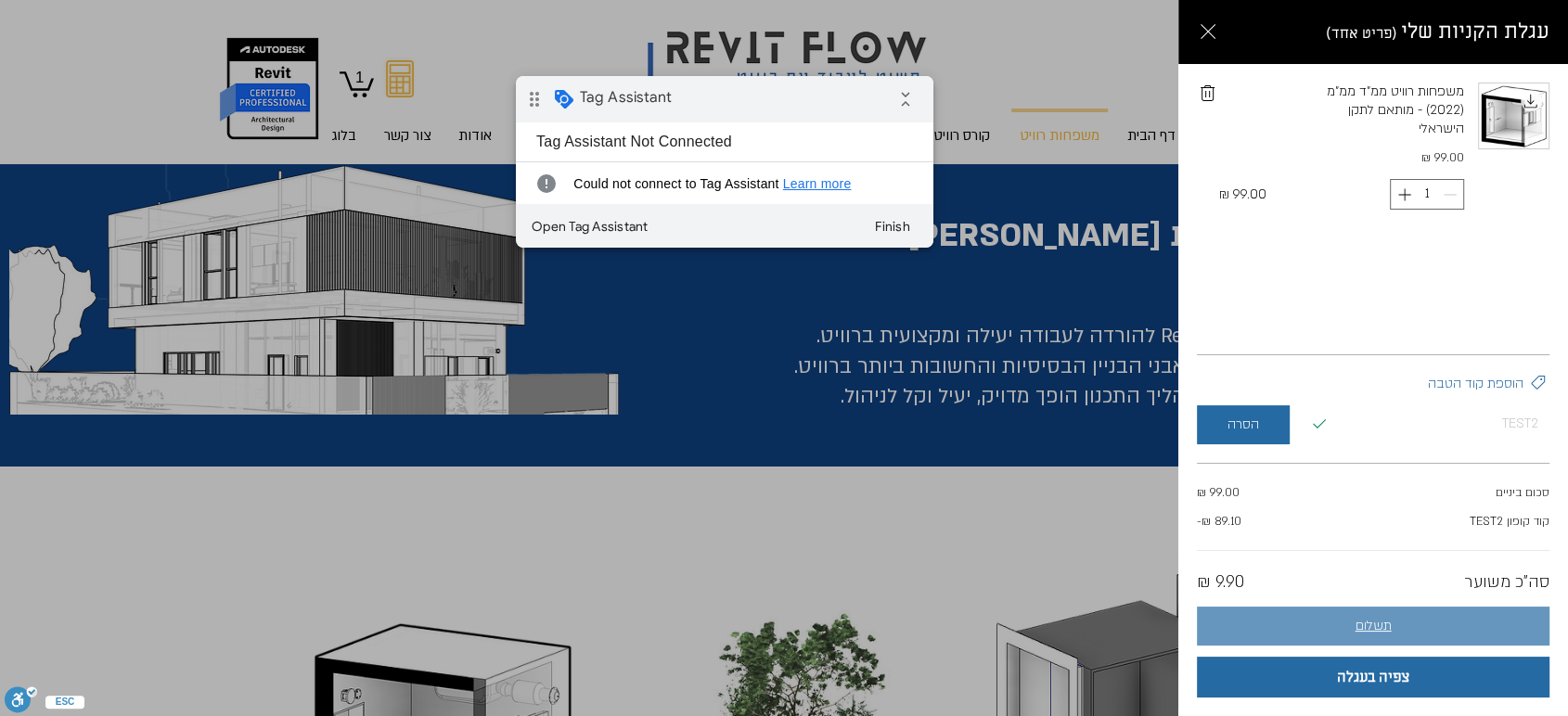
click at [1318, 636] on button "תשלום" at bounding box center [1373, 627] width 352 height 39
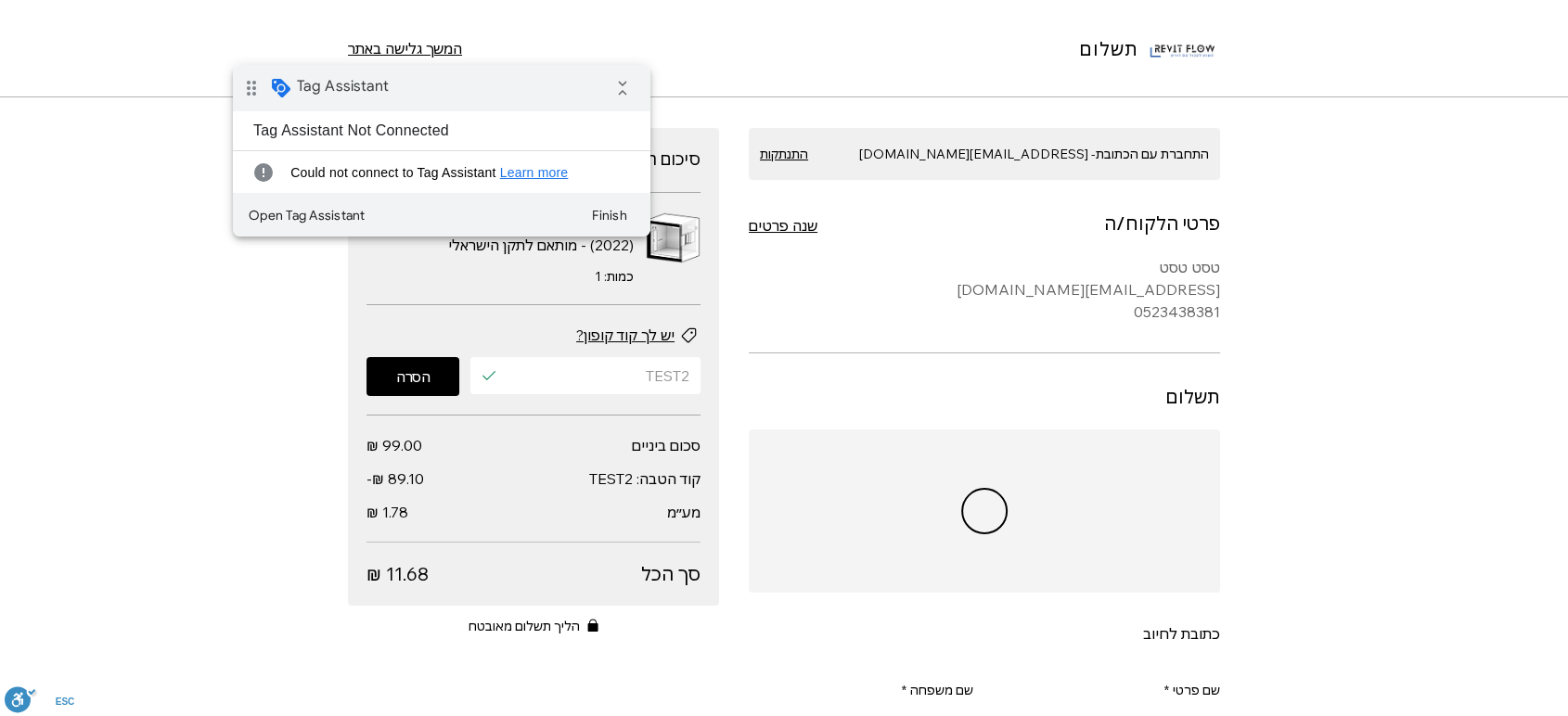
click at [594, 96] on div "drag_indicator Tag Assistant collapse_all" at bounding box center [441, 87] width 417 height 46
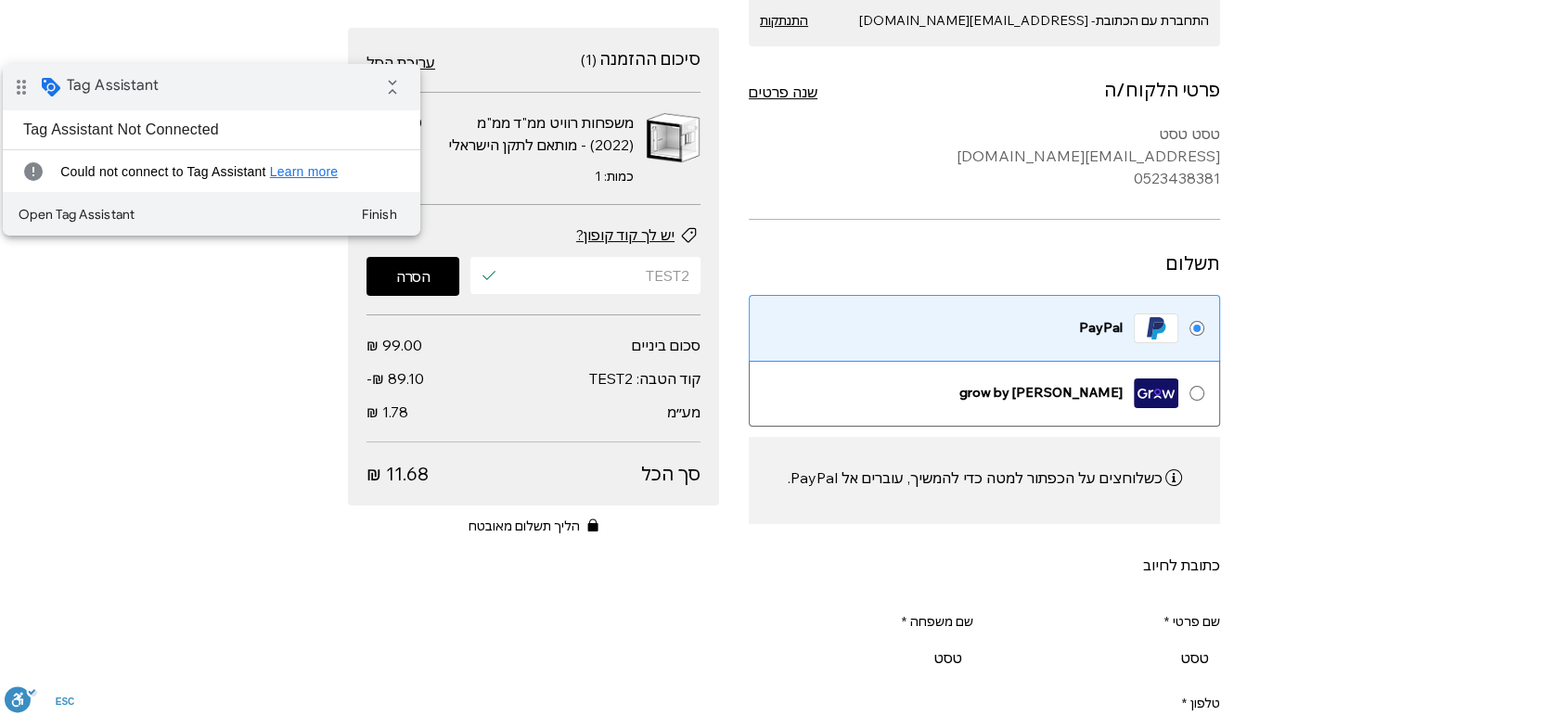
scroll to position [309, 0]
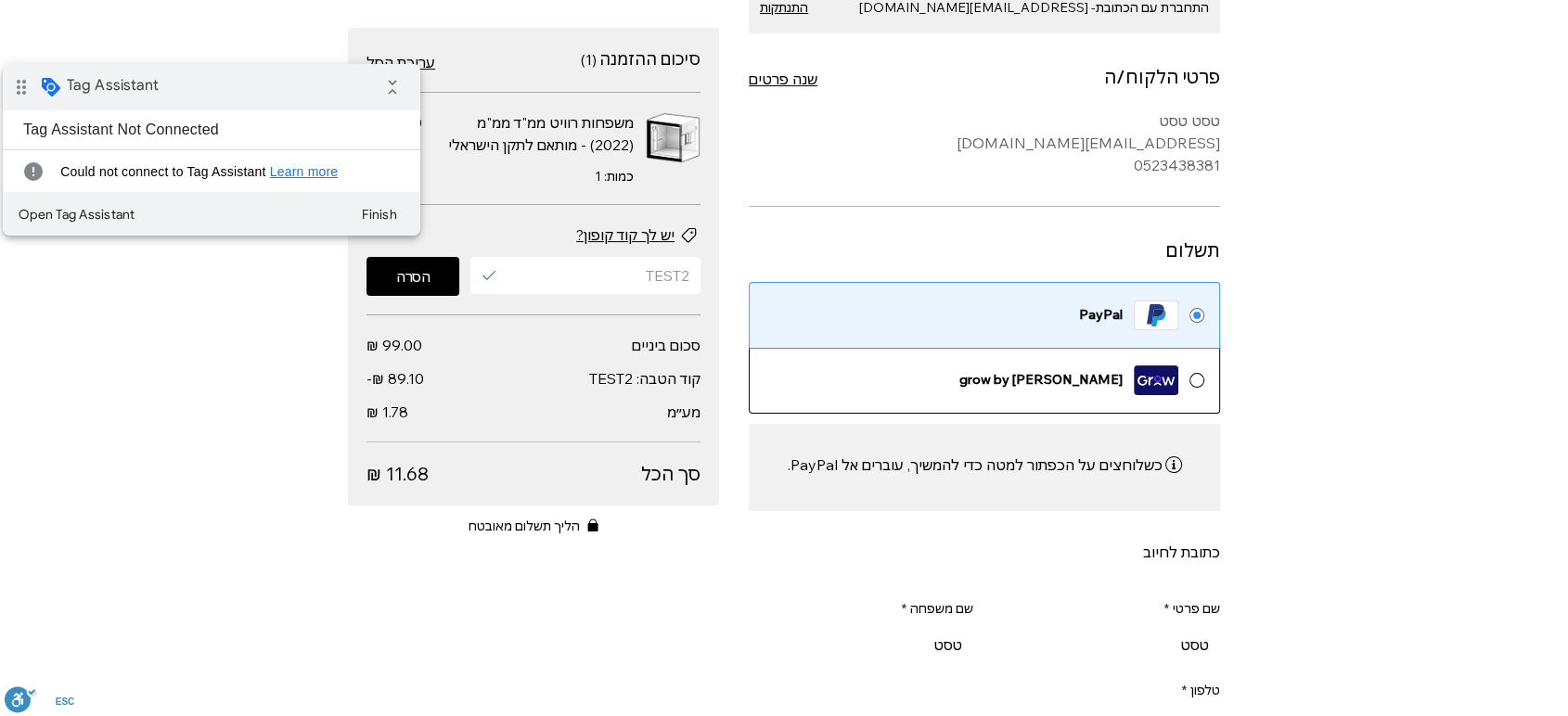
click at [1202, 377] on div "מקטע בטופס תשלום הכולל את פרטי הלקוח או הלקוחה והמשלוח, שיטת משלוח ואפשרויות תש…" at bounding box center [1196, 380] width 15 height 15
radio input "false"
radio input "true"
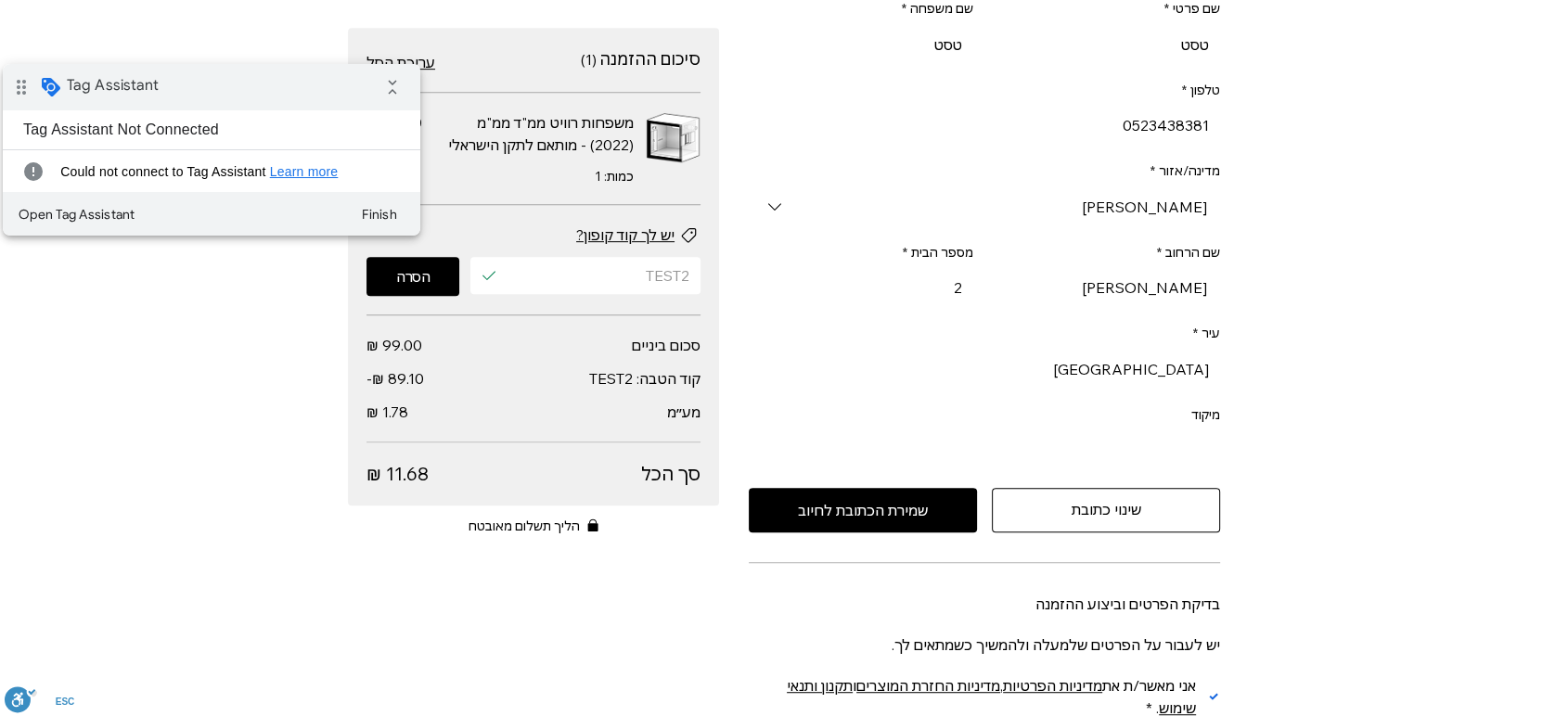
scroll to position [928, 0]
click at [914, 516] on span "שמירת הכתובת לחיוב" at bounding box center [862, 508] width 130 height 15
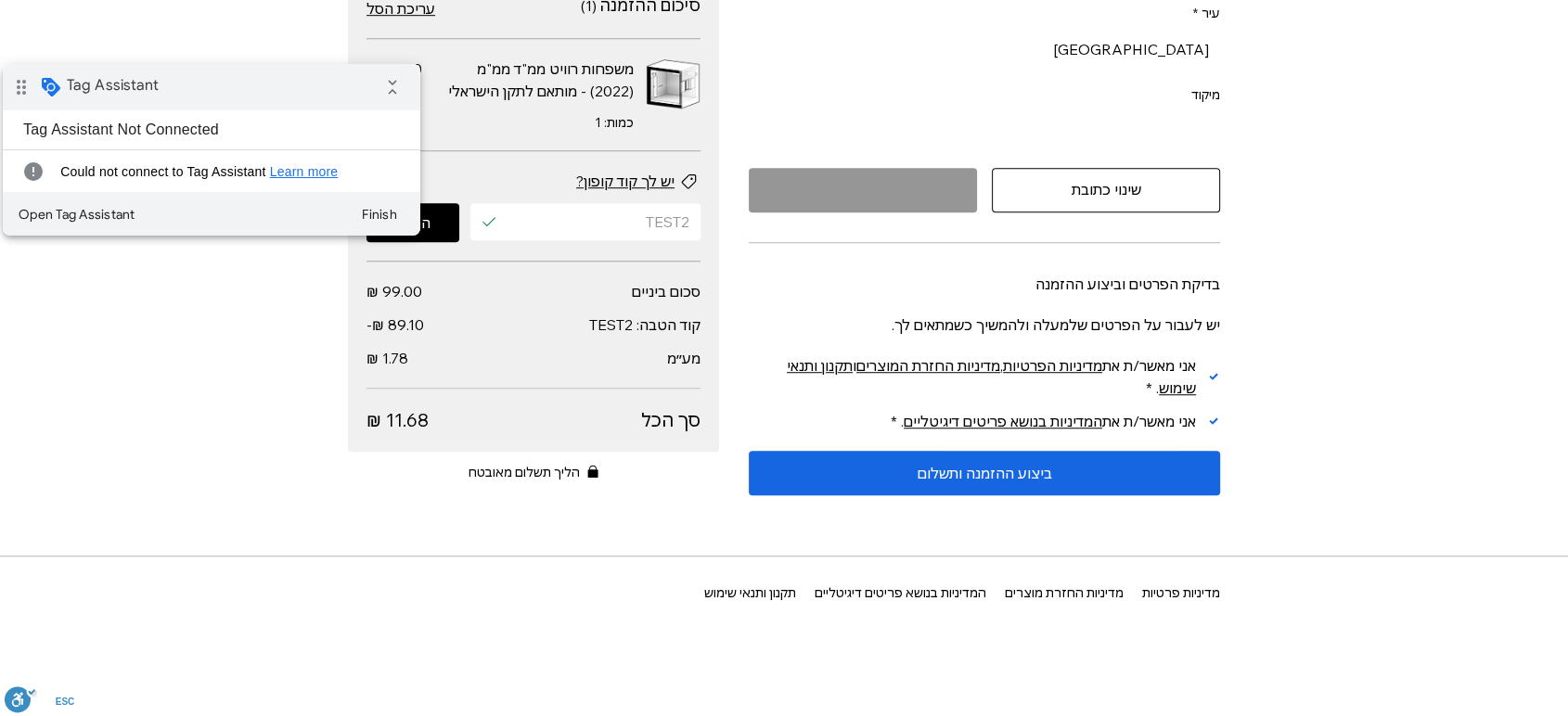
scroll to position [1257, 0]
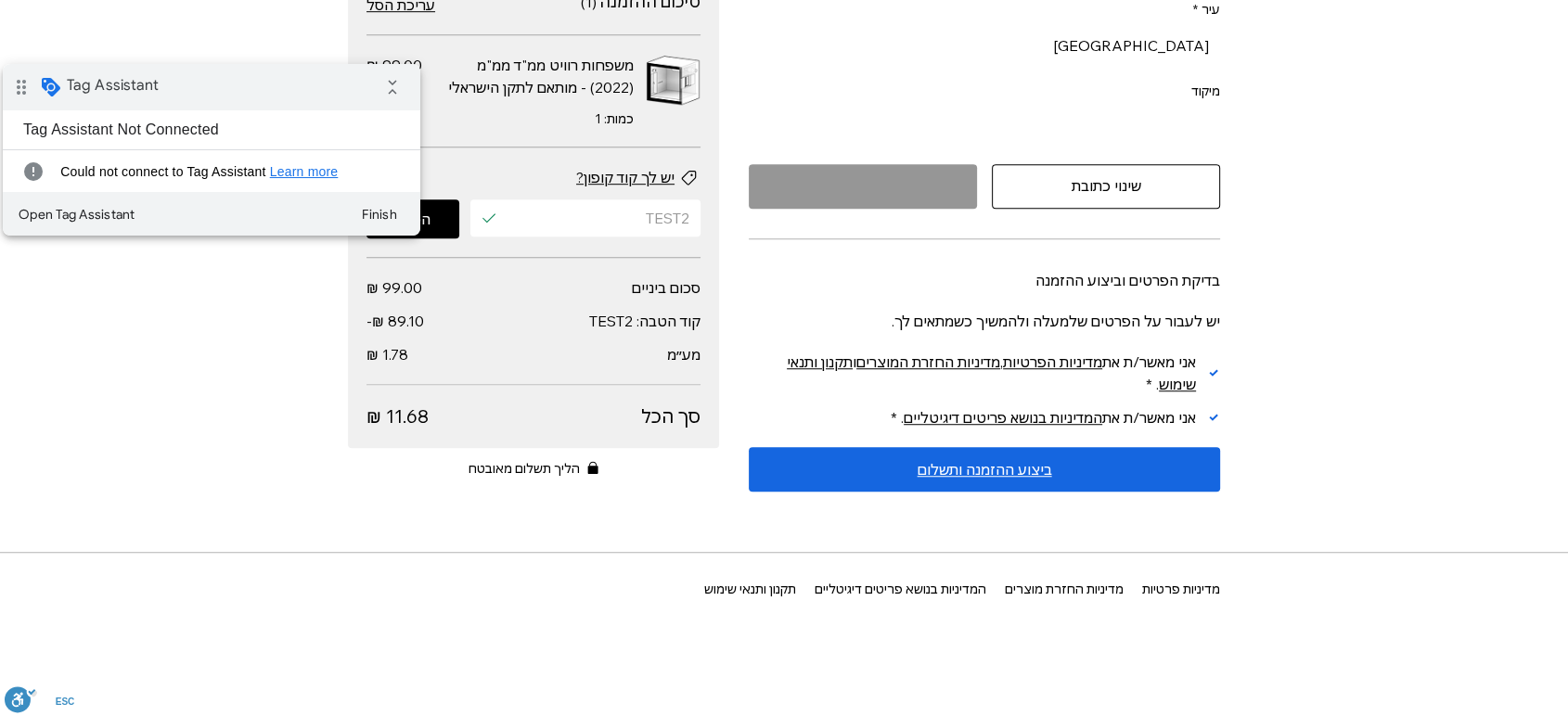
click at [1011, 473] on span "ביצוע ההזמנה ותשלום" at bounding box center [984, 468] width 135 height 15
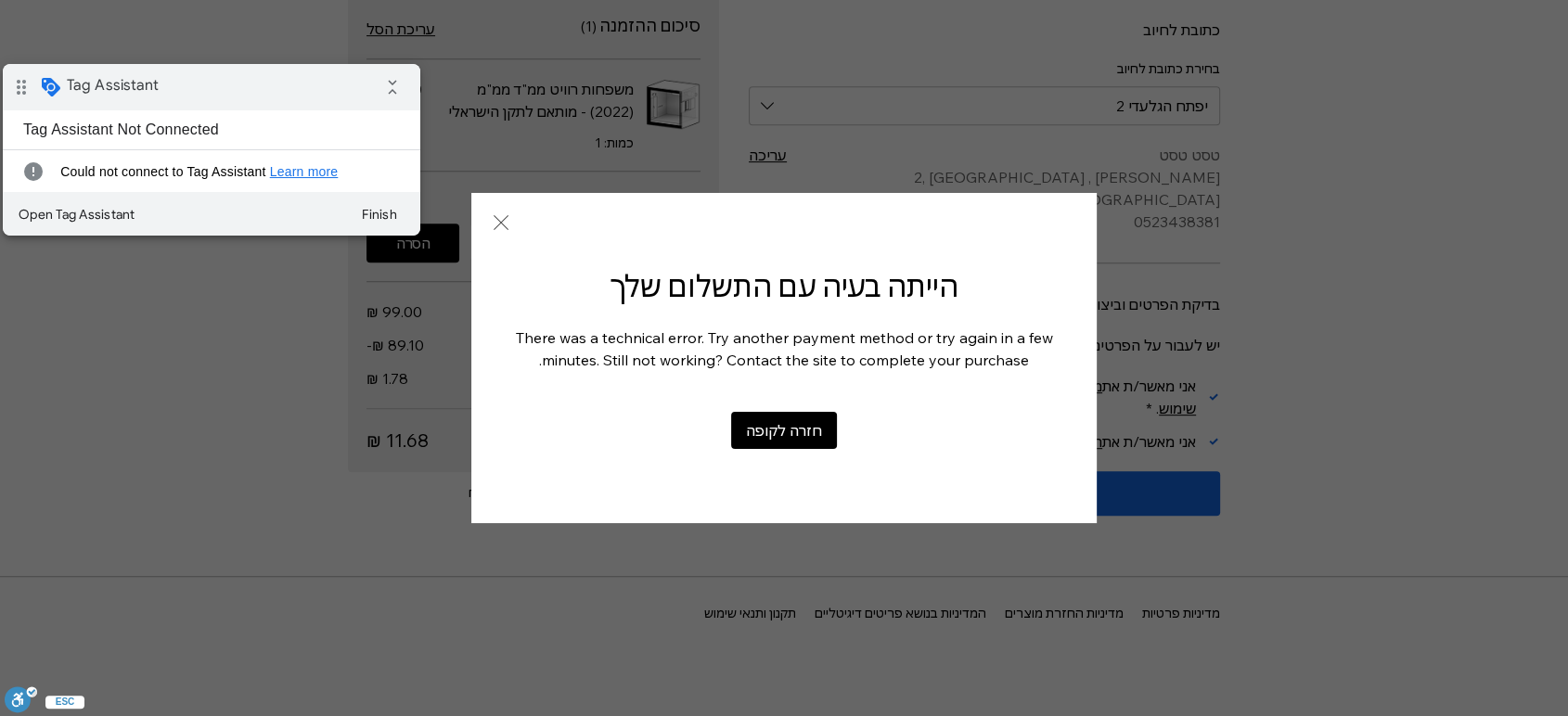
scroll to position [848, 0]
click at [1382, 288] on div "מקטע בטופס תשלום הכולל את פרטי הלקוח או הלקוחה והמשלוח, שיטת משלוח ואפשרויות תש…" at bounding box center [784, 358] width 1568 height 716
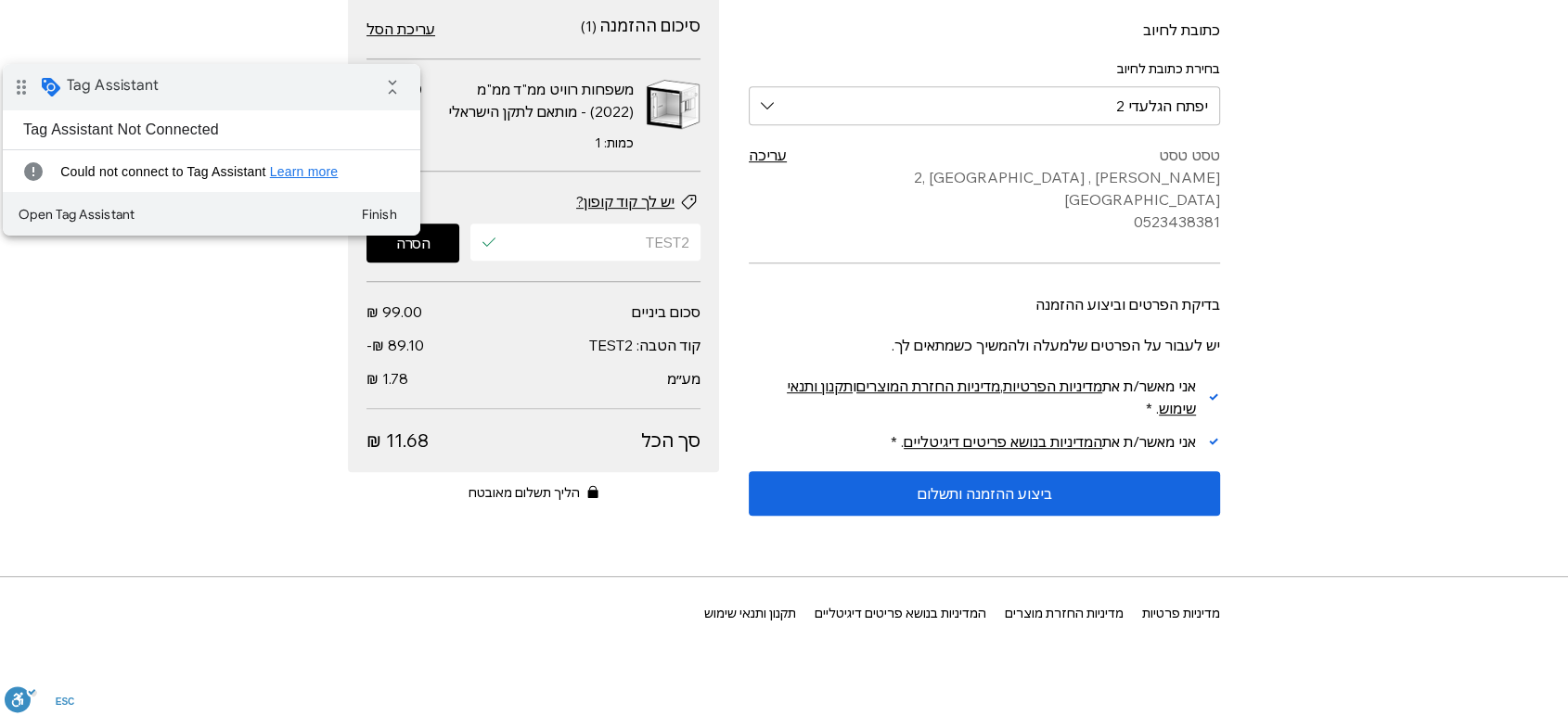
click at [514, 244] on div "יש לך קוד קופון? TEST2 הסרה" at bounding box center [533, 227] width 334 height 110
